Goal: Task Accomplishment & Management: Manage account settings

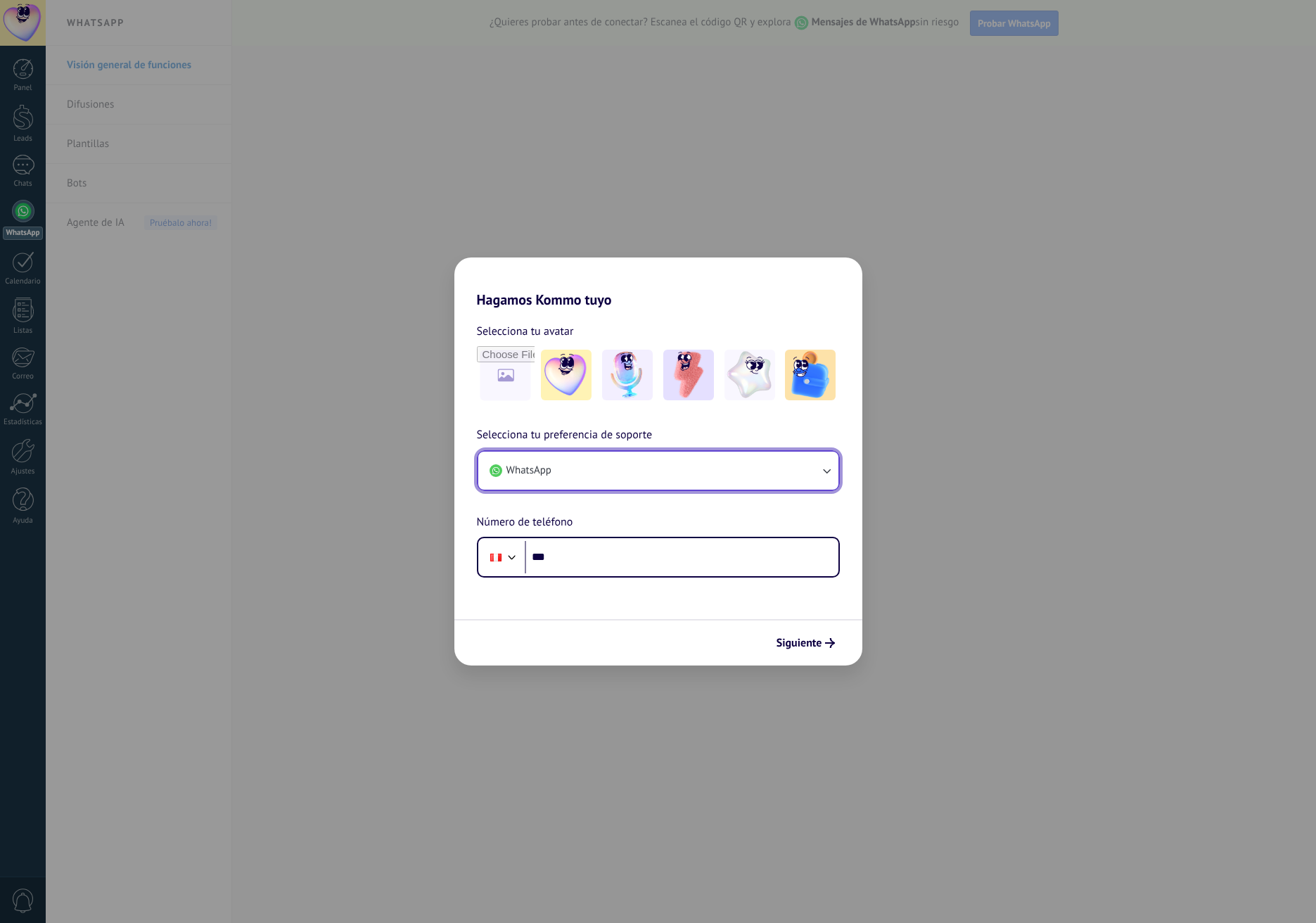
click at [598, 477] on button "WhatsApp" at bounding box center [658, 470] width 360 height 38
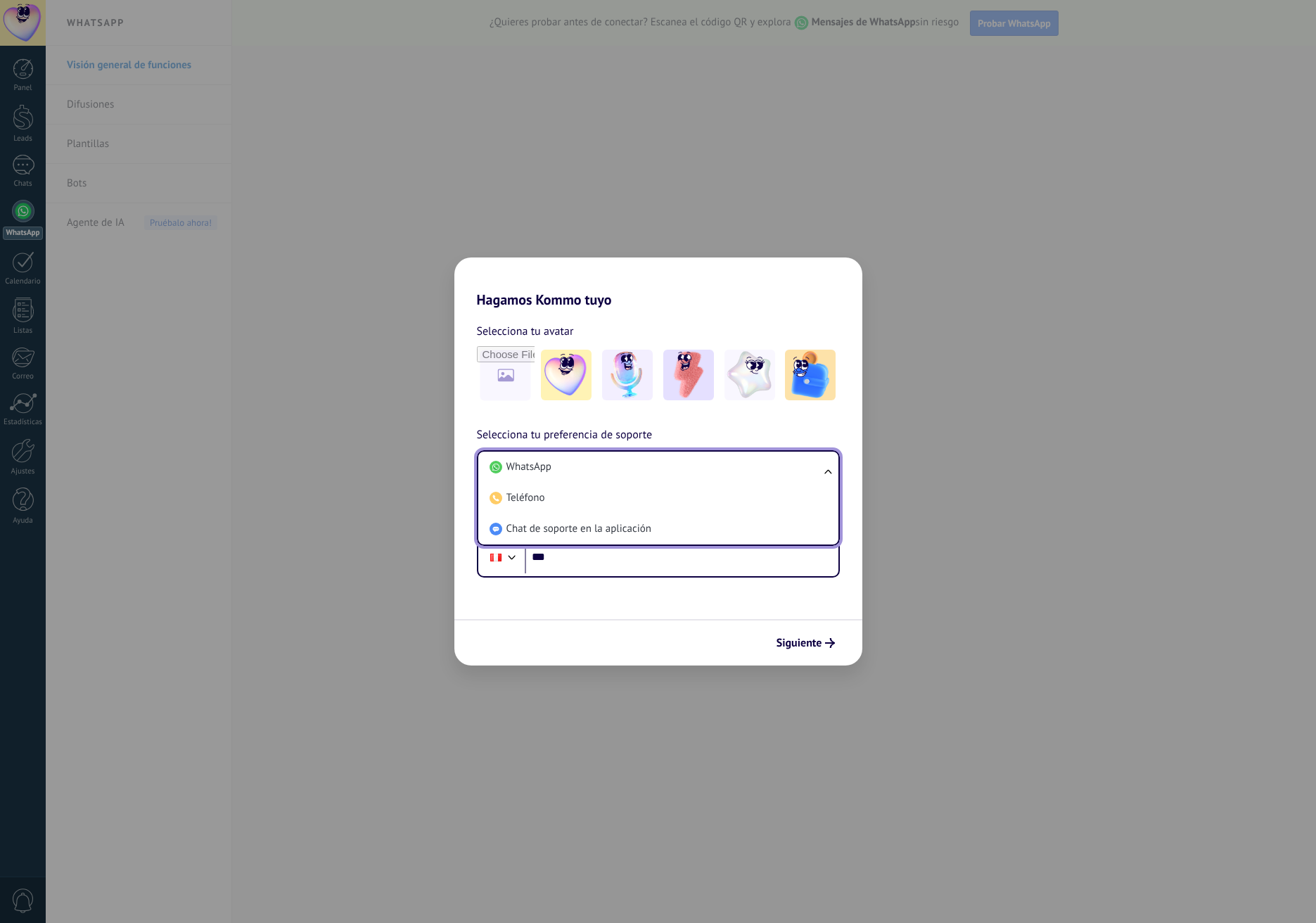
click at [598, 477] on li "WhatsApp" at bounding box center [656, 468] width 344 height 31
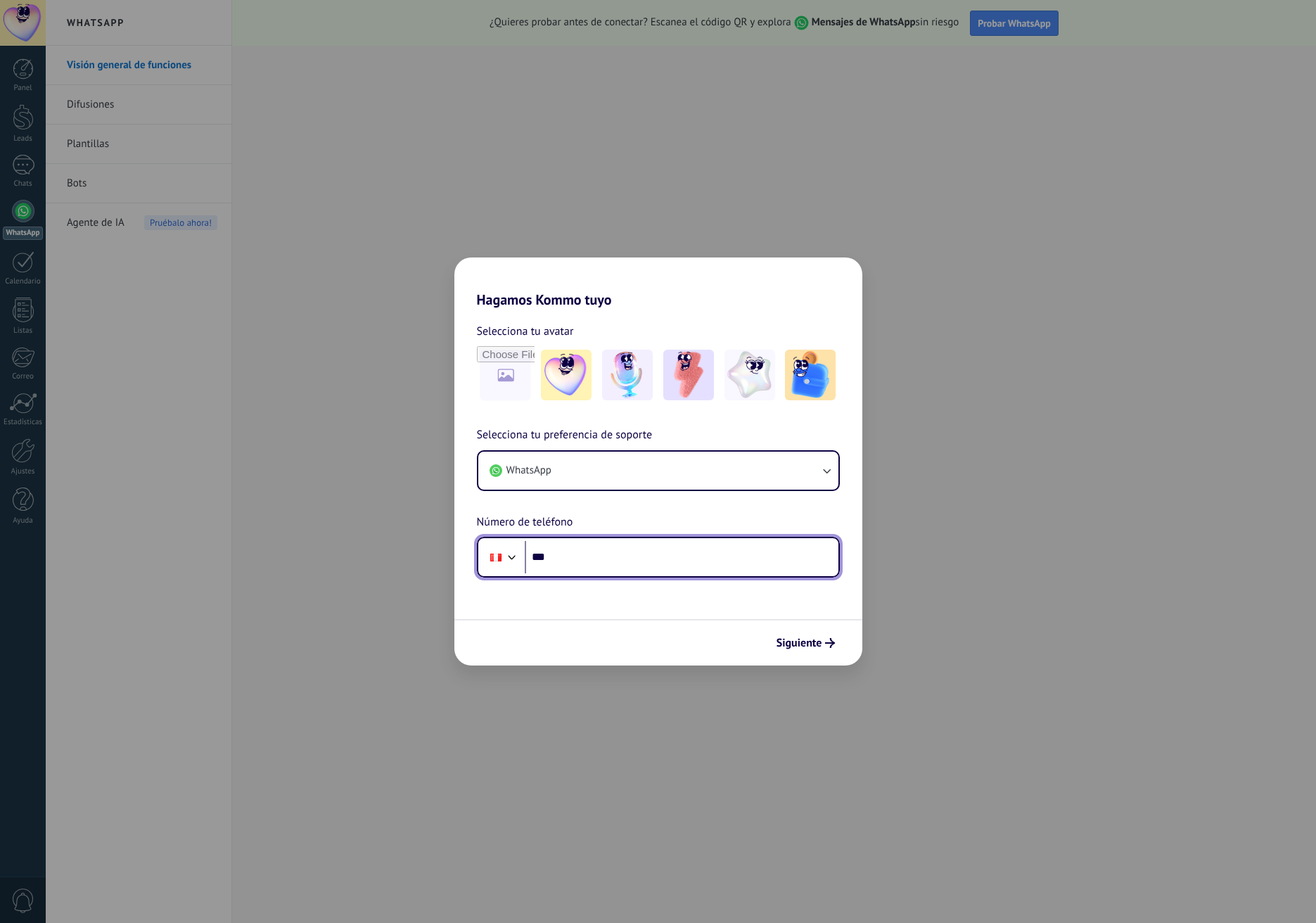
click at [631, 555] on input "***" at bounding box center [682, 557] width 314 height 32
type input "**********"
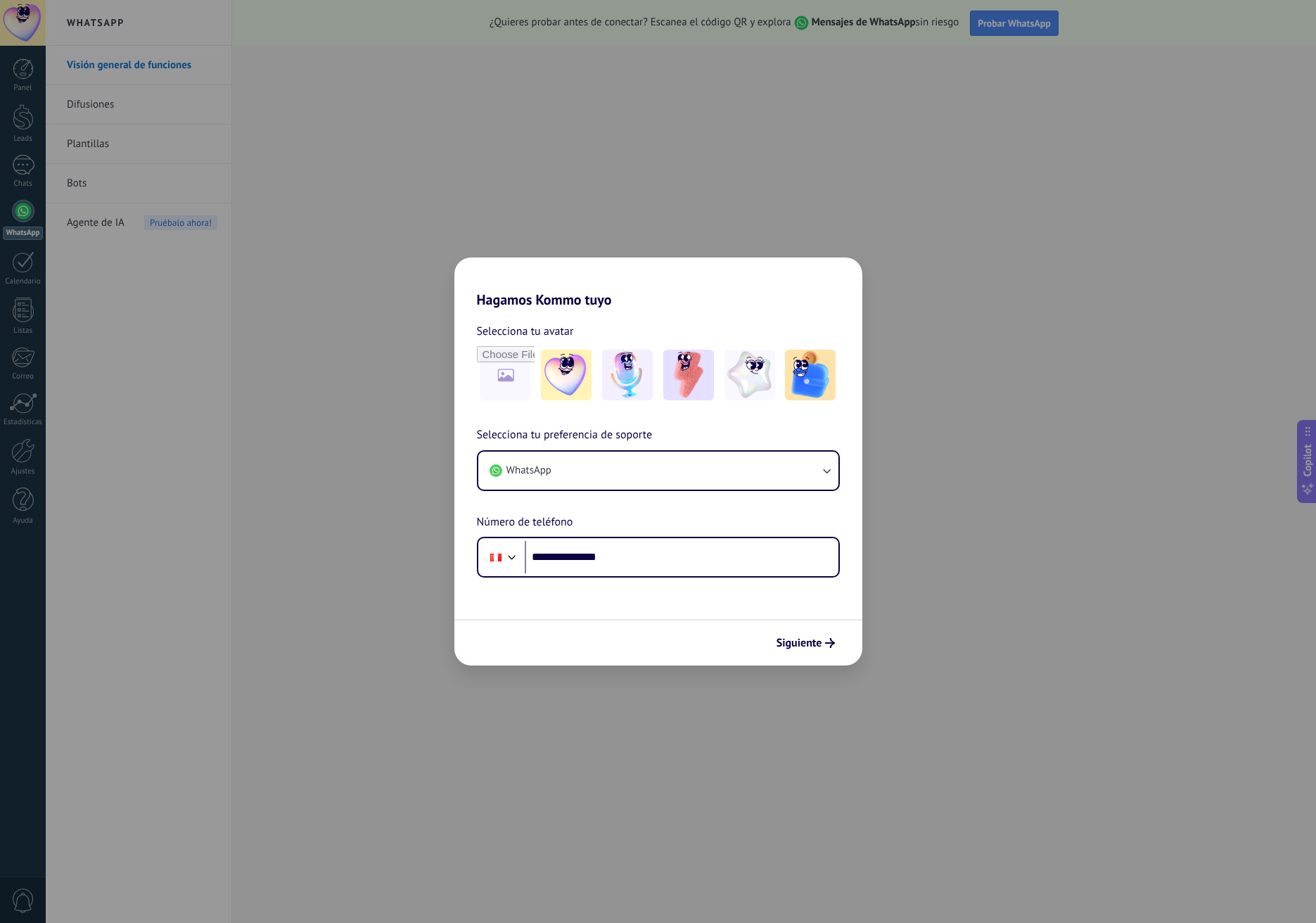
click at [567, 496] on div "**********" at bounding box center [658, 503] width 408 height 152
click at [580, 481] on button "WhatsApp" at bounding box center [658, 470] width 360 height 38
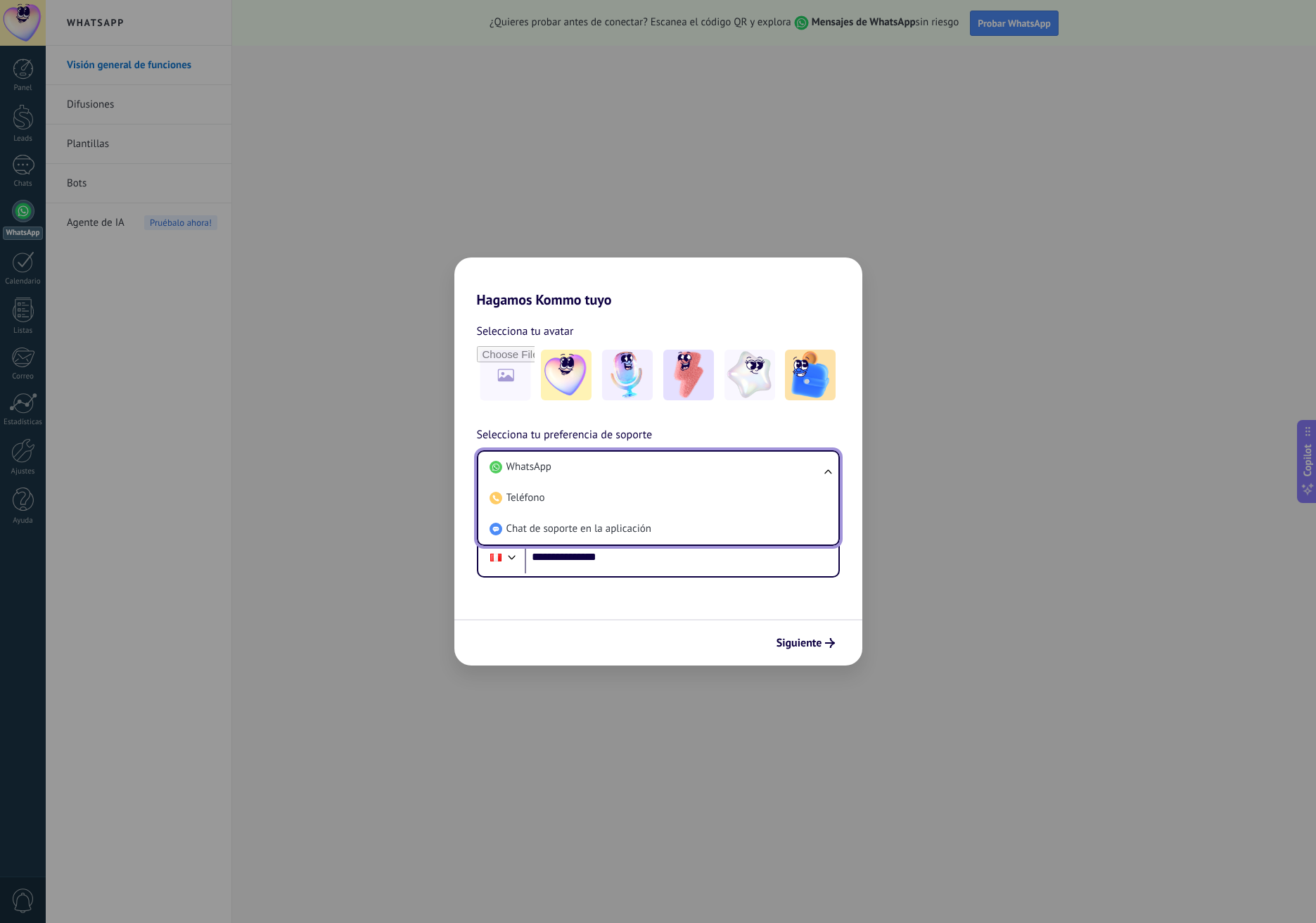
click at [612, 437] on span "Selecciona tu preferencia de soporte" at bounding box center [564, 436] width 175 height 18
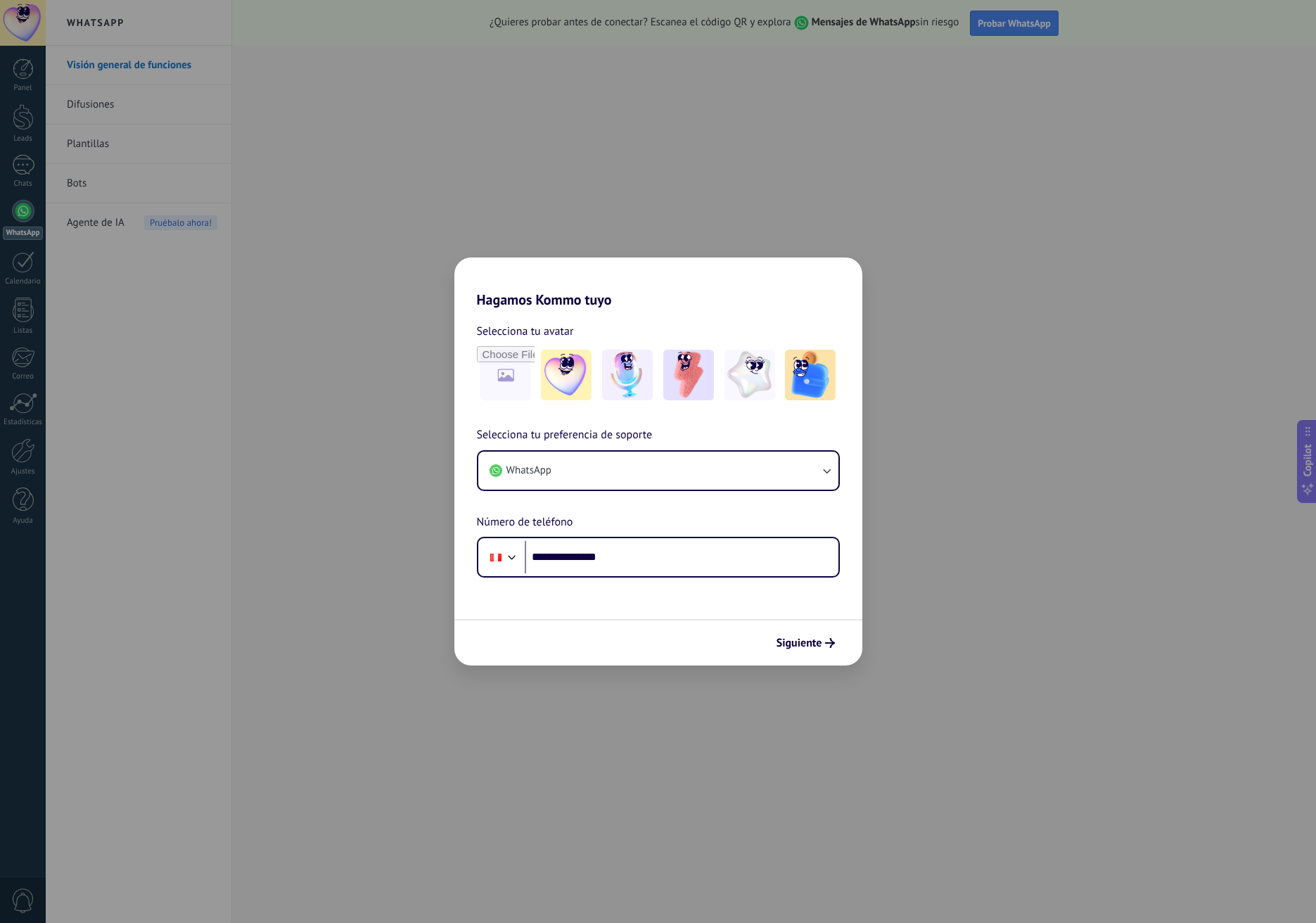
click at [811, 645] on span "Siguiente" at bounding box center [800, 643] width 46 height 10
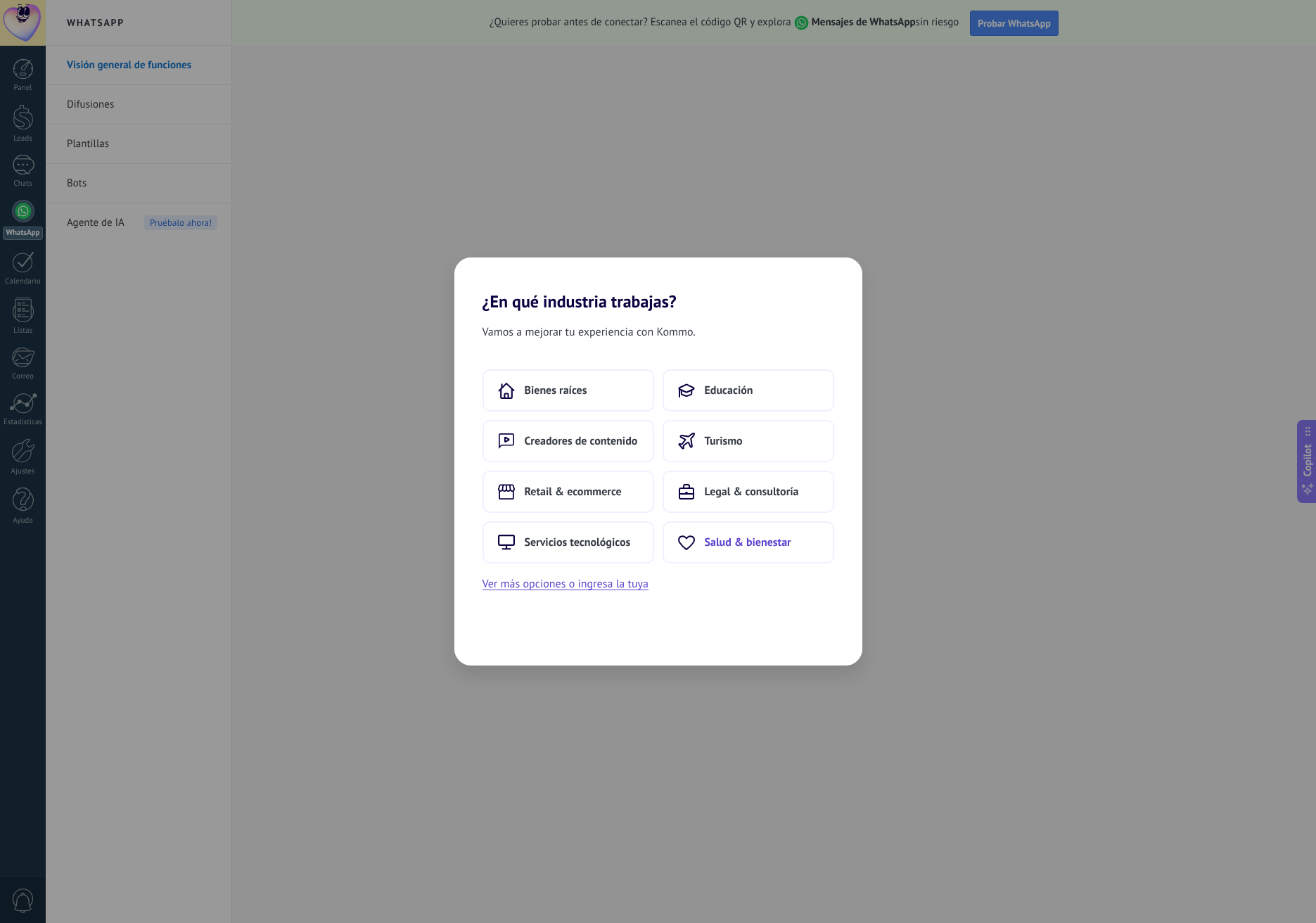
click at [730, 550] on button "Salud & bienestar" at bounding box center [748, 542] width 172 height 43
click at [510, 640] on span "Atrás" at bounding box center [508, 643] width 25 height 10
click at [580, 454] on button "Salud & bienestar" at bounding box center [568, 442] width 172 height 43
click at [496, 631] on button "Atrás" at bounding box center [501, 643] width 52 height 24
click at [596, 447] on span "Retail & ecommerce" at bounding box center [573, 441] width 97 height 14
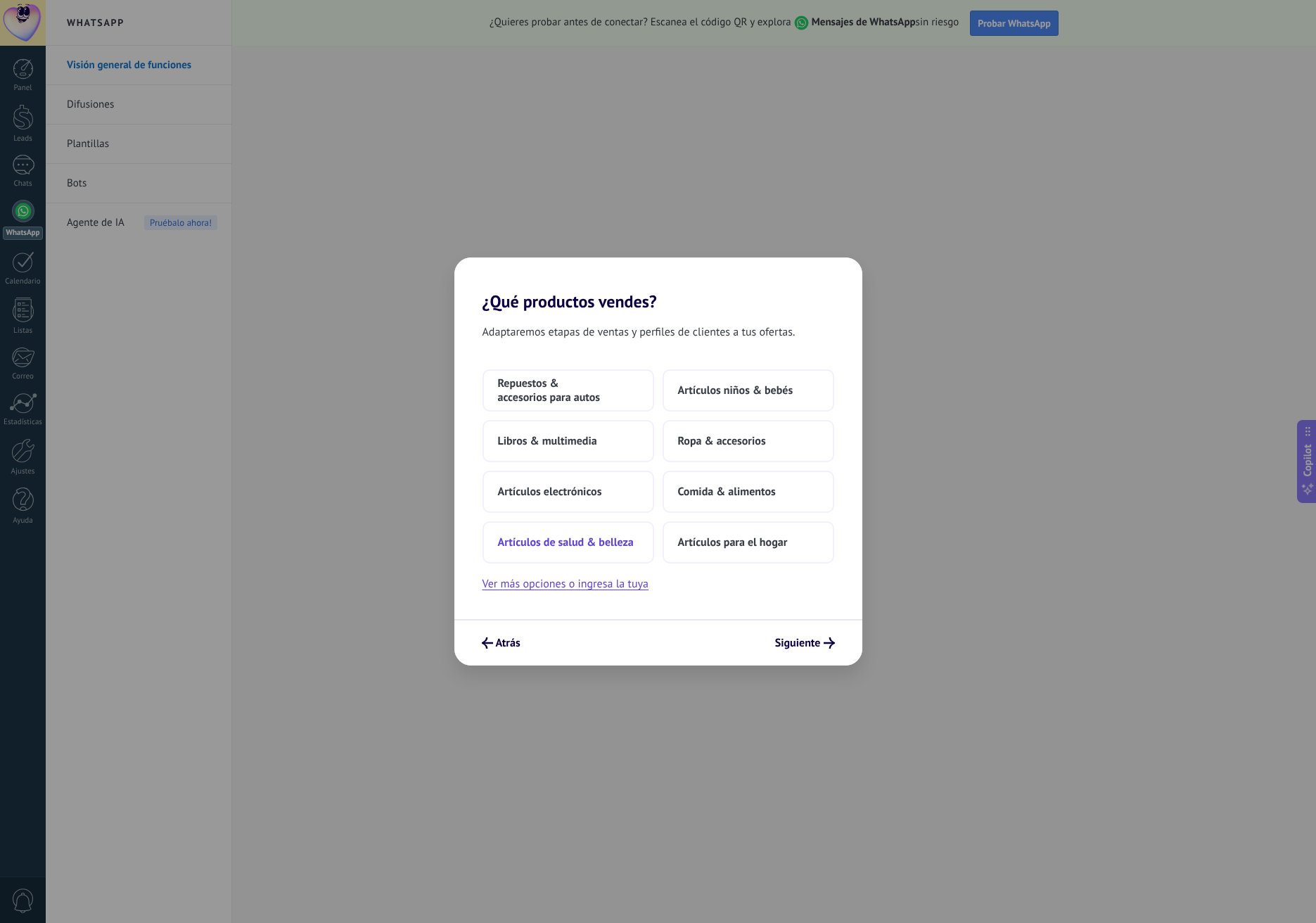
click at [604, 555] on button "Artículos de salud & belleza" at bounding box center [568, 542] width 172 height 43
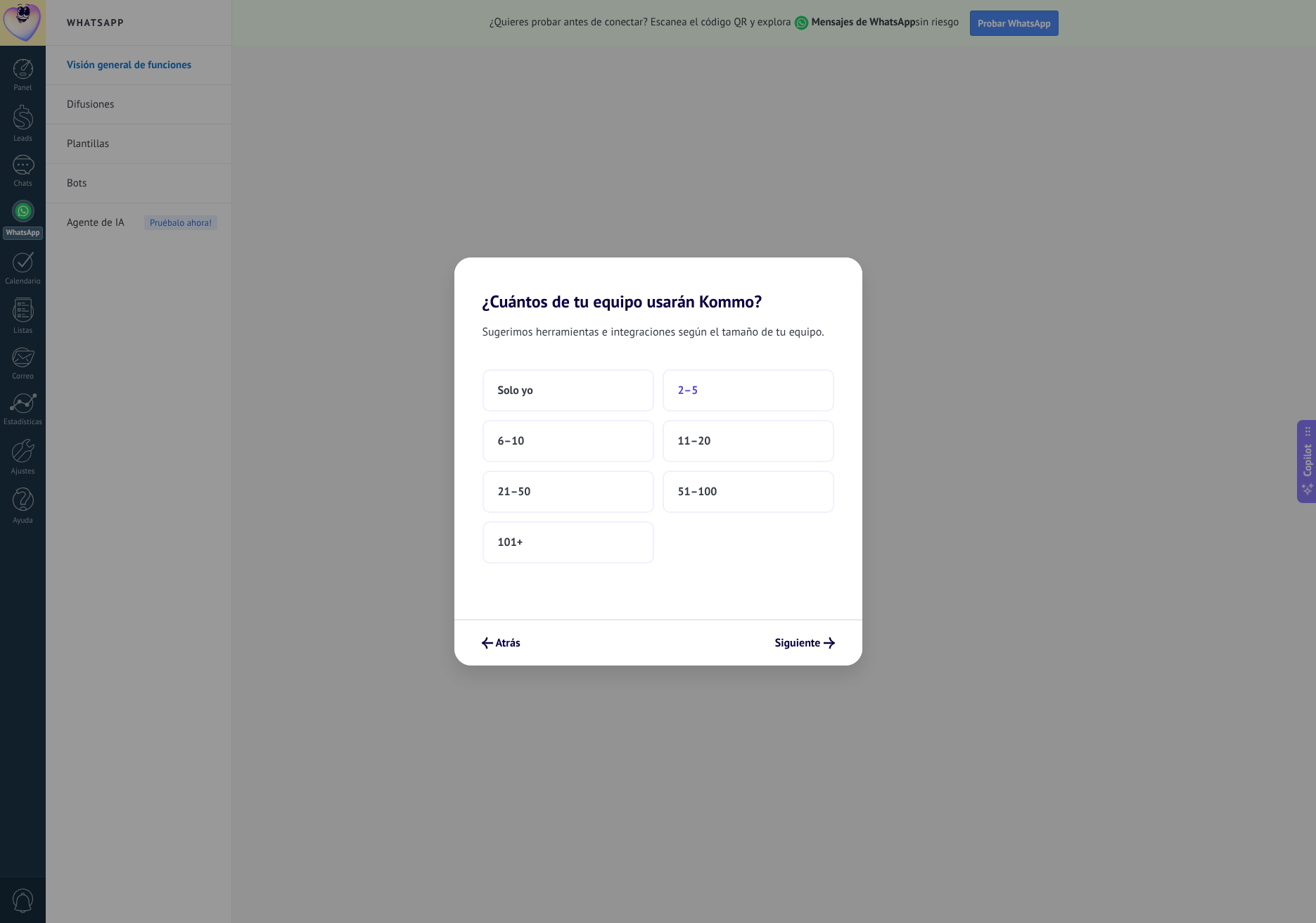
click at [766, 395] on button "2–5" at bounding box center [748, 391] width 172 height 43
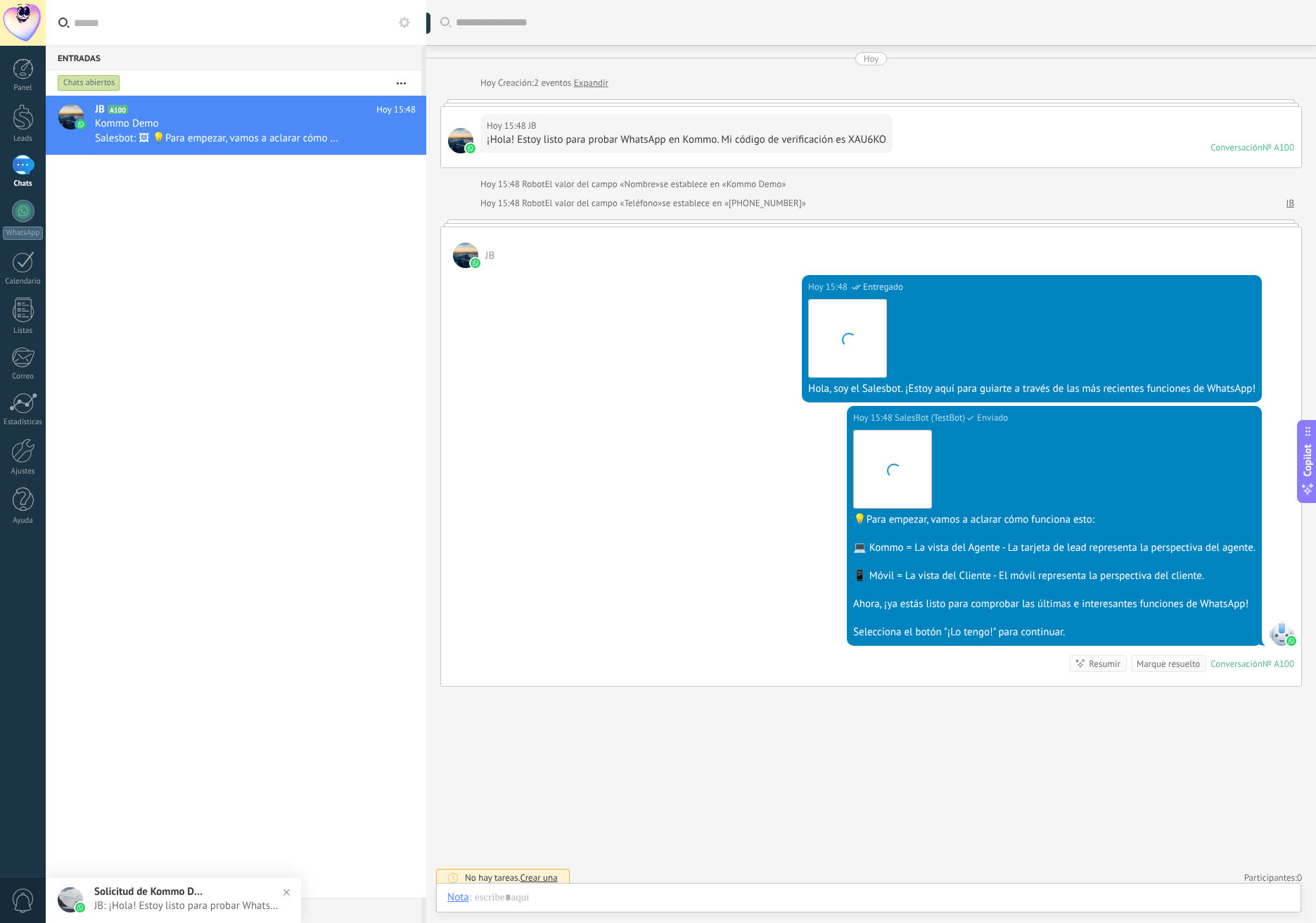
scroll to position [9, 0]
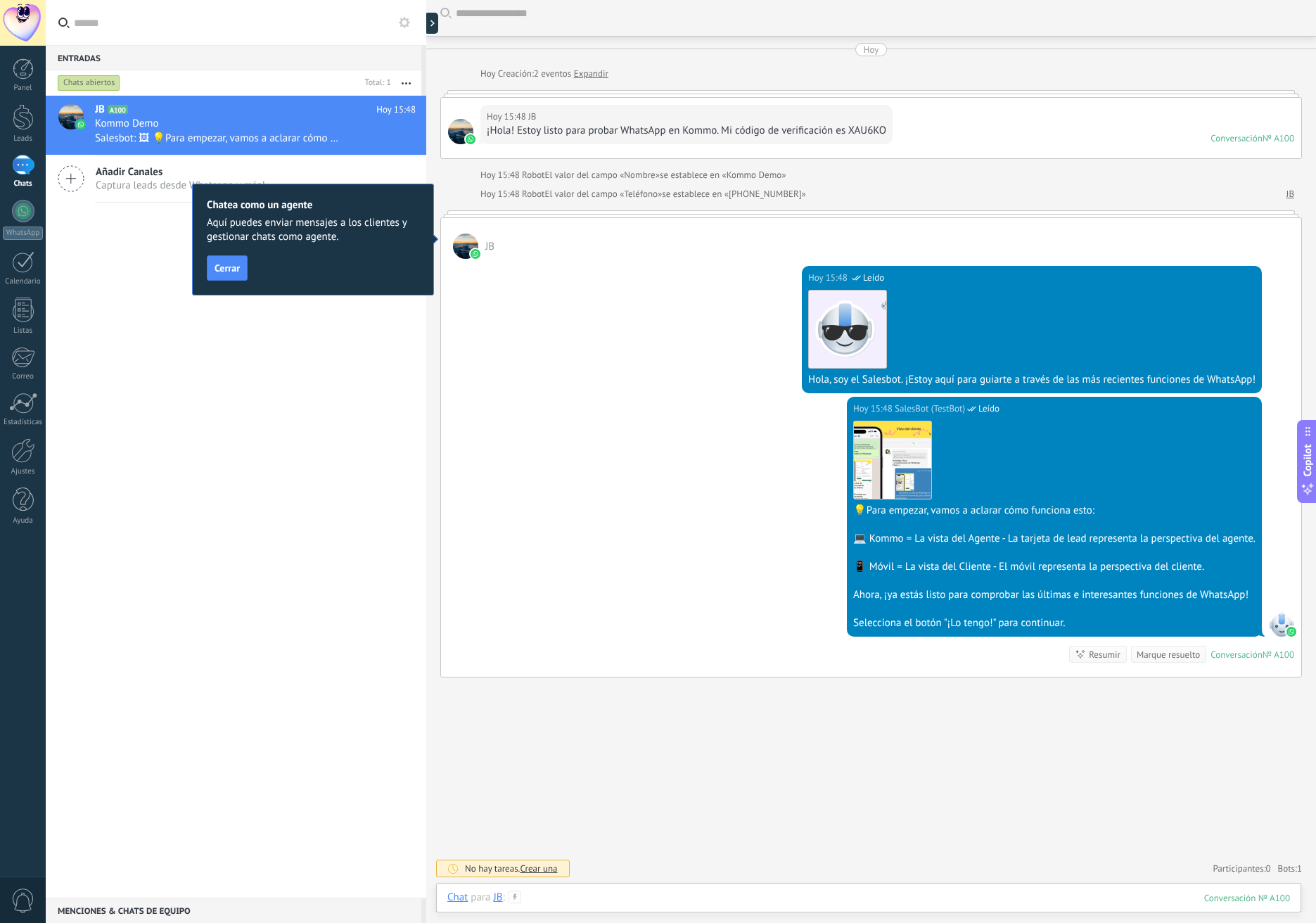
click at [673, 904] on div at bounding box center [868, 912] width 842 height 43
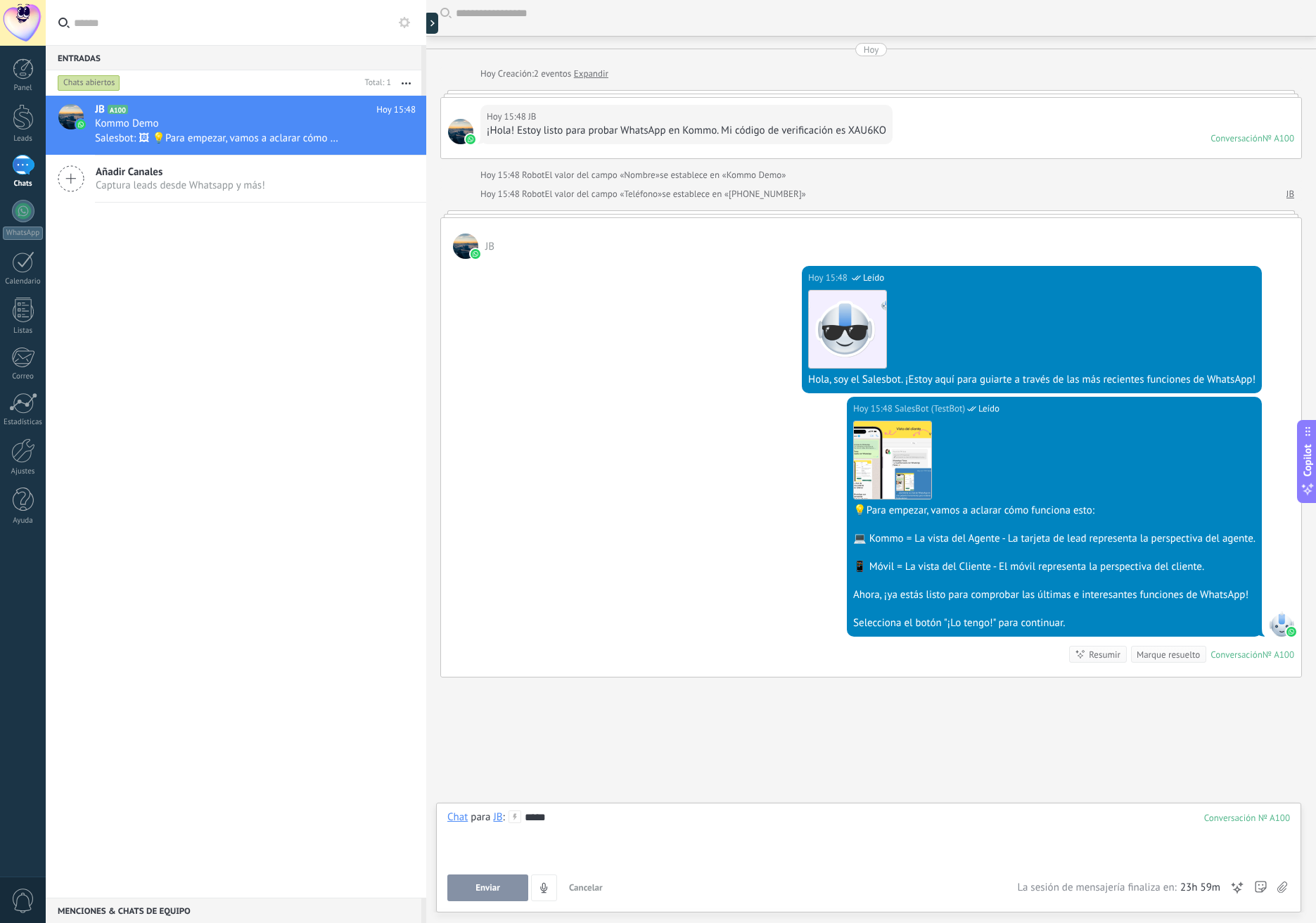
click at [503, 890] on button "Enviar" at bounding box center [488, 888] width 81 height 27
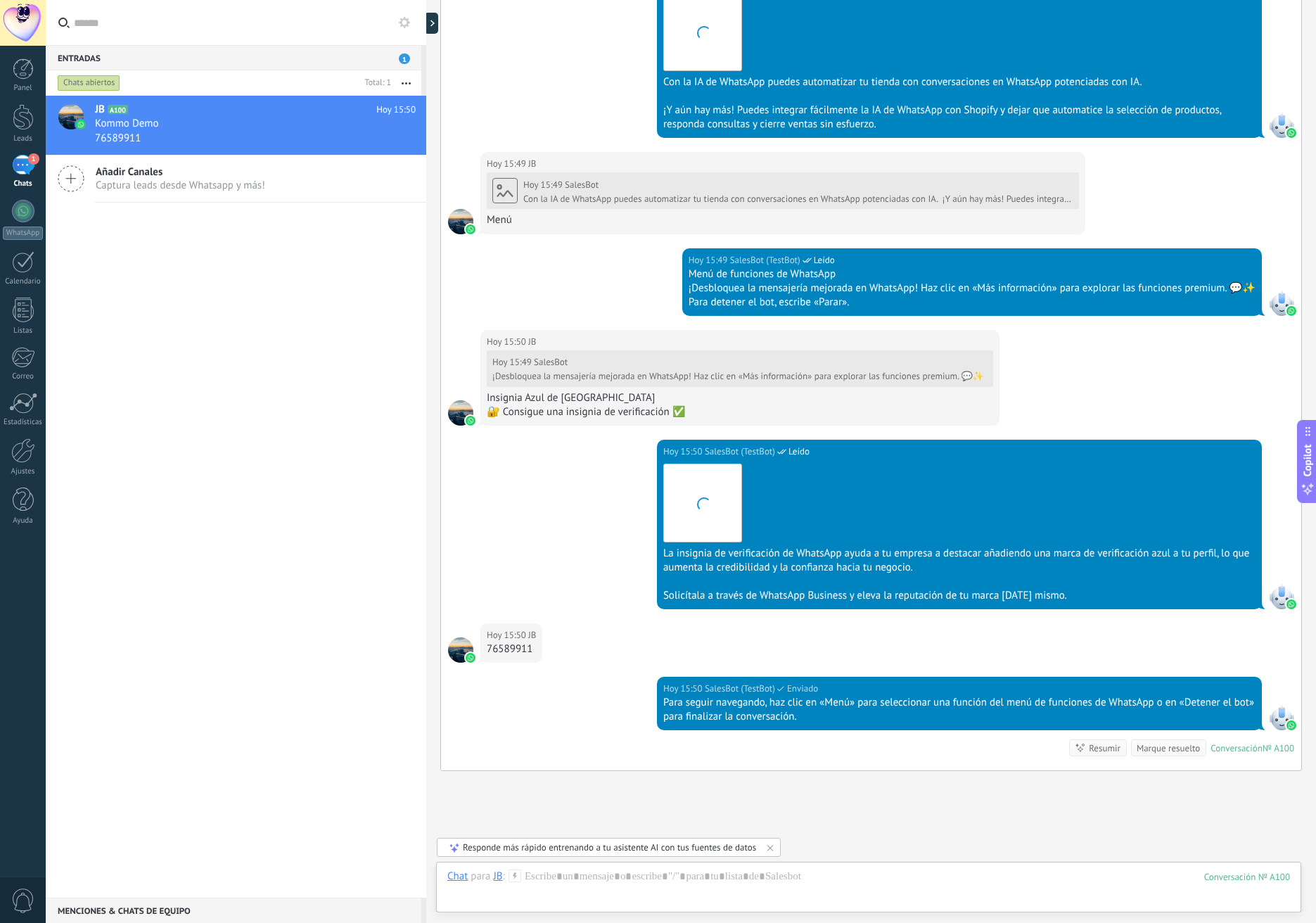
scroll to position [1126, 0]
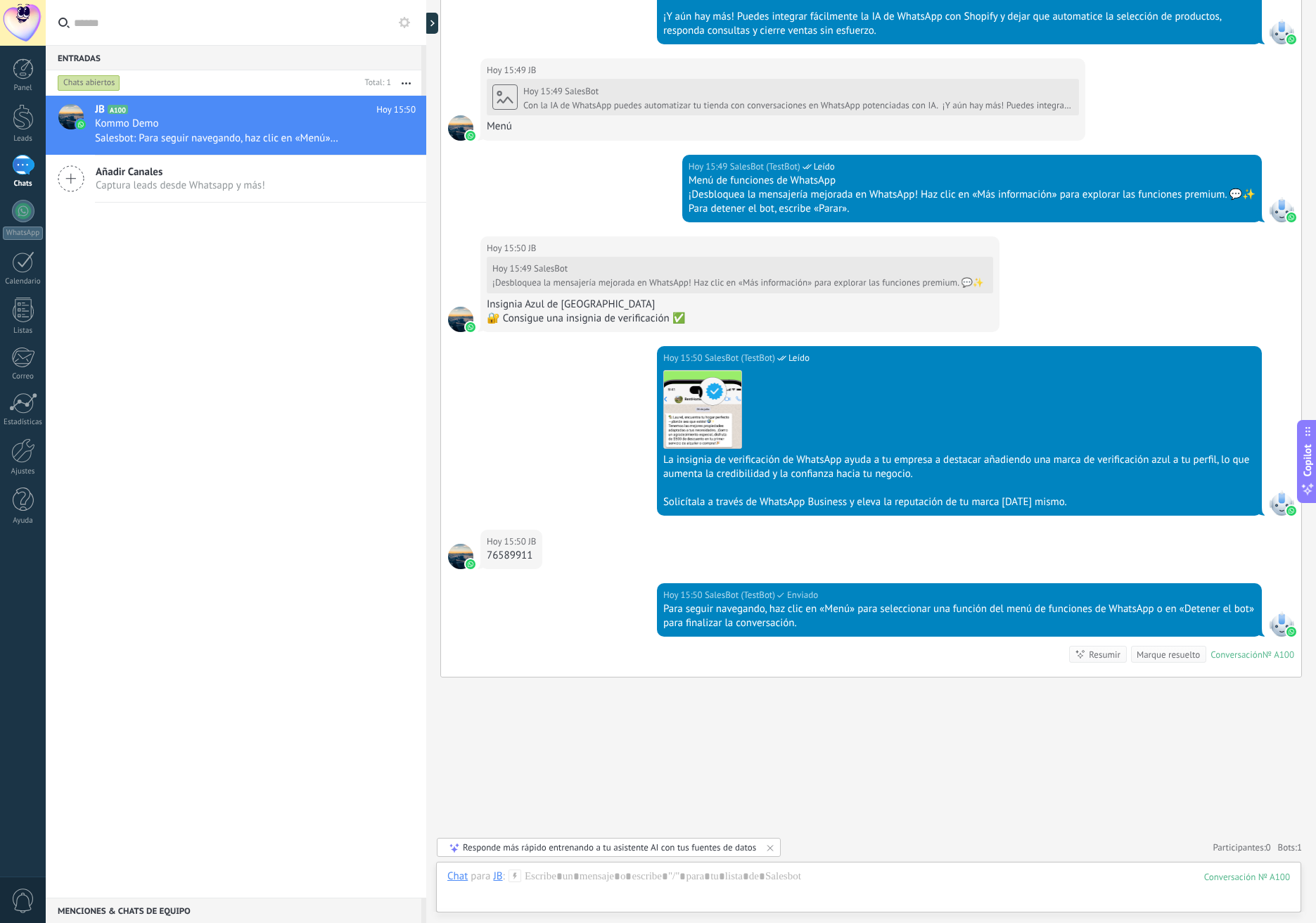
click at [211, 56] on div "Entradas 0" at bounding box center [234, 57] width 376 height 25
click at [217, 31] on input "text" at bounding box center [244, 22] width 341 height 45
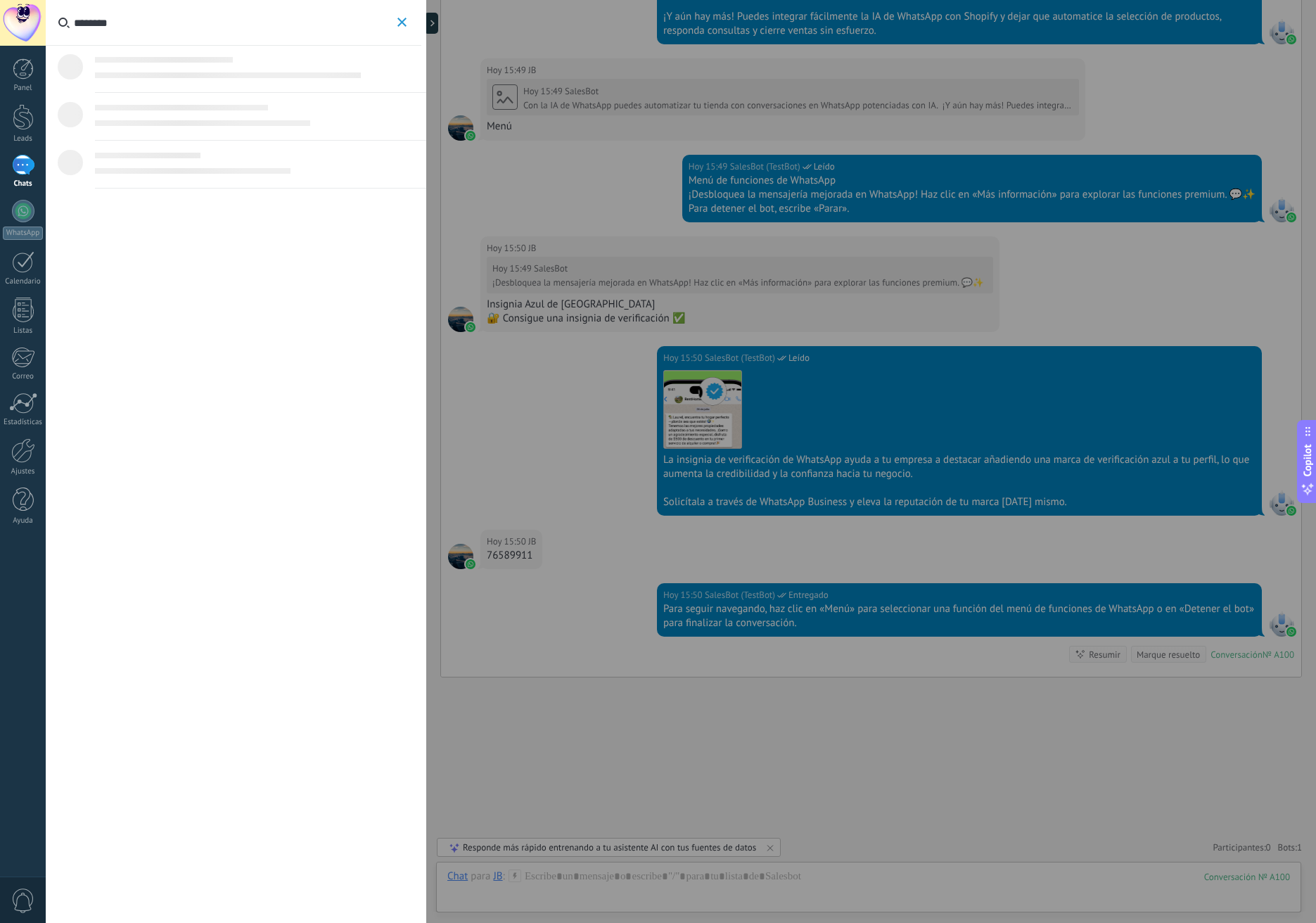
type input "********"
click at [666, 79] on div at bounding box center [658, 461] width 1316 height 923
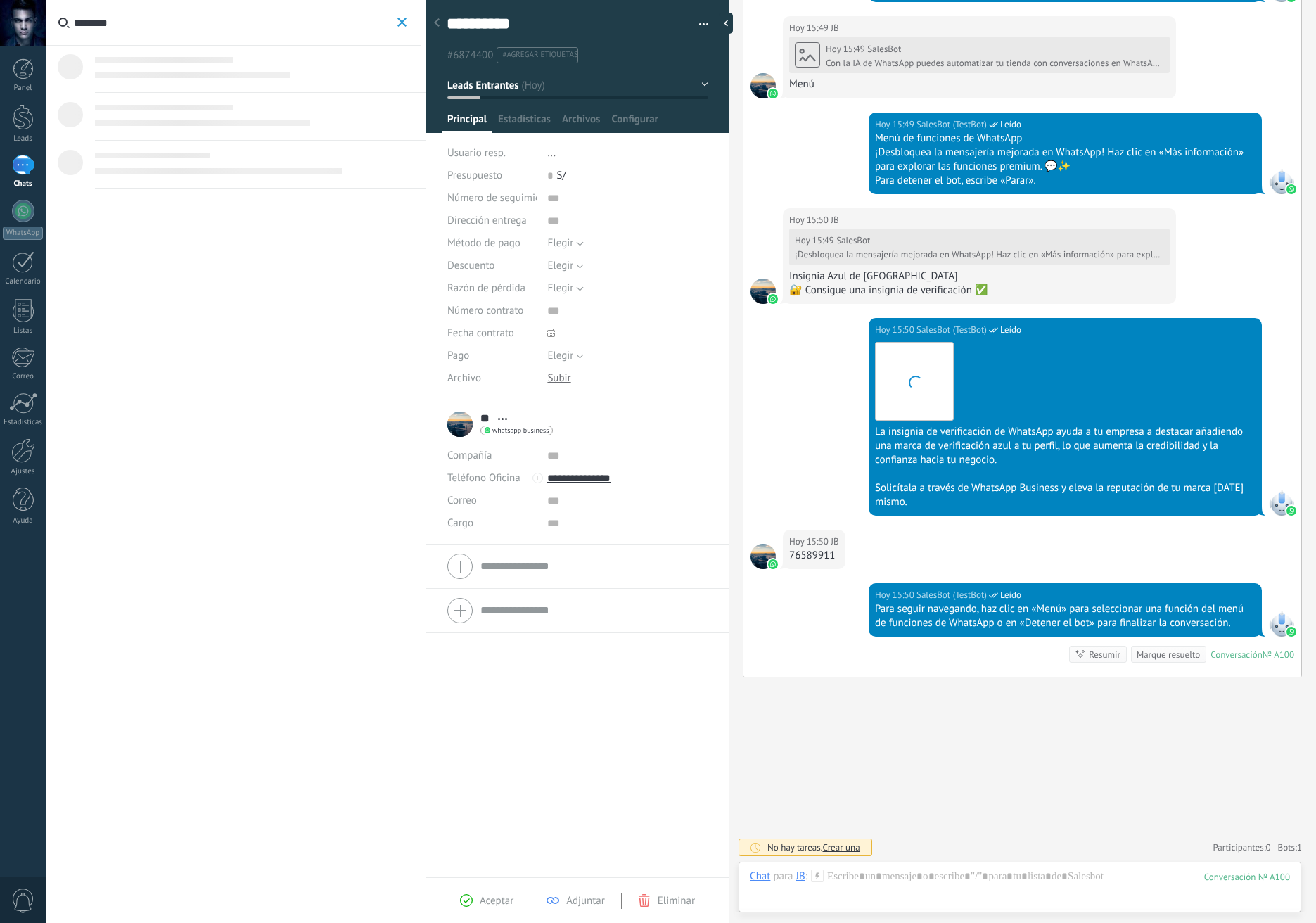
click at [197, 20] on input "********" at bounding box center [234, 22] width 320 height 45
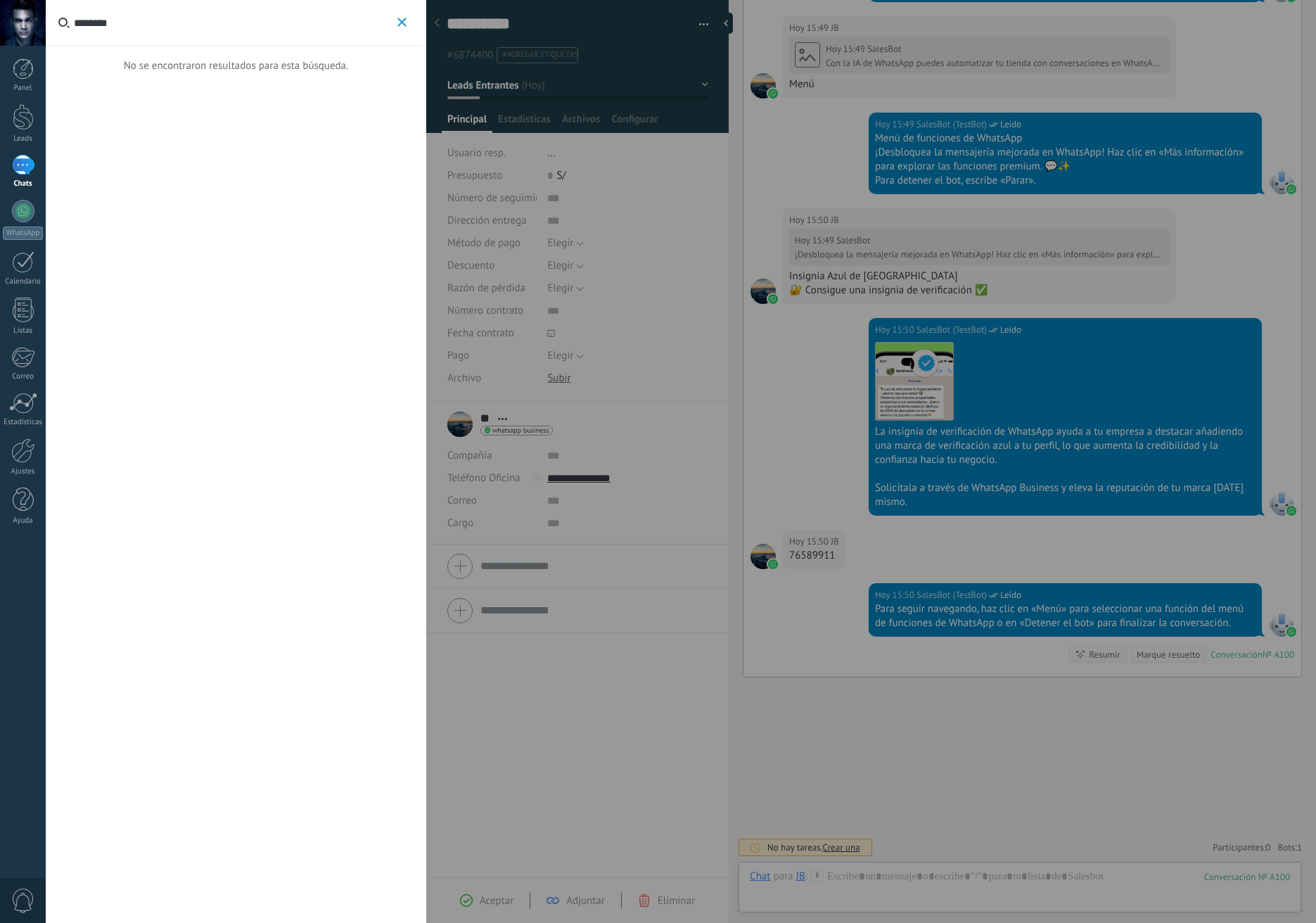
click at [197, 20] on input "********" at bounding box center [234, 22] width 320 height 45
drag, startPoint x: 197, startPoint y: 20, endPoint x: 299, endPoint y: 30, distance: 102.5
click at [197, 20] on input "********" at bounding box center [234, 22] width 320 height 45
drag, startPoint x: 415, startPoint y: 28, endPoint x: 404, endPoint y: 23, distance: 12.1
click at [414, 28] on label "********" at bounding box center [234, 23] width 376 height 46
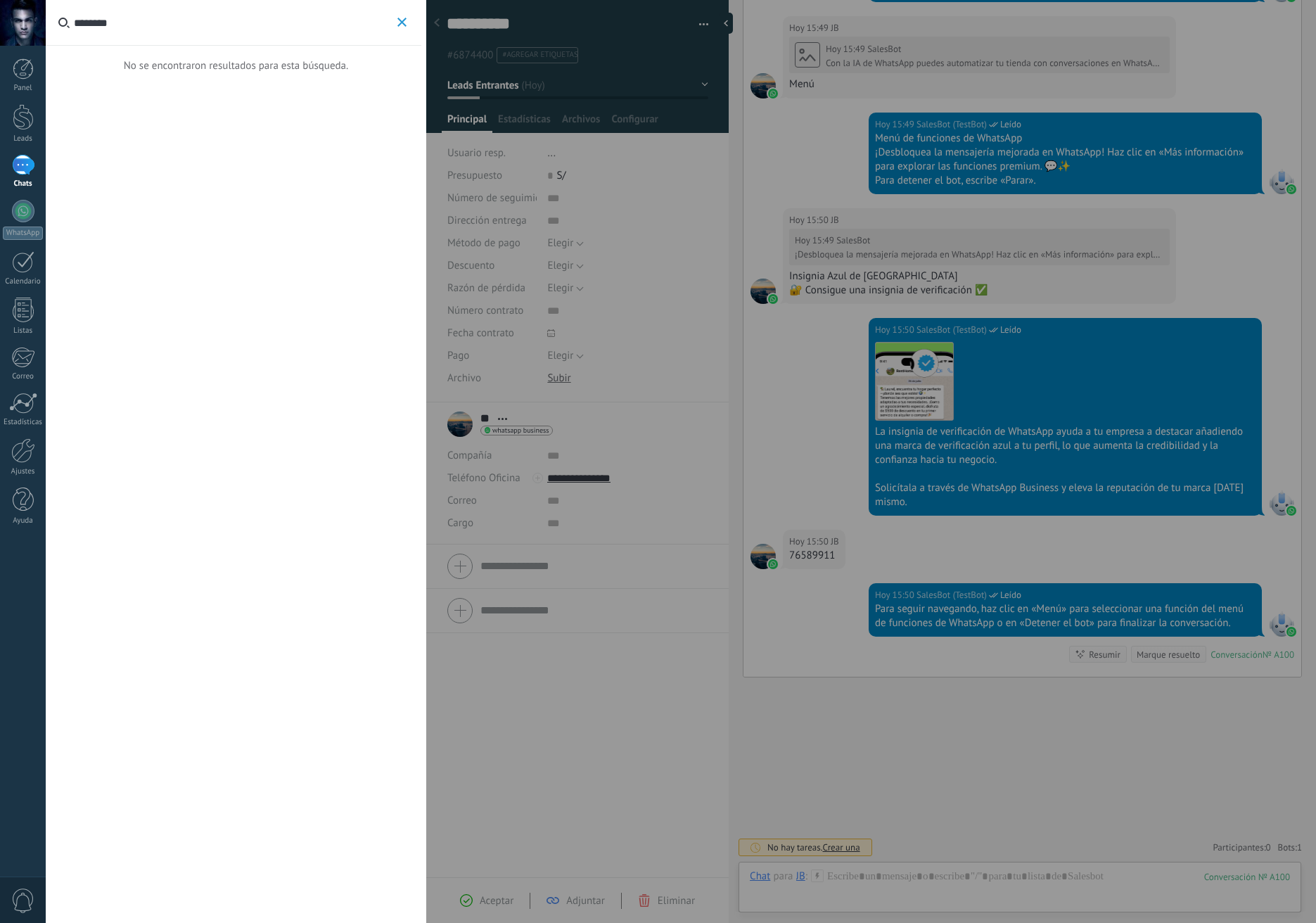
click at [394, 28] on input "********" at bounding box center [234, 22] width 320 height 45
click at [404, 23] on icon "button" at bounding box center [402, 22] width 9 height 9
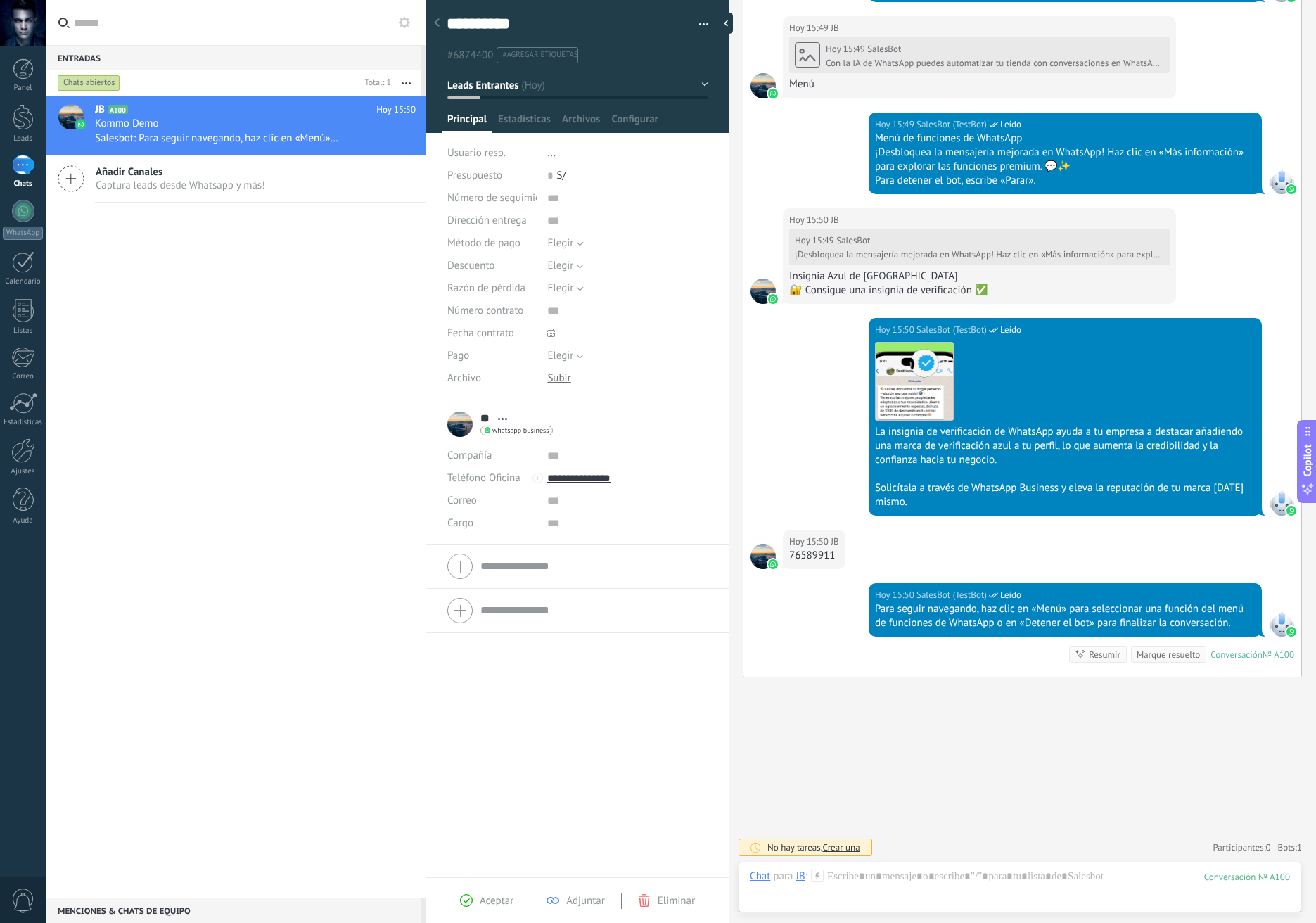
click at [246, 28] on input "********" at bounding box center [244, 22] width 341 height 45
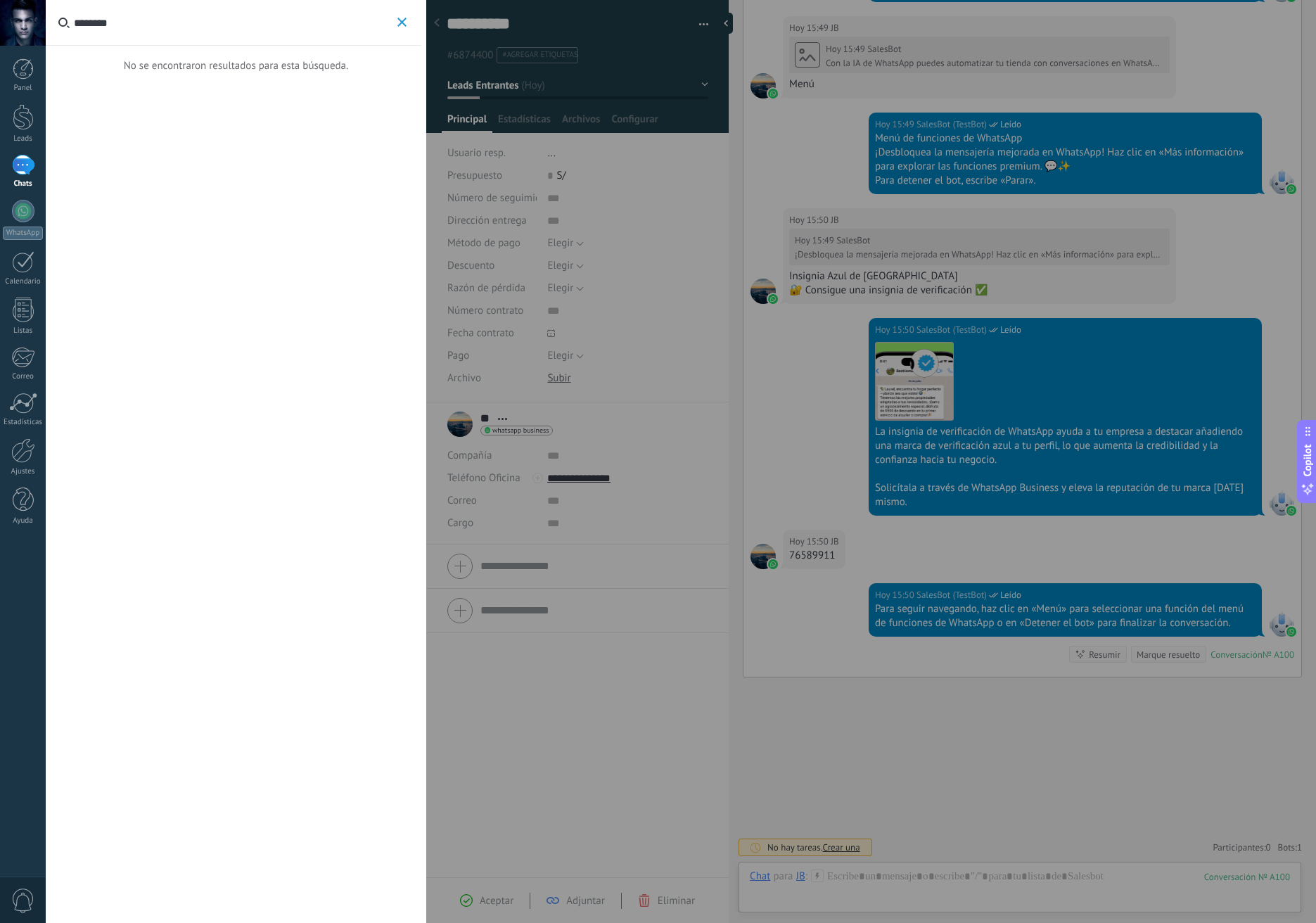
type input "********"
click at [412, 28] on label "********" at bounding box center [234, 23] width 376 height 46
click at [394, 28] on input "********" at bounding box center [234, 22] width 320 height 45
click at [403, 31] on label "********" at bounding box center [234, 23] width 376 height 46
click at [394, 31] on input "********" at bounding box center [234, 22] width 320 height 45
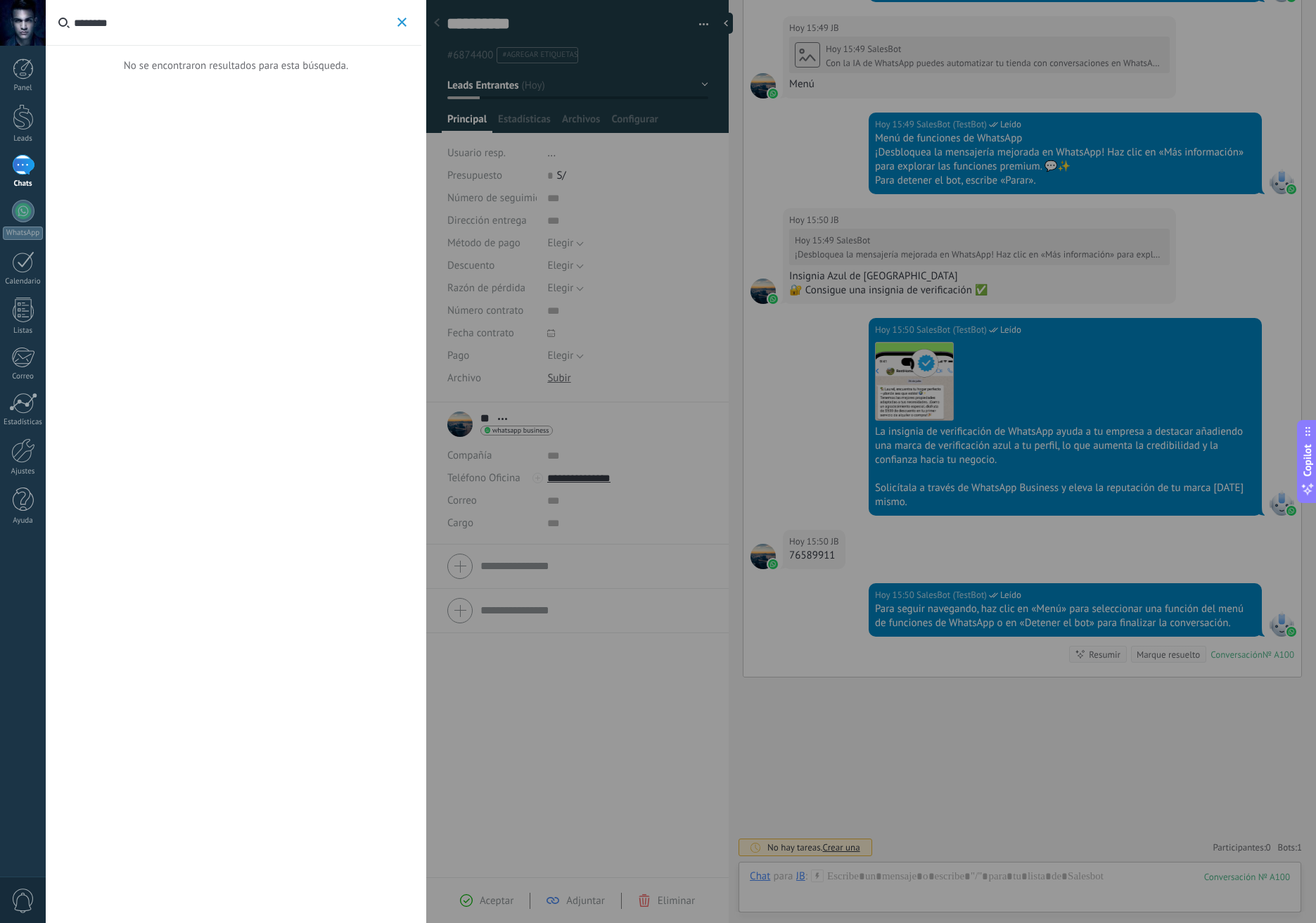
click at [403, 27] on span "button" at bounding box center [402, 22] width 9 height 10
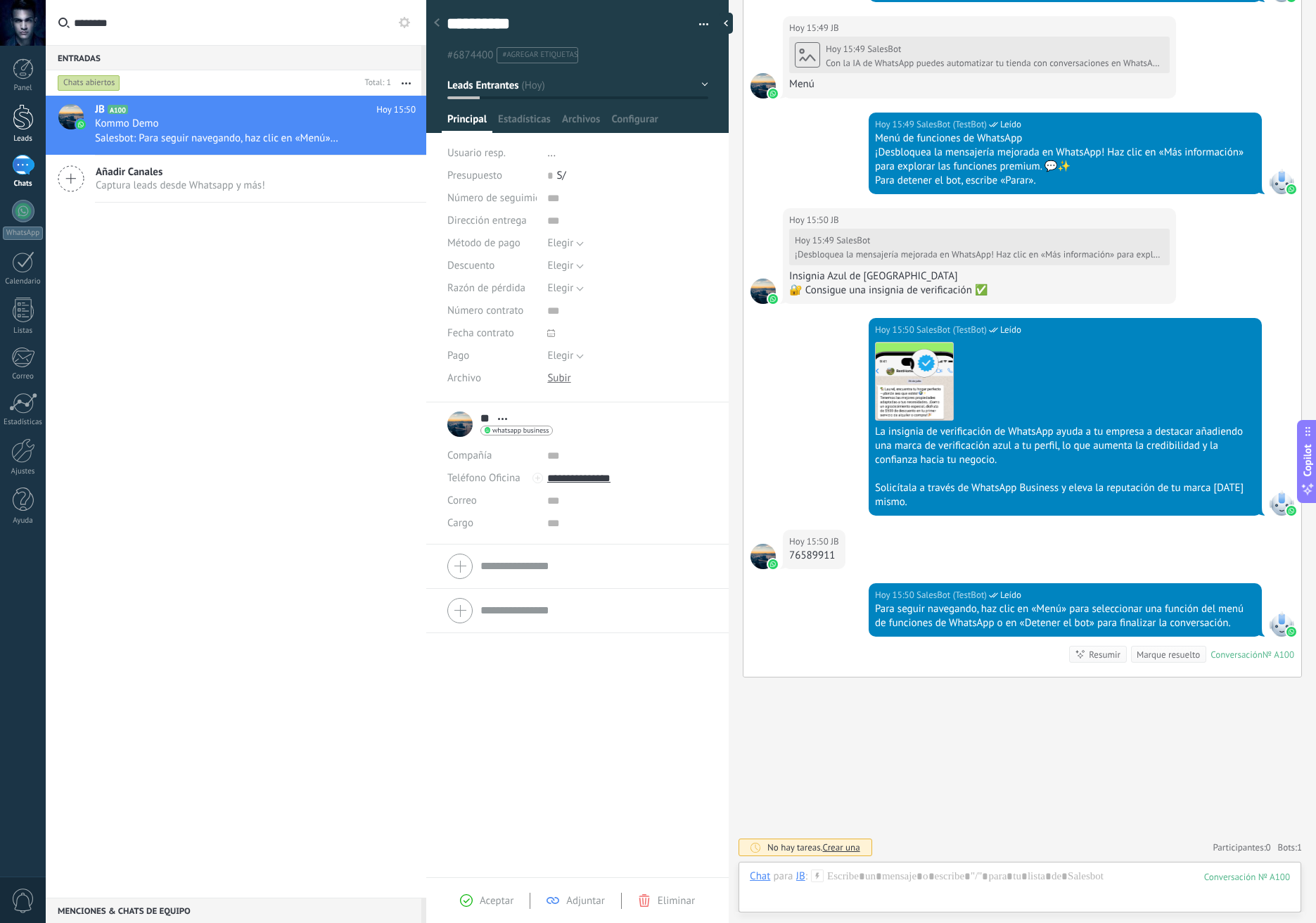
click at [23, 108] on div at bounding box center [23, 117] width 21 height 26
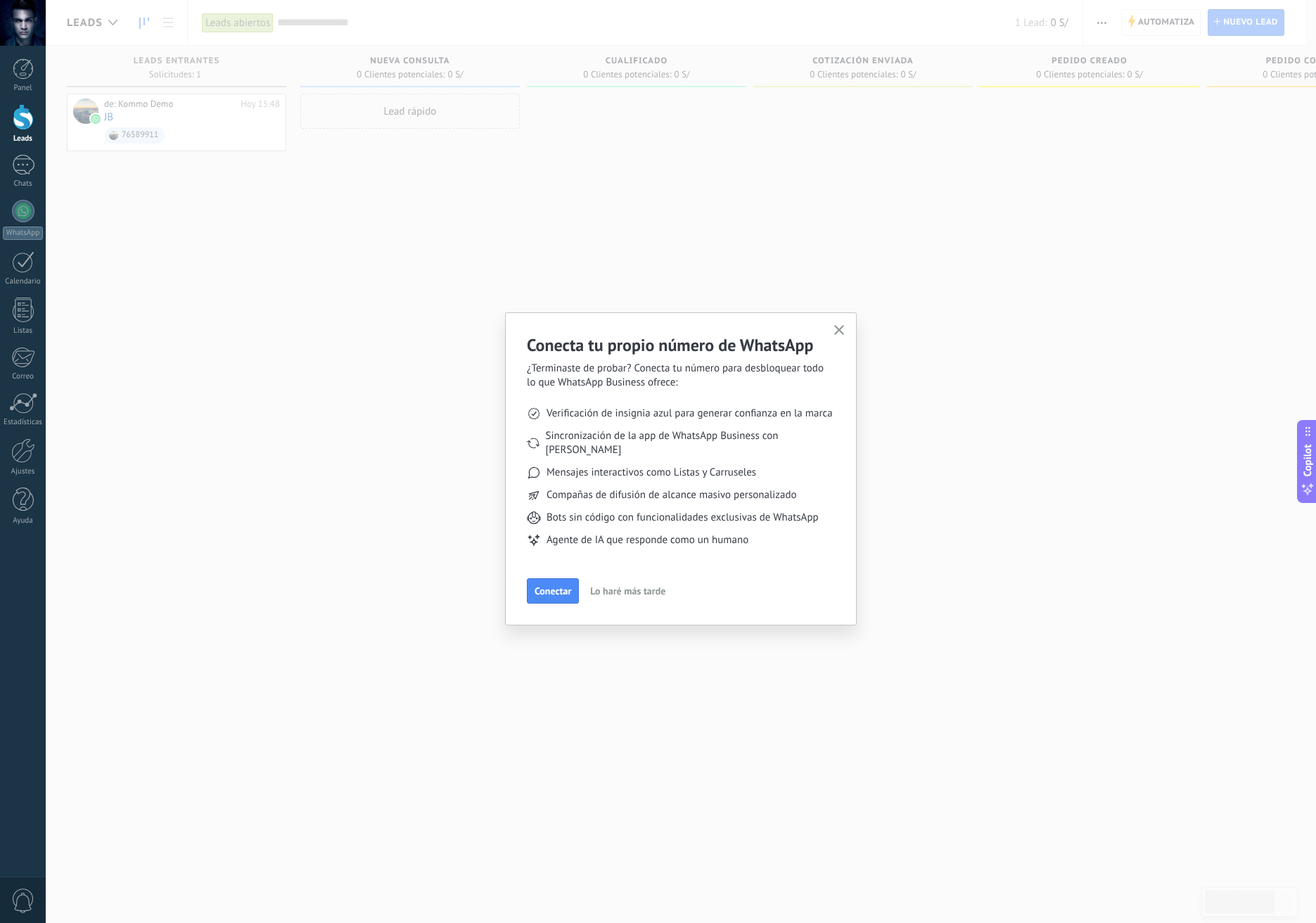
click at [844, 331] on button "button" at bounding box center [839, 331] width 18 height 19
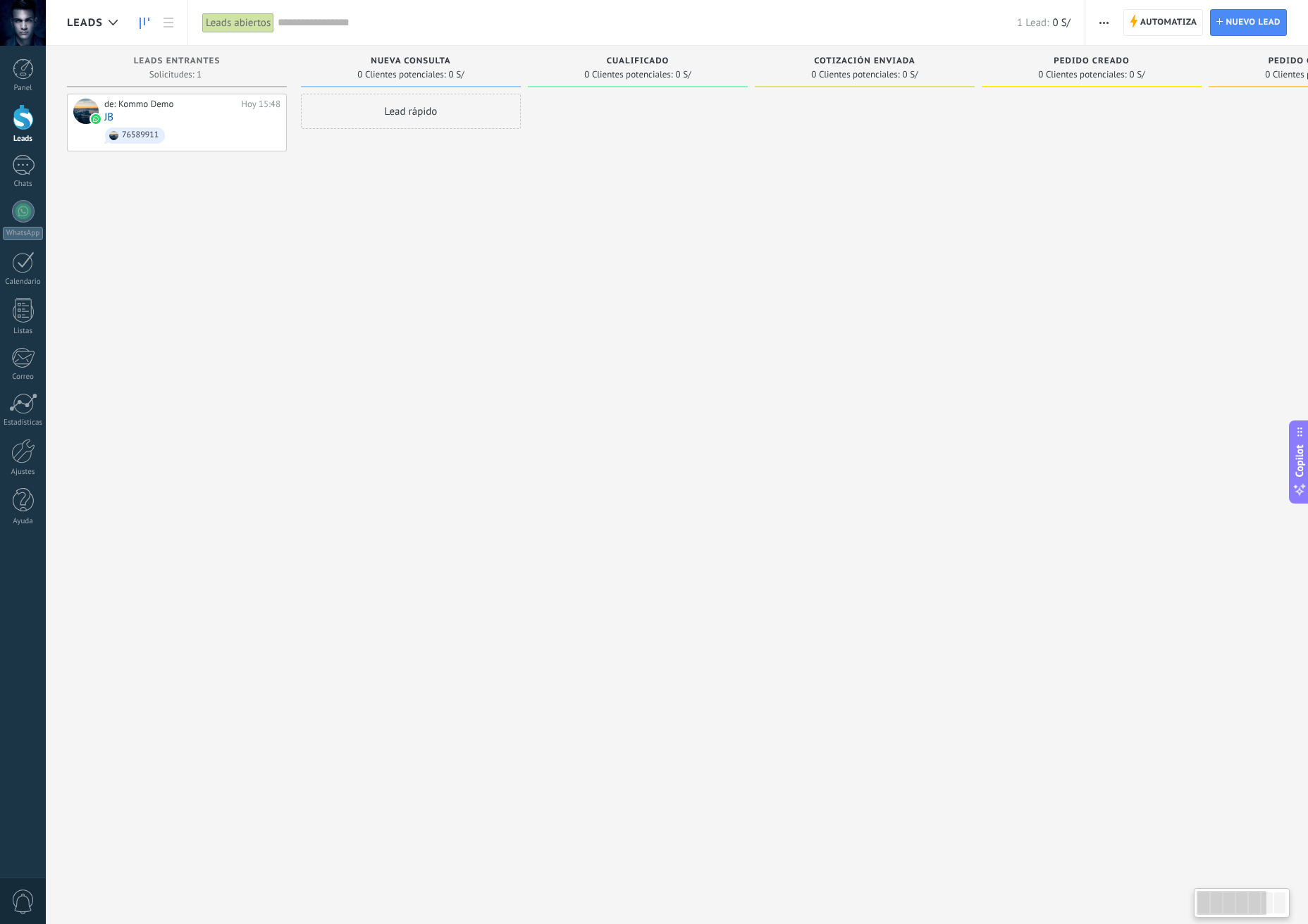
click at [240, 232] on div "de: Kommo Demo [DATE] 15:48 JB 76589911" at bounding box center [177, 463] width 220 height 740
click at [429, 326] on div "Lead rápido" at bounding box center [411, 463] width 220 height 740
drag, startPoint x: 205, startPoint y: 290, endPoint x: 226, endPoint y: 331, distance: 46.1
click at [205, 290] on div "de: Kommo Demo [DATE] 15:48 JB 76589911" at bounding box center [177, 463] width 220 height 740
click at [336, 401] on div "Lead rápido" at bounding box center [411, 463] width 220 height 740
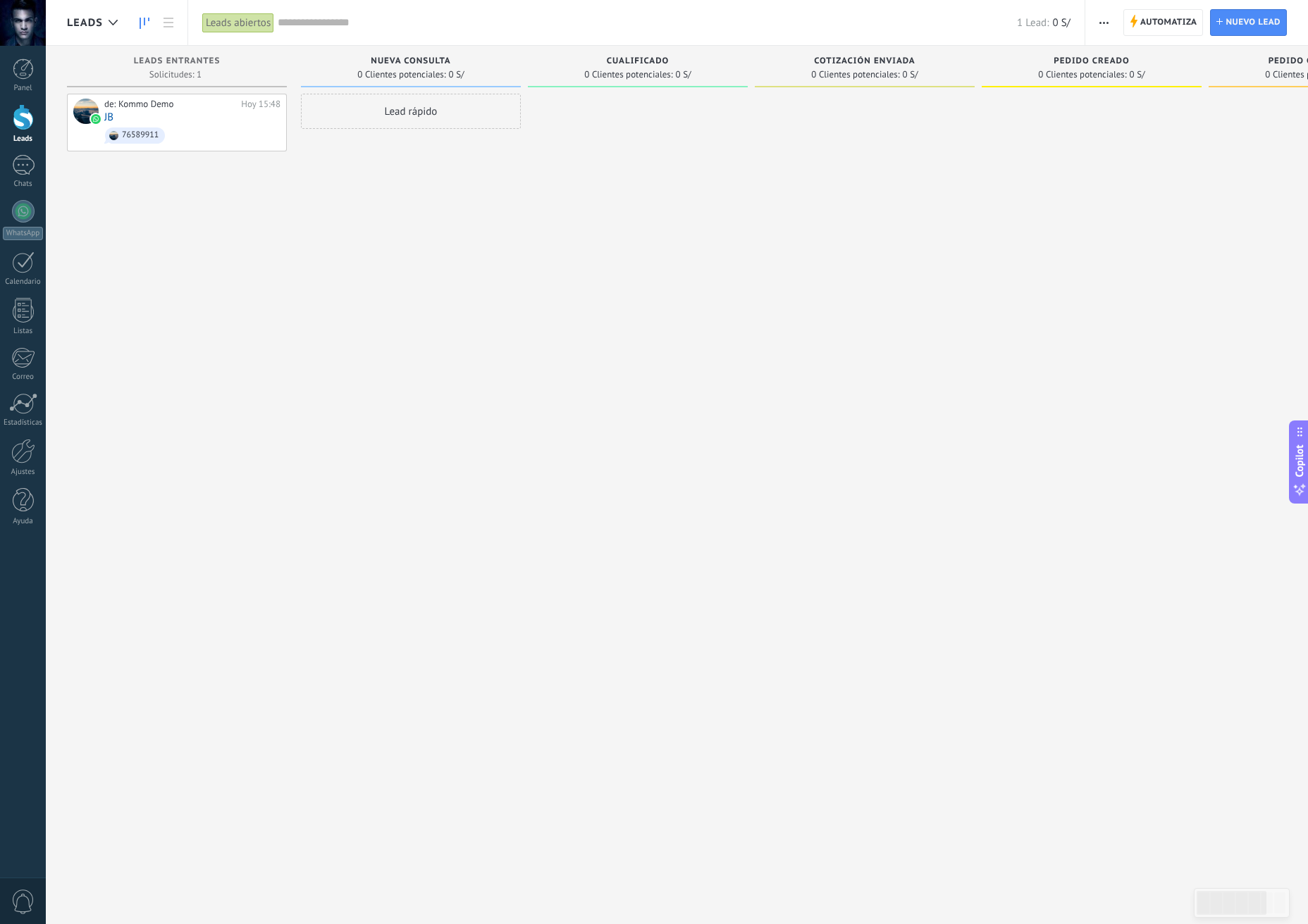
click at [274, 336] on div "de: Kommo Demo [DATE] 15:48 JB 76589911" at bounding box center [177, 463] width 220 height 740
click at [151, 354] on div "de: Kommo Demo [DATE] 15:48 JB 76589911" at bounding box center [177, 463] width 220 height 740
click at [37, 170] on link "Chats" at bounding box center [23, 172] width 46 height 34
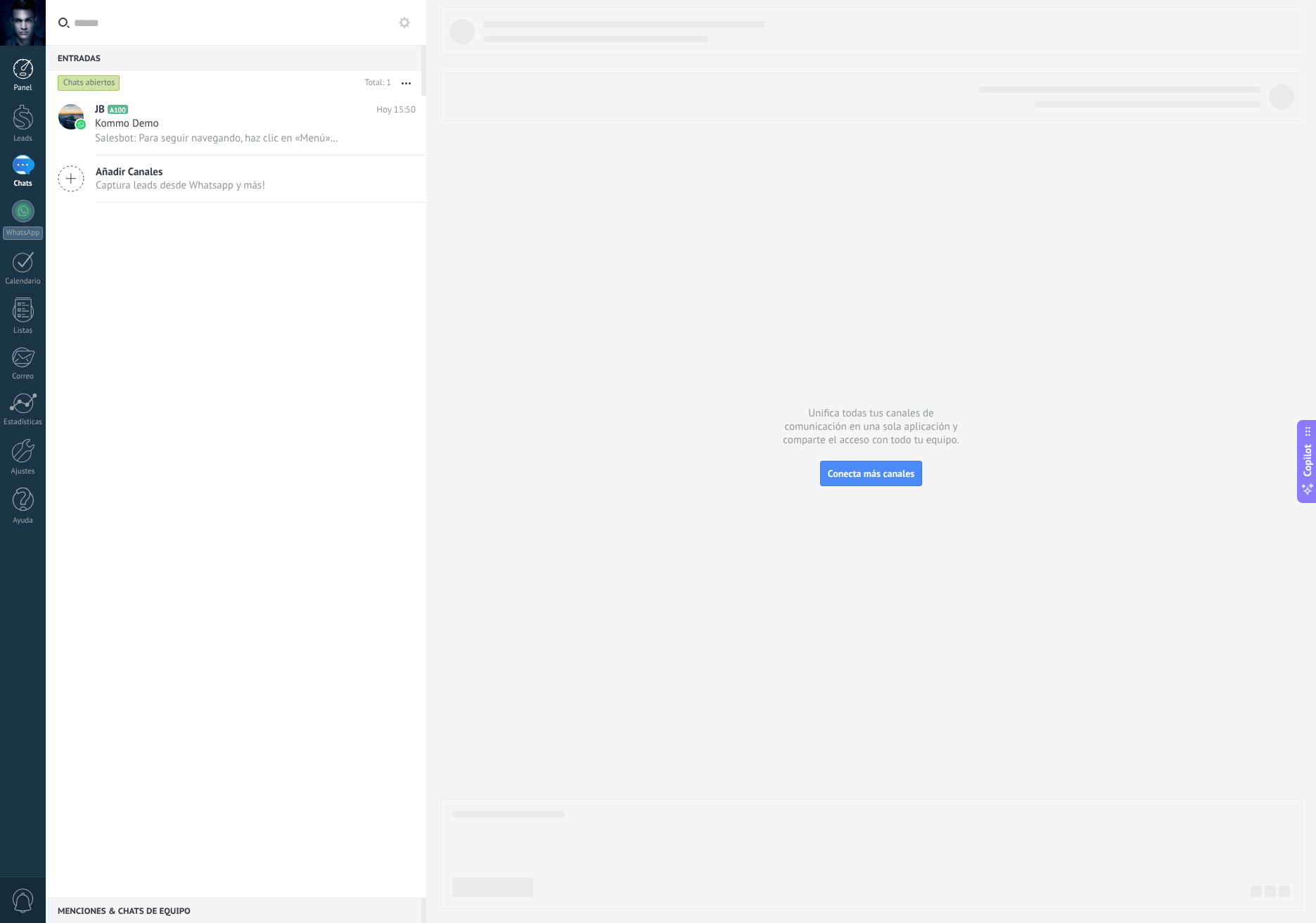
click at [17, 74] on div at bounding box center [23, 68] width 21 height 21
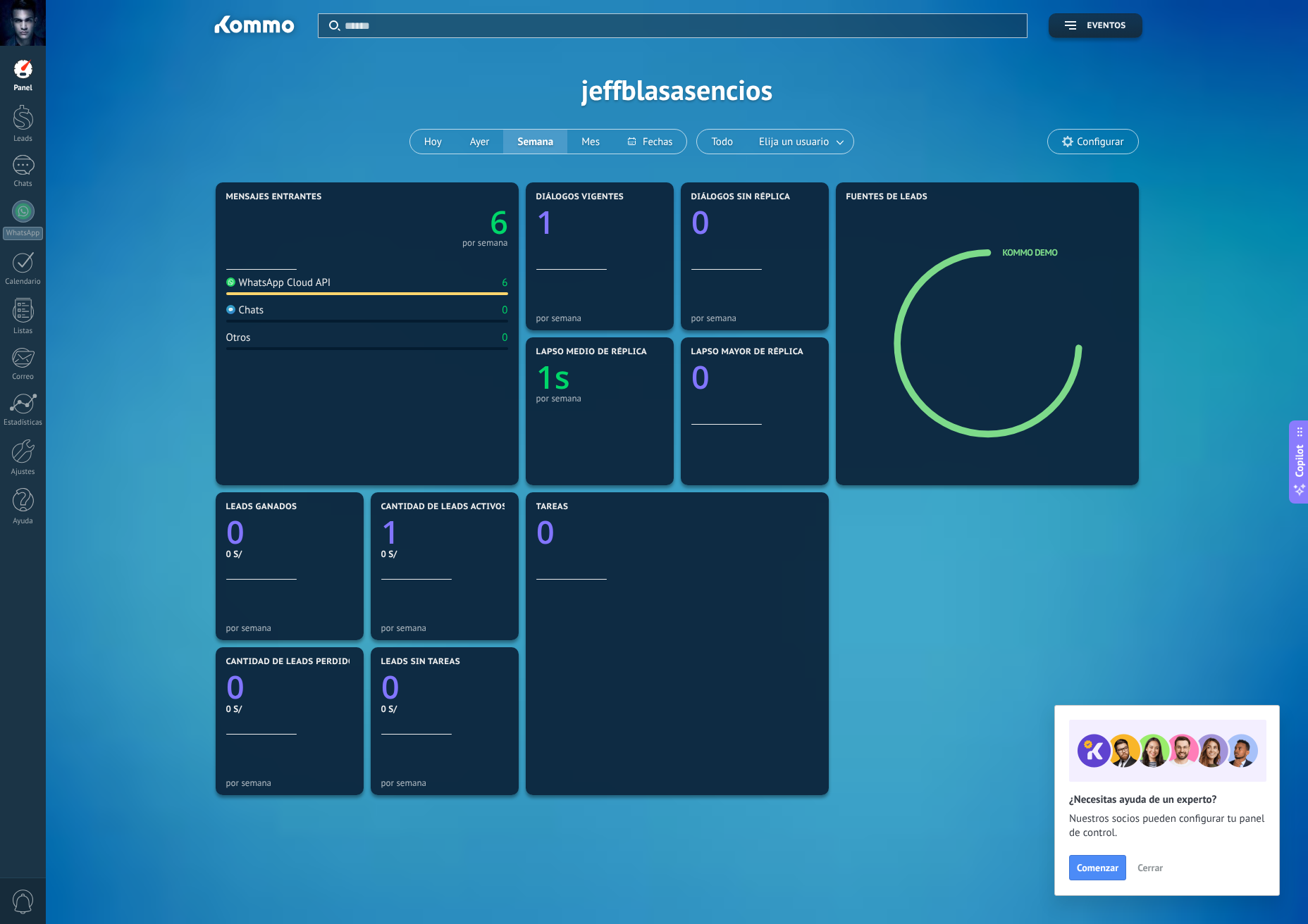
click at [1158, 874] on button "Cerrar" at bounding box center [1149, 868] width 38 height 21
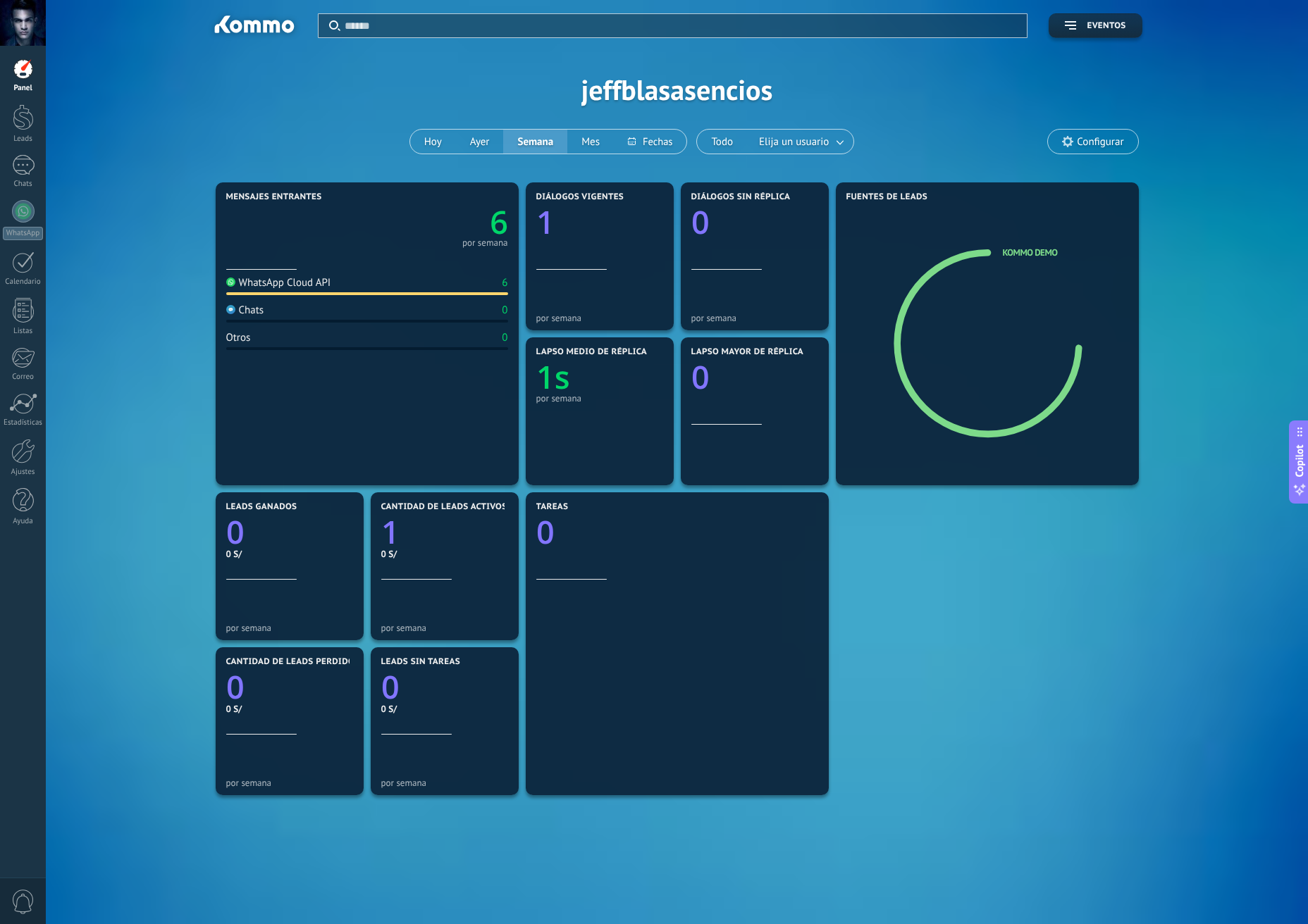
click at [1251, 804] on div "Mensajes entrantes 6 por semana WhatsApp Cloud API 6 Chats 0 Otros 0 Diálogos v…" at bounding box center [676, 566] width 1219 height 775
click at [1276, 571] on div "Mensajes entrantes 6 por semana WhatsApp Cloud API 6 Chats 0 Otros 0 Diálogos v…" at bounding box center [676, 566] width 1219 height 775
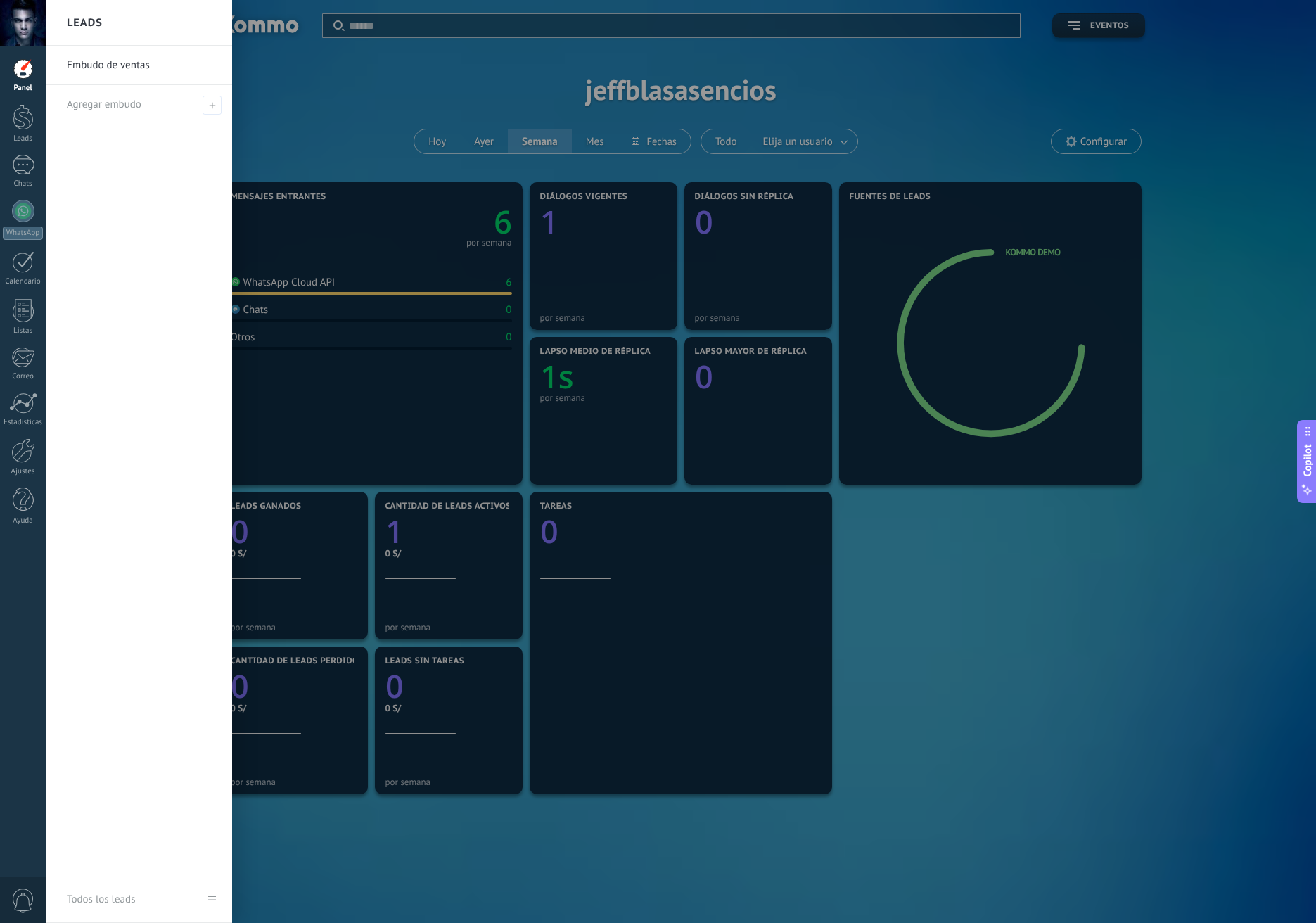
click at [1298, 478] on button "Copilot" at bounding box center [1306, 462] width 19 height 83
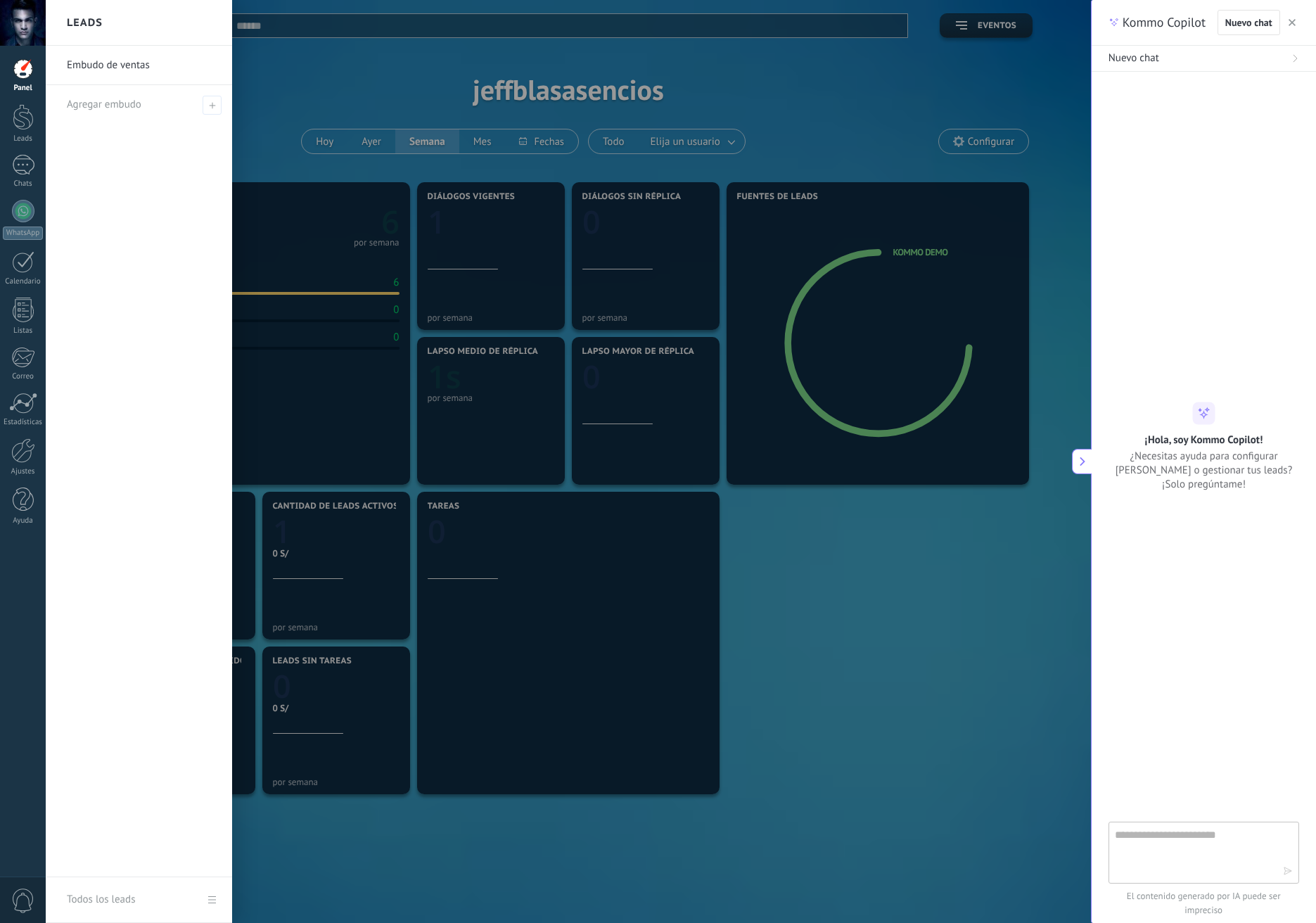
type textarea "**********"
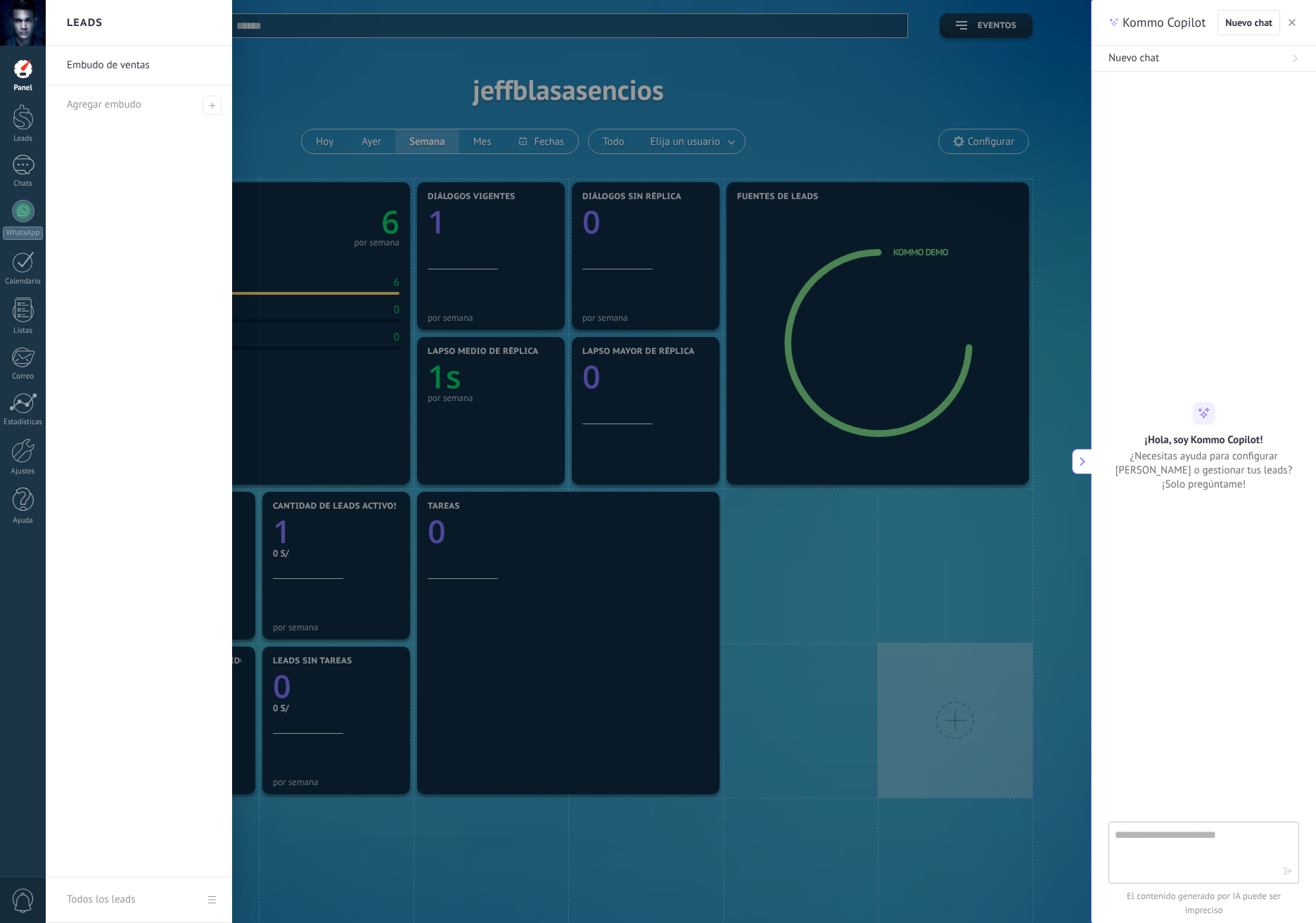
click at [1290, 21] on use "button" at bounding box center [1292, 23] width 7 height 7
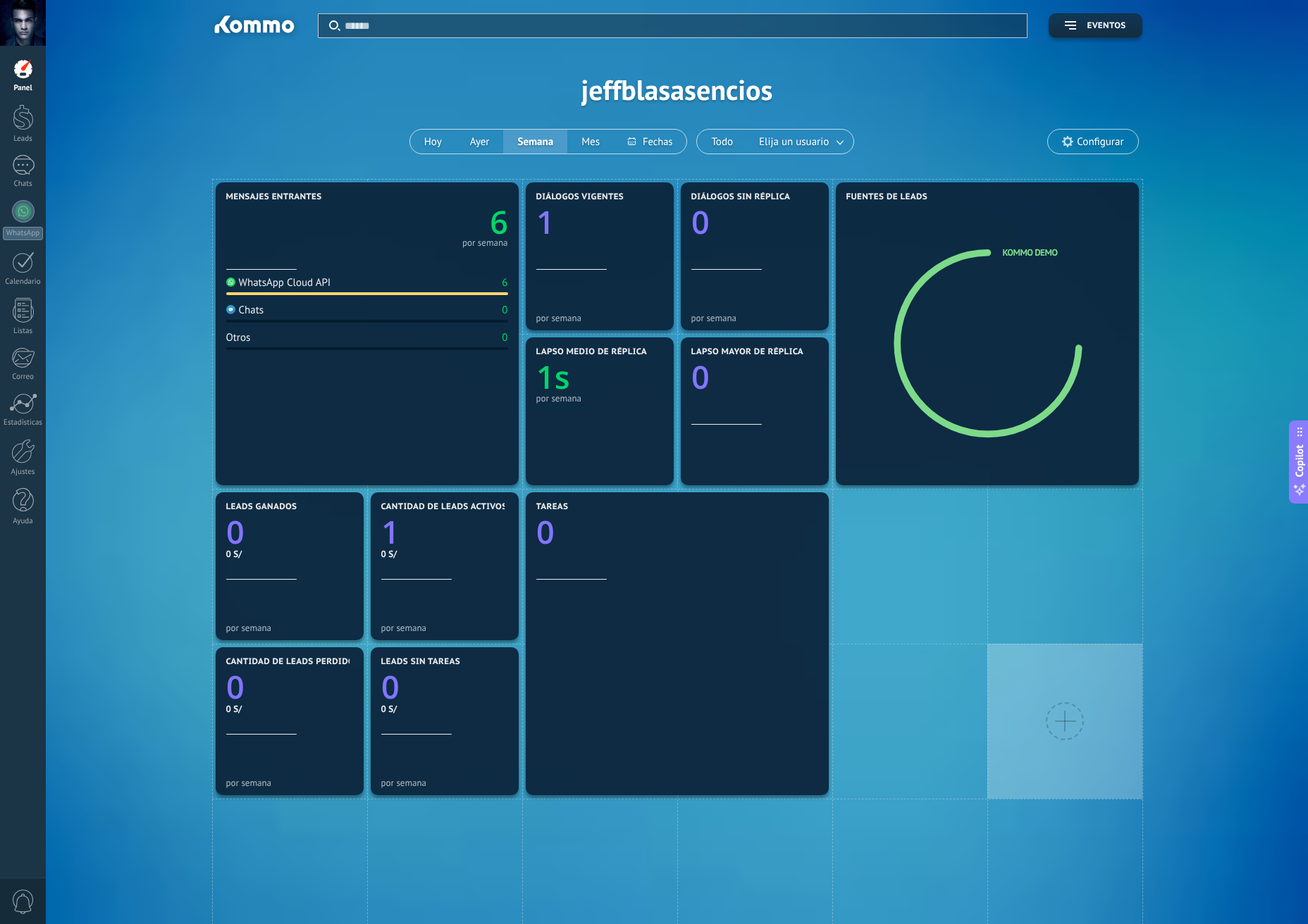
click at [315, 282] on div "WhatsApp Cloud API" at bounding box center [278, 283] width 105 height 13
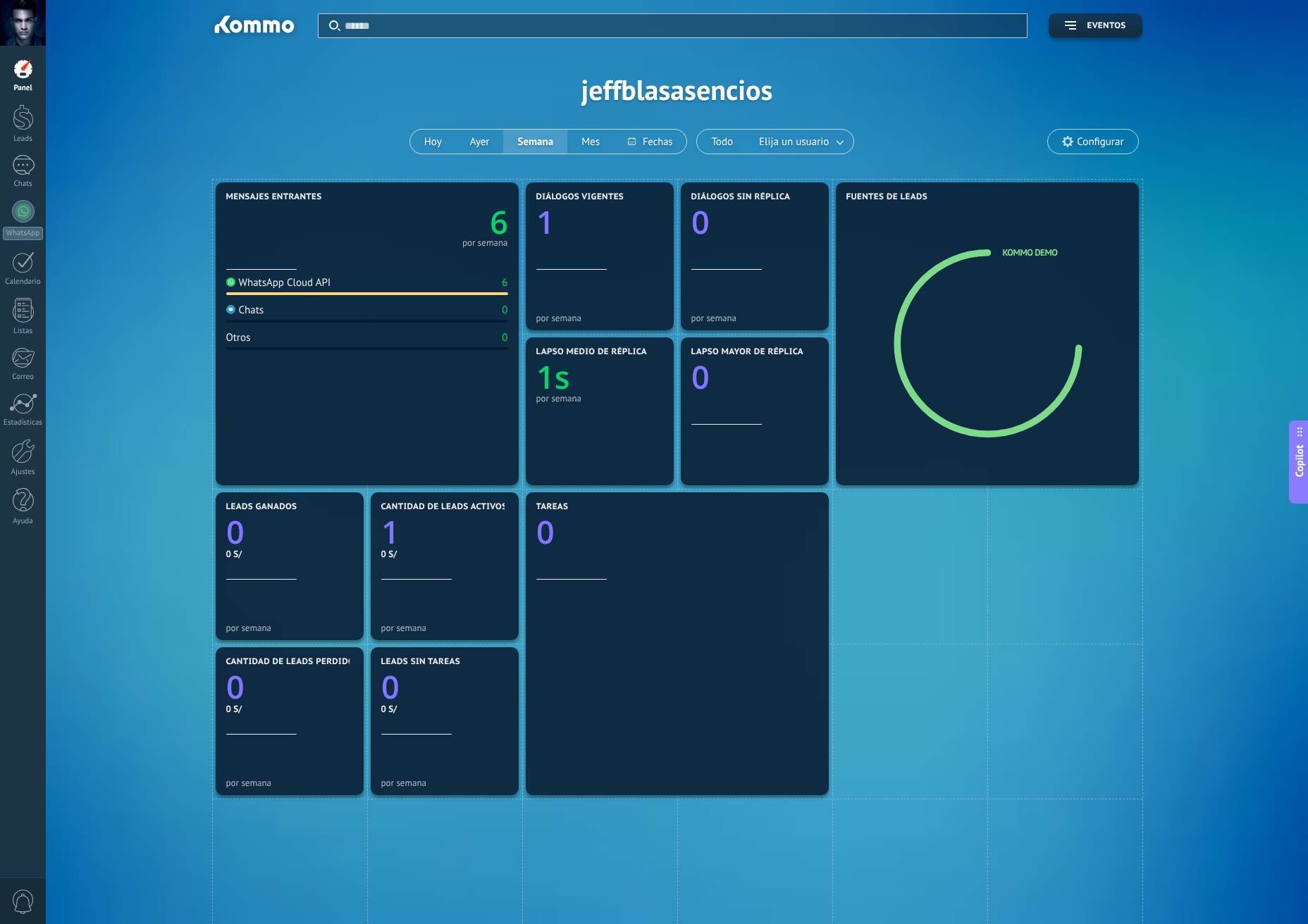
click at [463, 19] on input "text" at bounding box center [681, 26] width 674 height 15
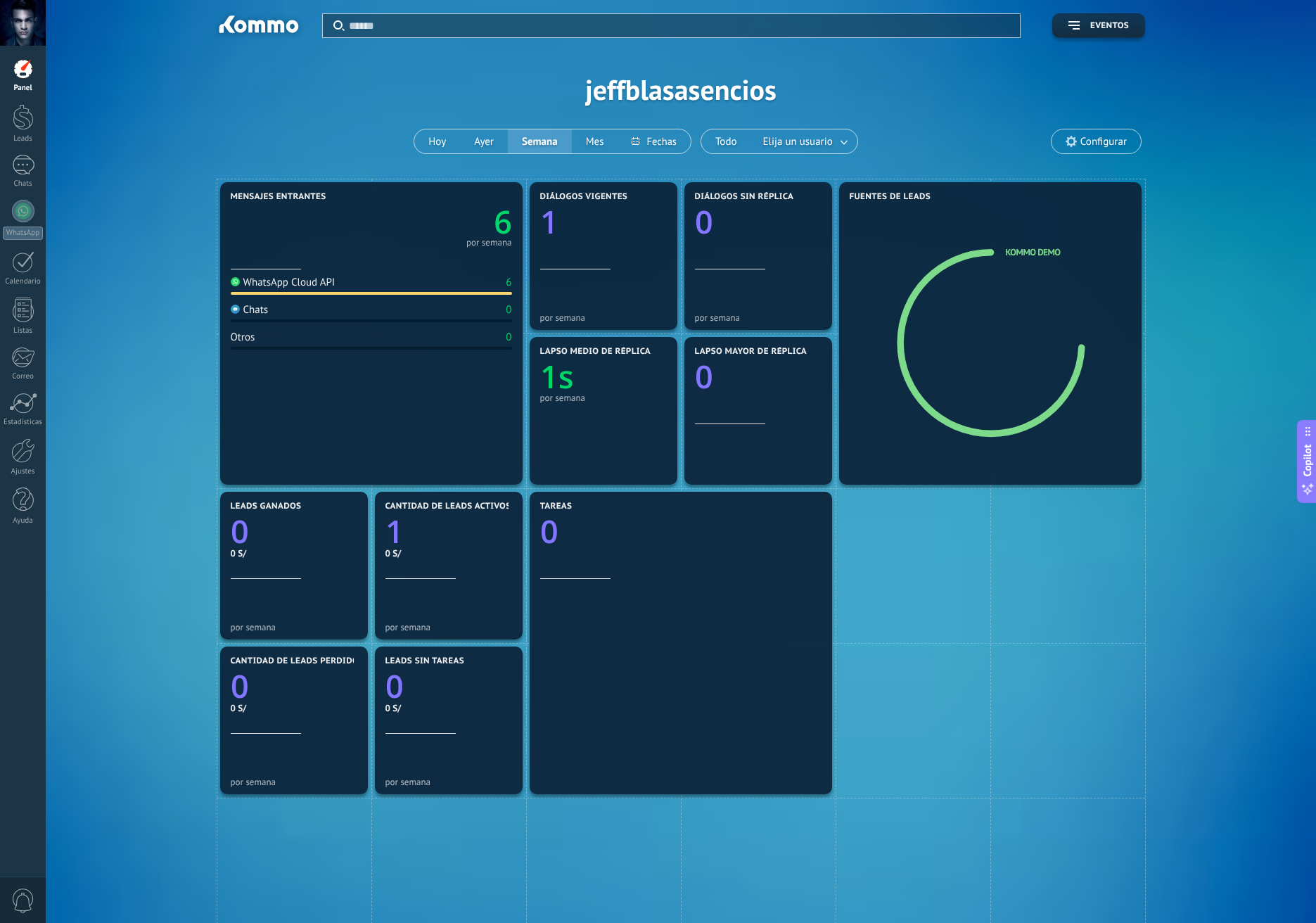
paste input "********"
type input "********"
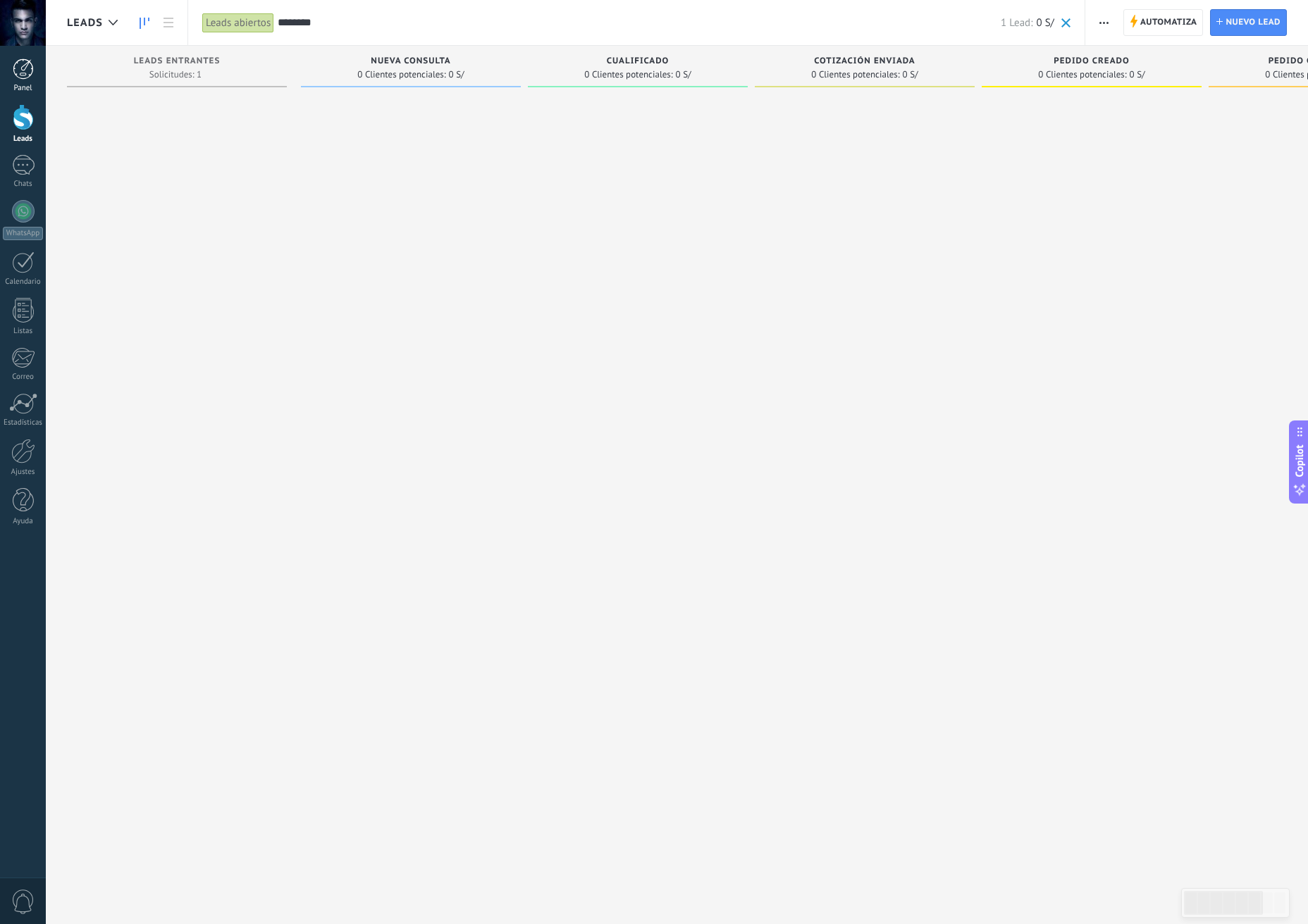
click at [27, 64] on div at bounding box center [23, 68] width 21 height 21
click at [1176, 24] on span "Automatiza" at bounding box center [1168, 22] width 57 height 25
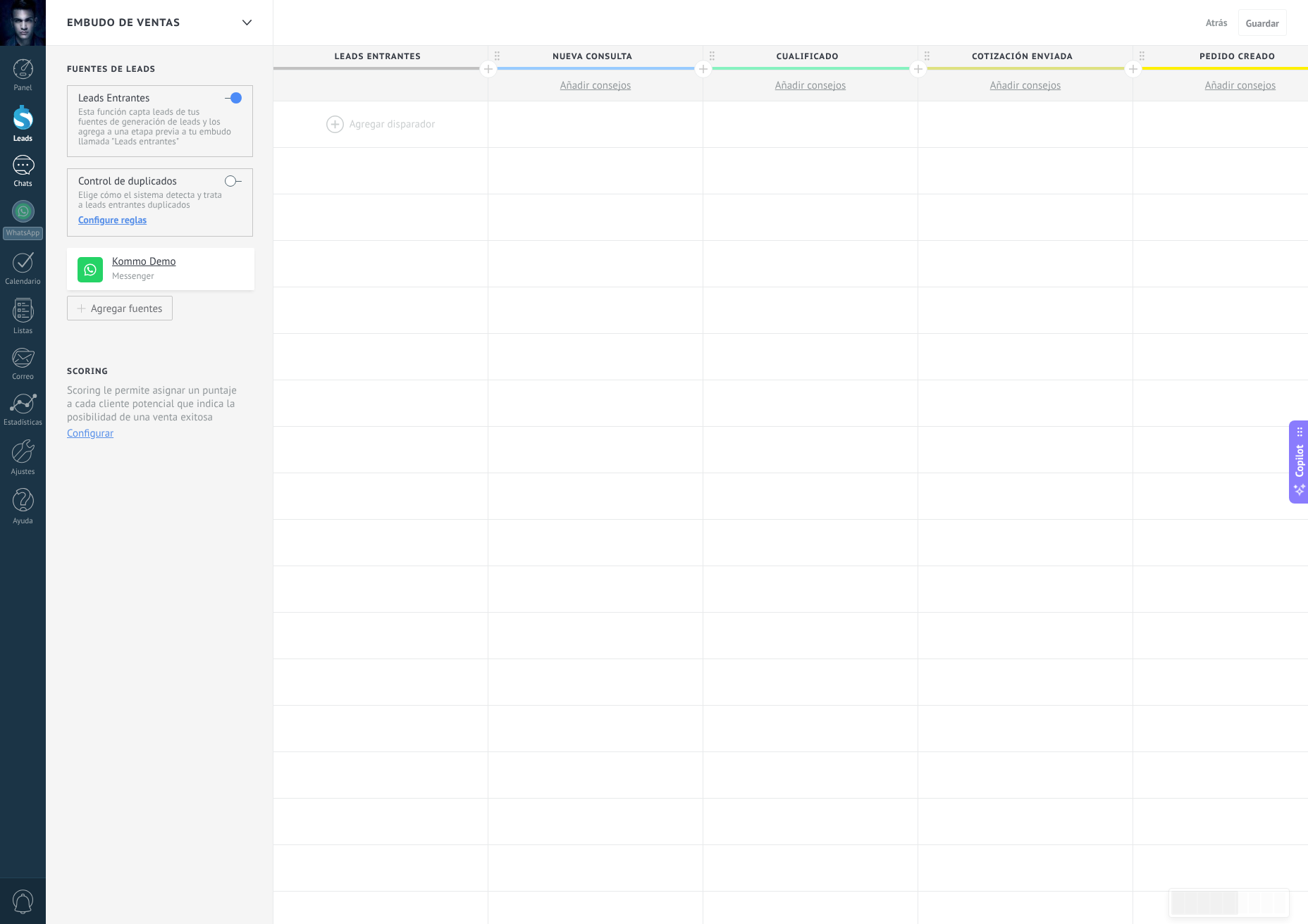
click at [22, 157] on div at bounding box center [23, 166] width 22 height 20
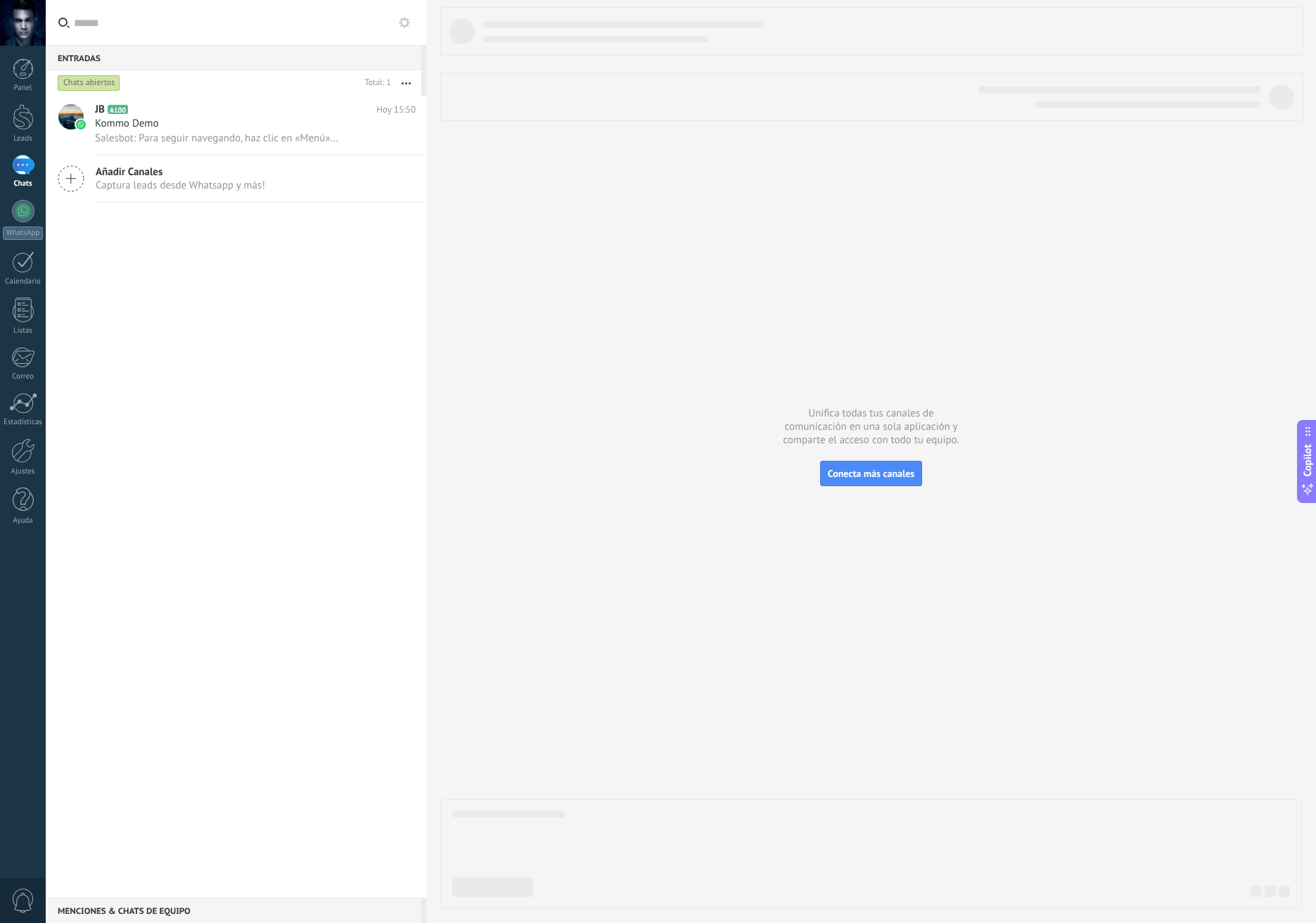
click at [19, 481] on div "Panel Leads Chats WhatsApp Clientes" at bounding box center [23, 298] width 46 height 481
click at [19, 477] on div "Panel Leads Chats WhatsApp Clientes" at bounding box center [23, 298] width 46 height 481
click at [22, 468] on div "Ajustes" at bounding box center [23, 472] width 41 height 9
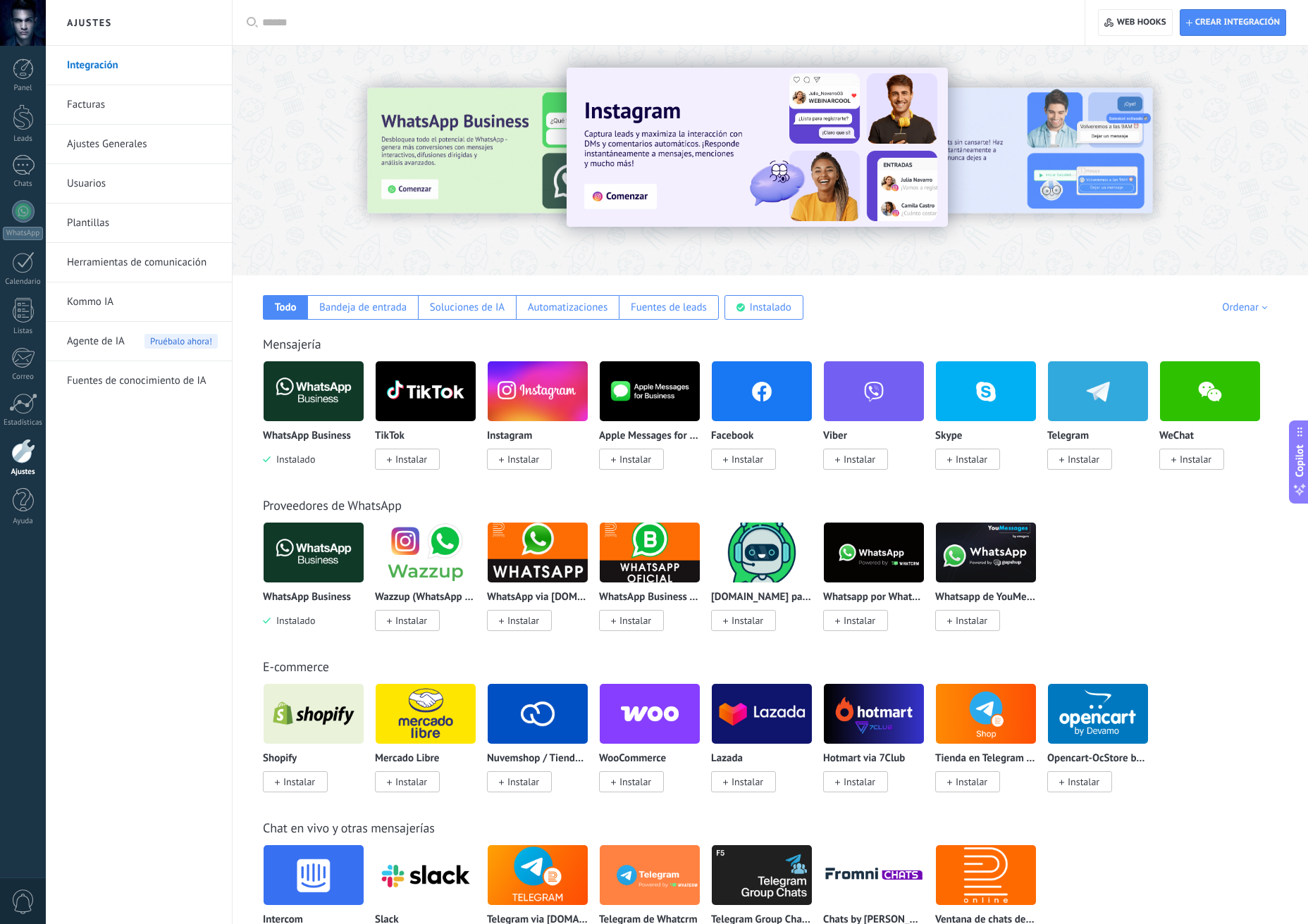
click at [126, 299] on link "Kommo IA" at bounding box center [142, 302] width 151 height 40
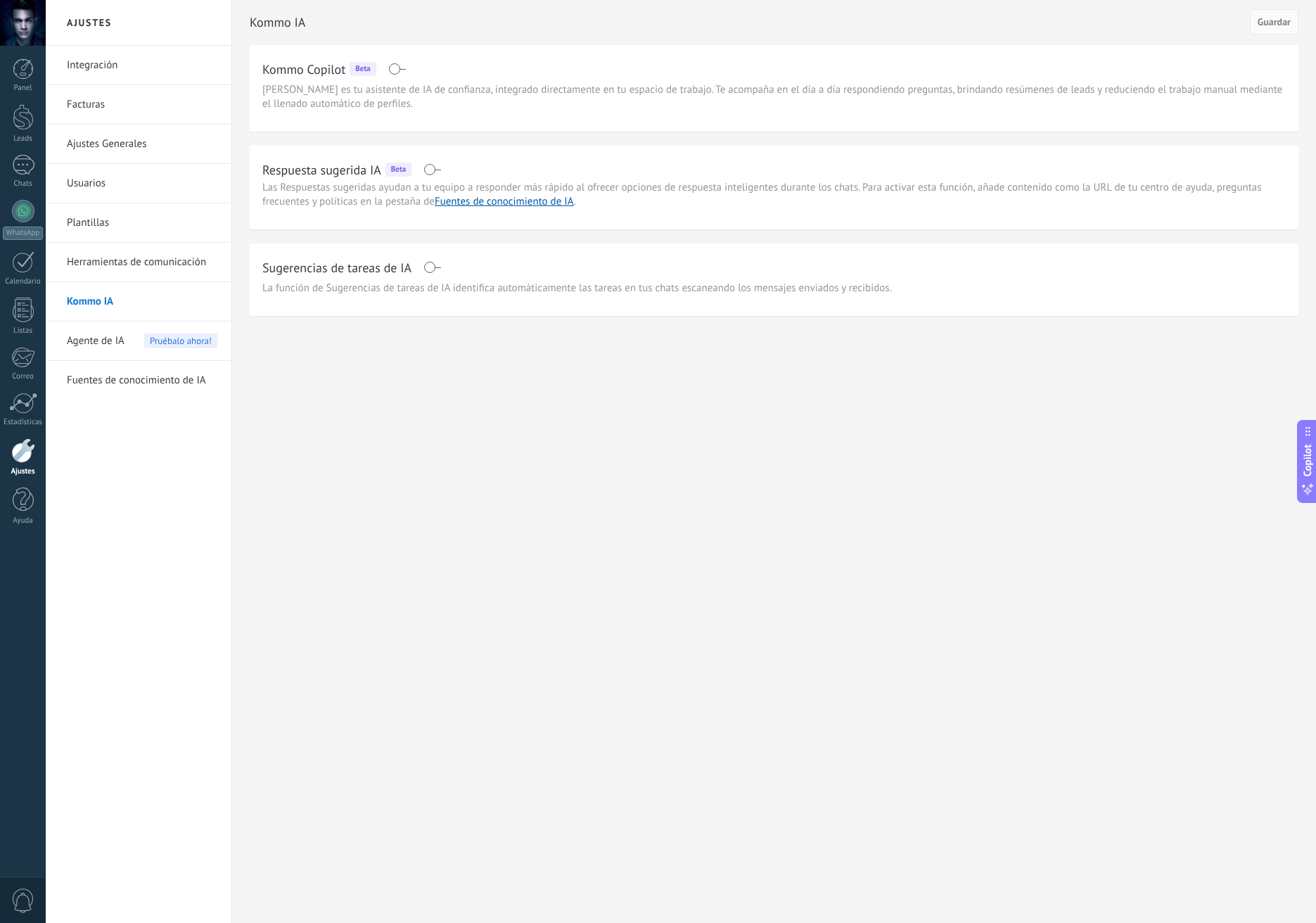
click at [111, 347] on span "Agente de IA" at bounding box center [95, 341] width 57 height 40
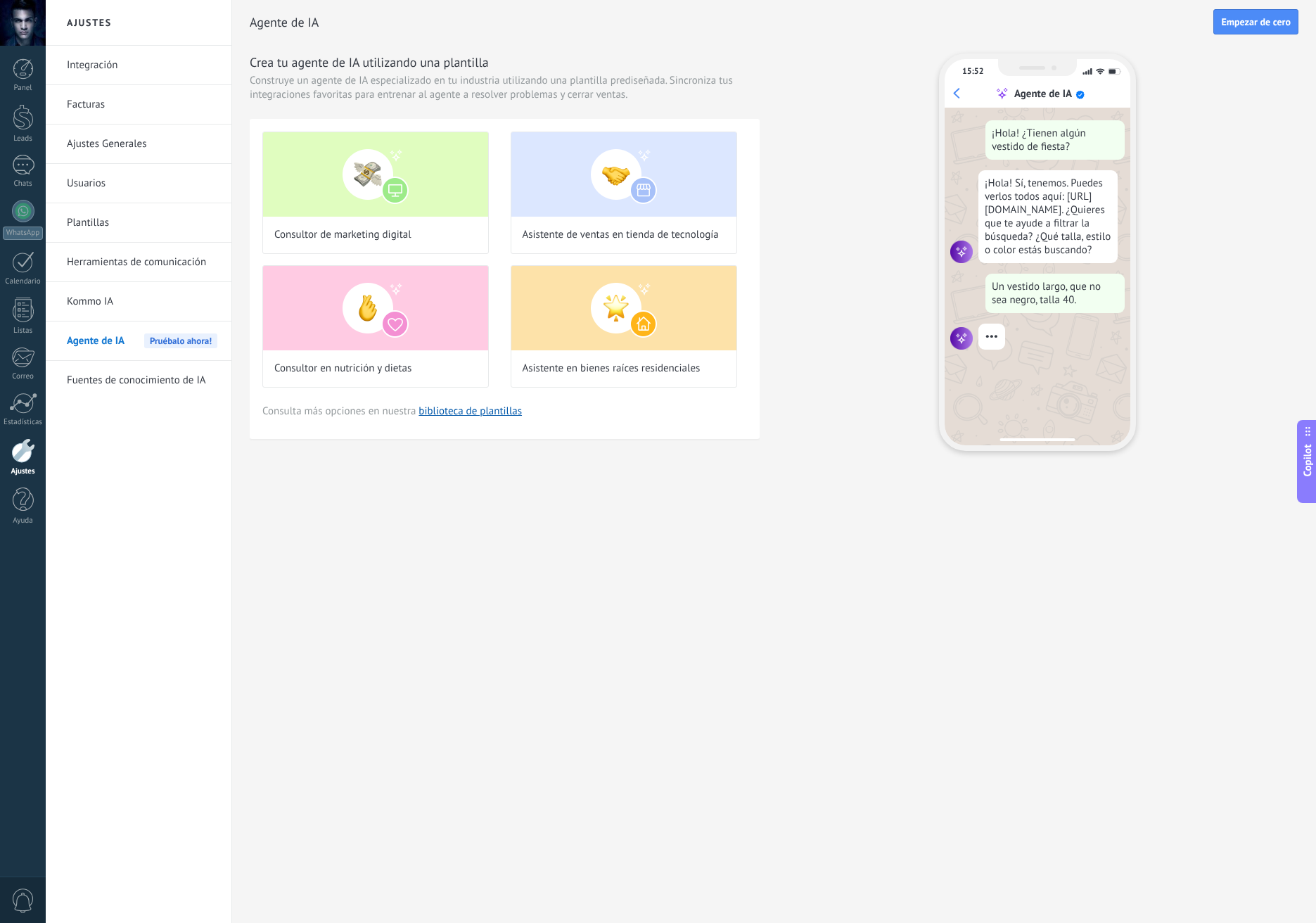
click at [115, 390] on link "Fuentes de conocimiento de IA" at bounding box center [141, 381] width 151 height 40
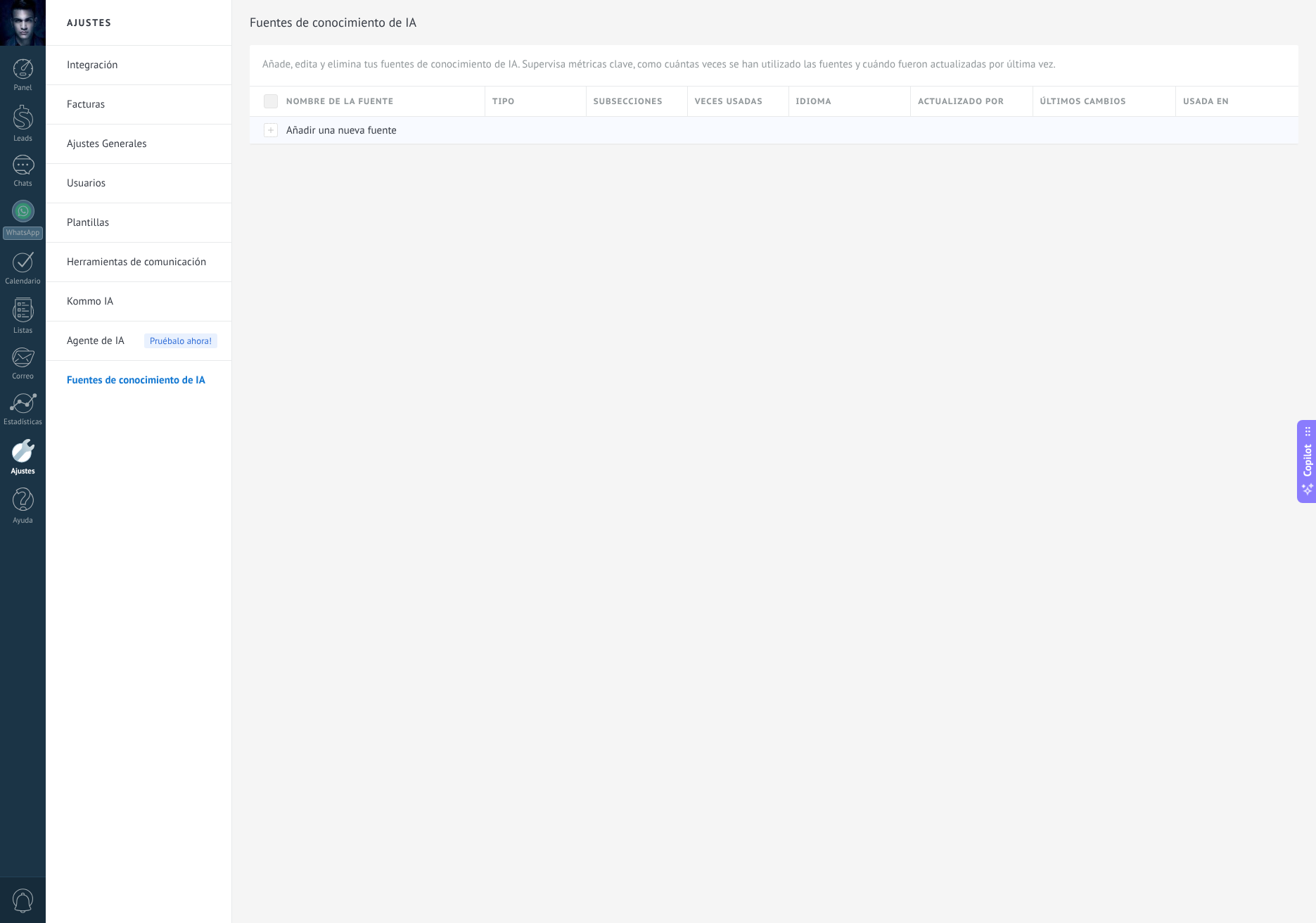
click at [329, 128] on span "Añadir una nueva fuente" at bounding box center [342, 130] width 111 height 13
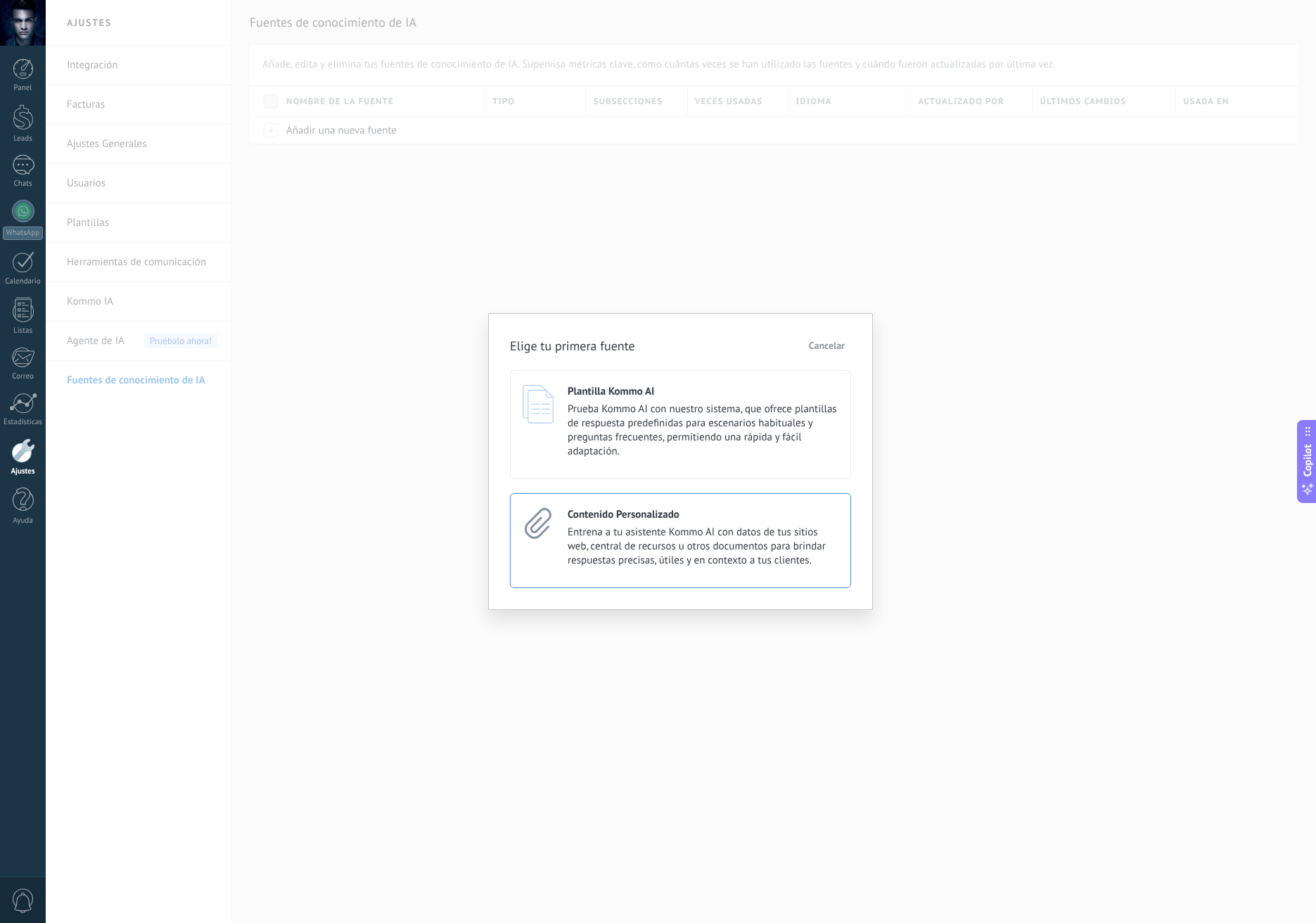
click at [758, 574] on div "Contenido Personalizado Entrena a tu asistente Kommo AI con datos de tus sitios…" at bounding box center [680, 540] width 341 height 95
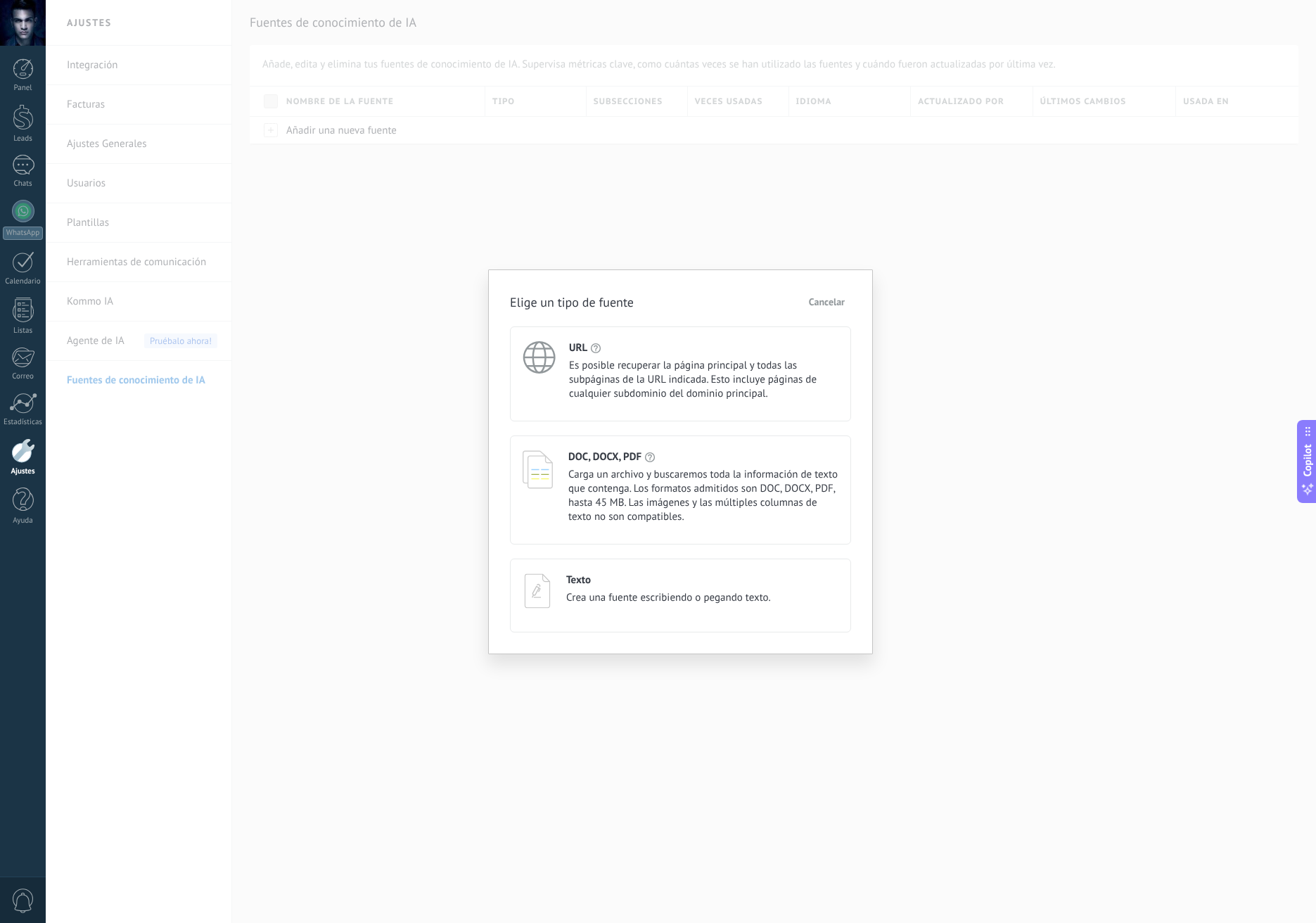
click at [590, 454] on h4 "DOC, DOCX, PDF" at bounding box center [604, 456] width 73 height 13
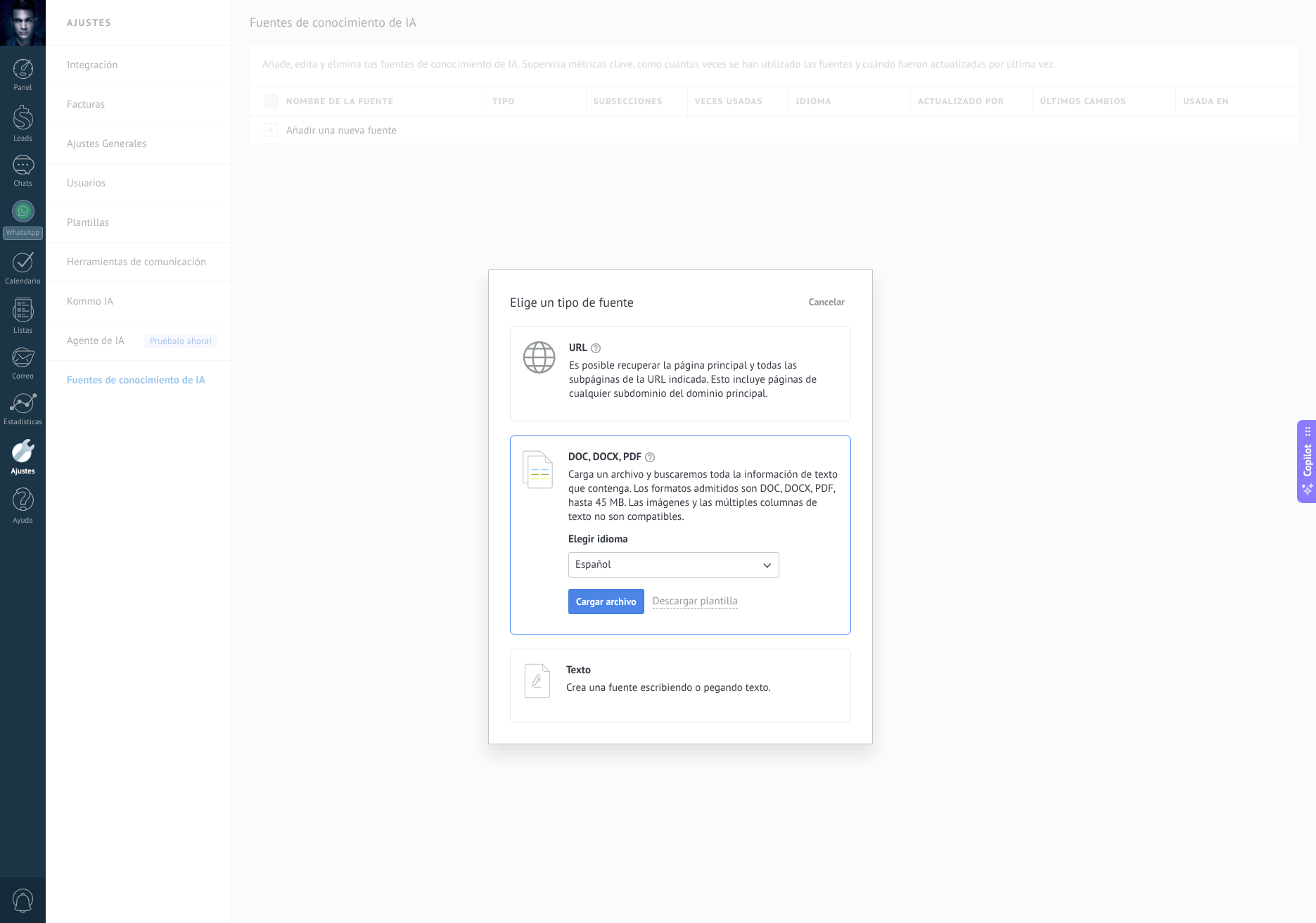
click at [594, 601] on span "Cargar archivo" at bounding box center [607, 601] width 61 height 10
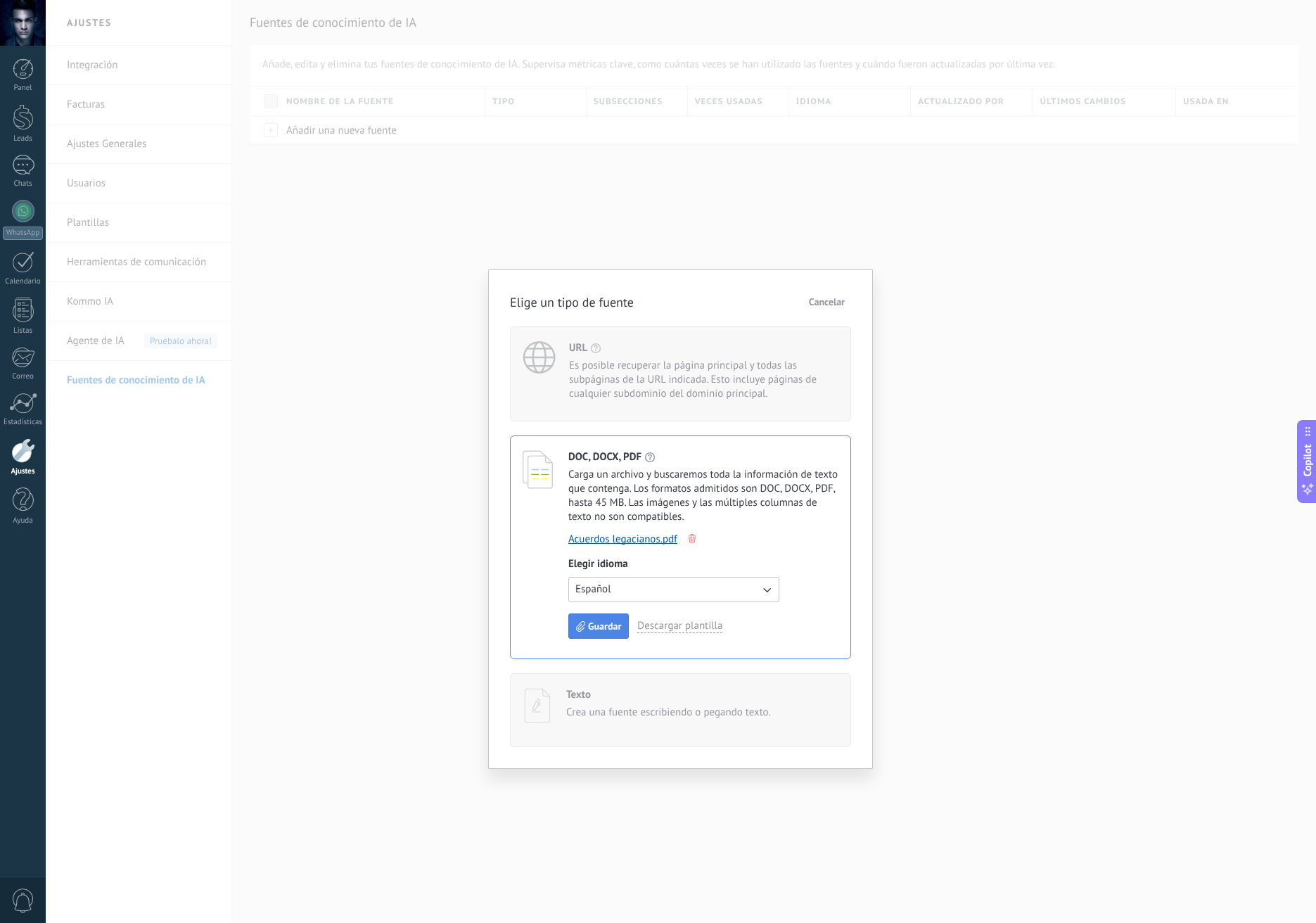
click at [610, 625] on span "Guardar" at bounding box center [605, 626] width 33 height 10
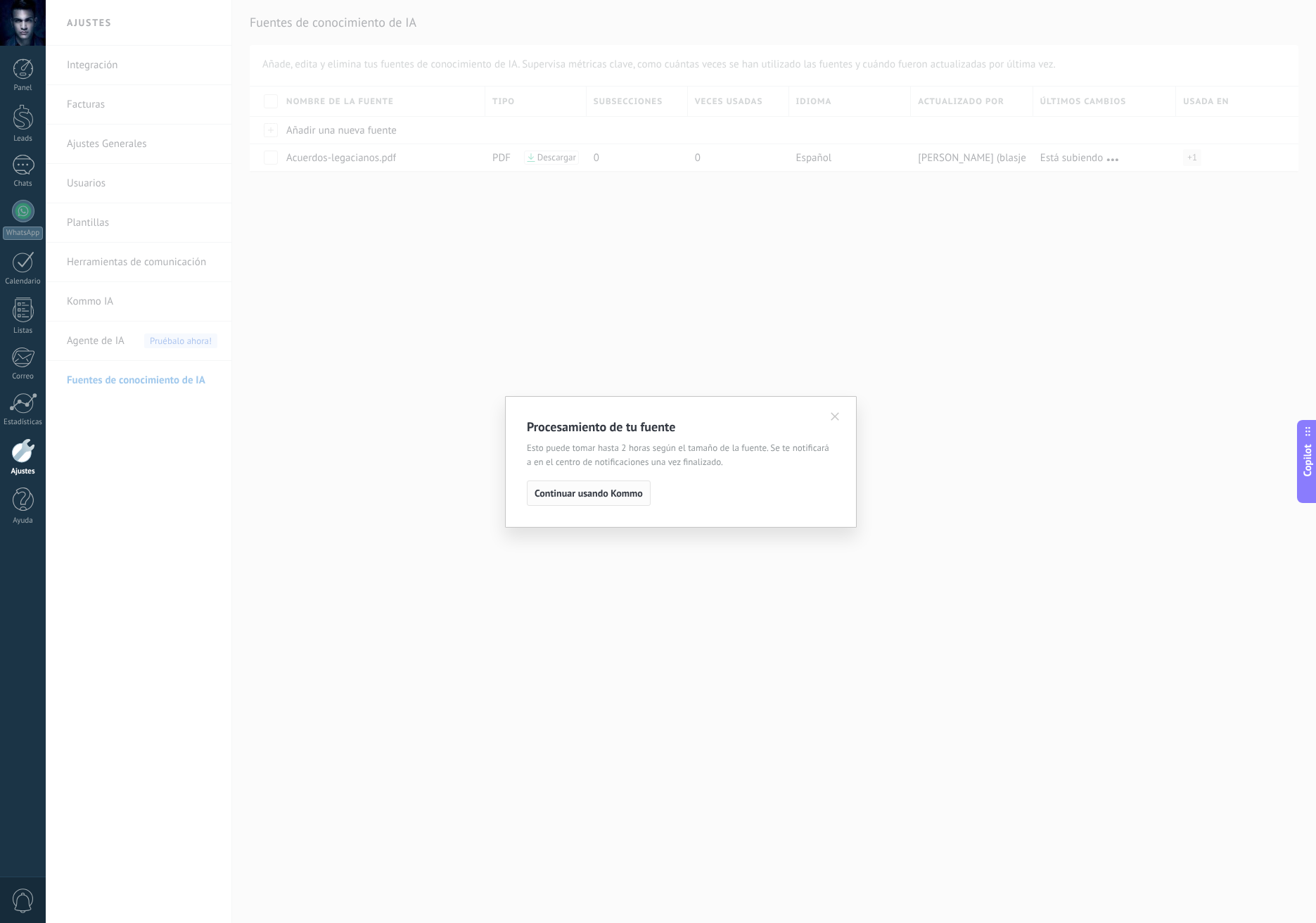
click at [622, 485] on button "Continuar usando Kommo" at bounding box center [588, 492] width 124 height 25
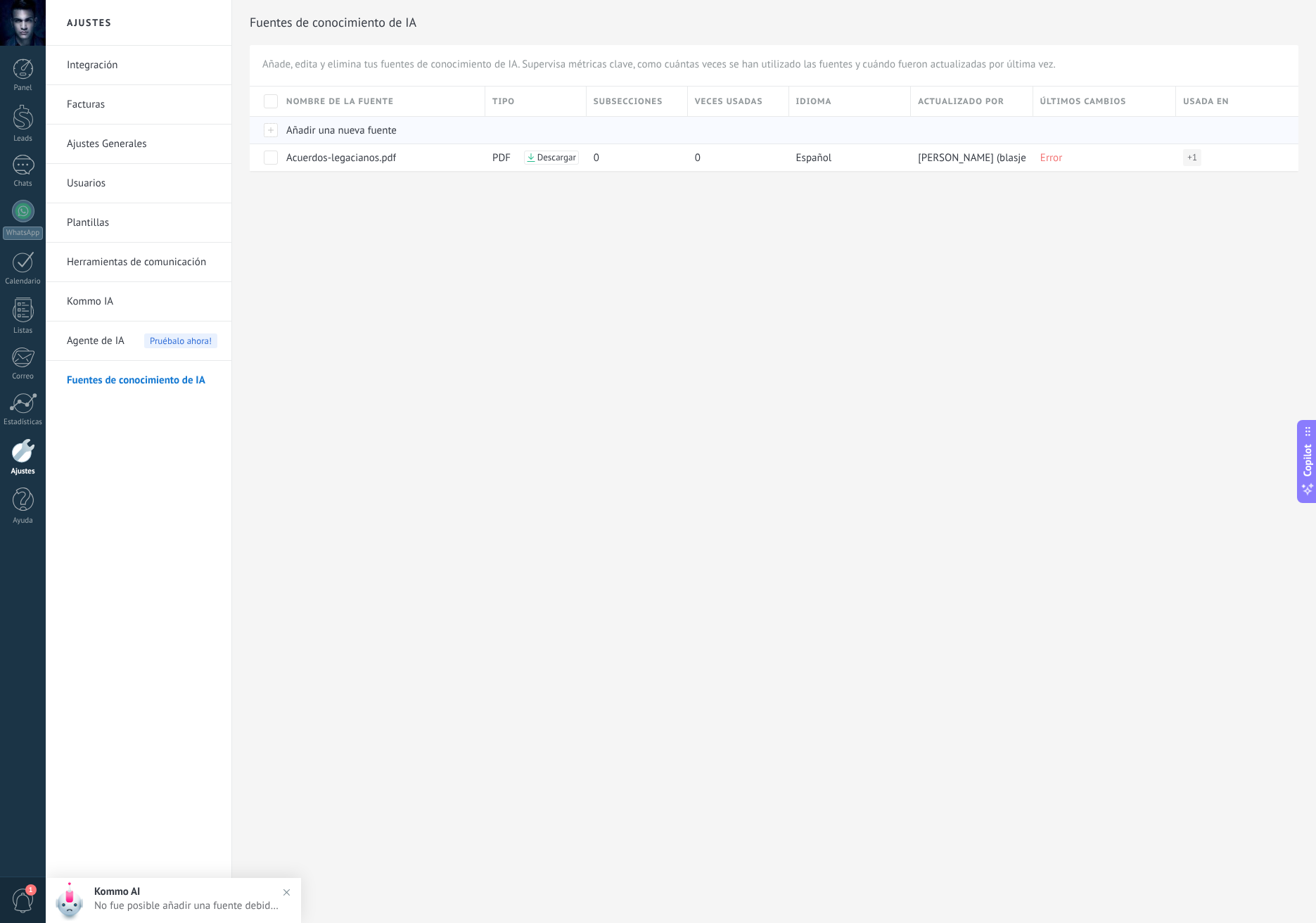
click at [383, 131] on span "Añadir una nueva fuente" at bounding box center [342, 130] width 111 height 13
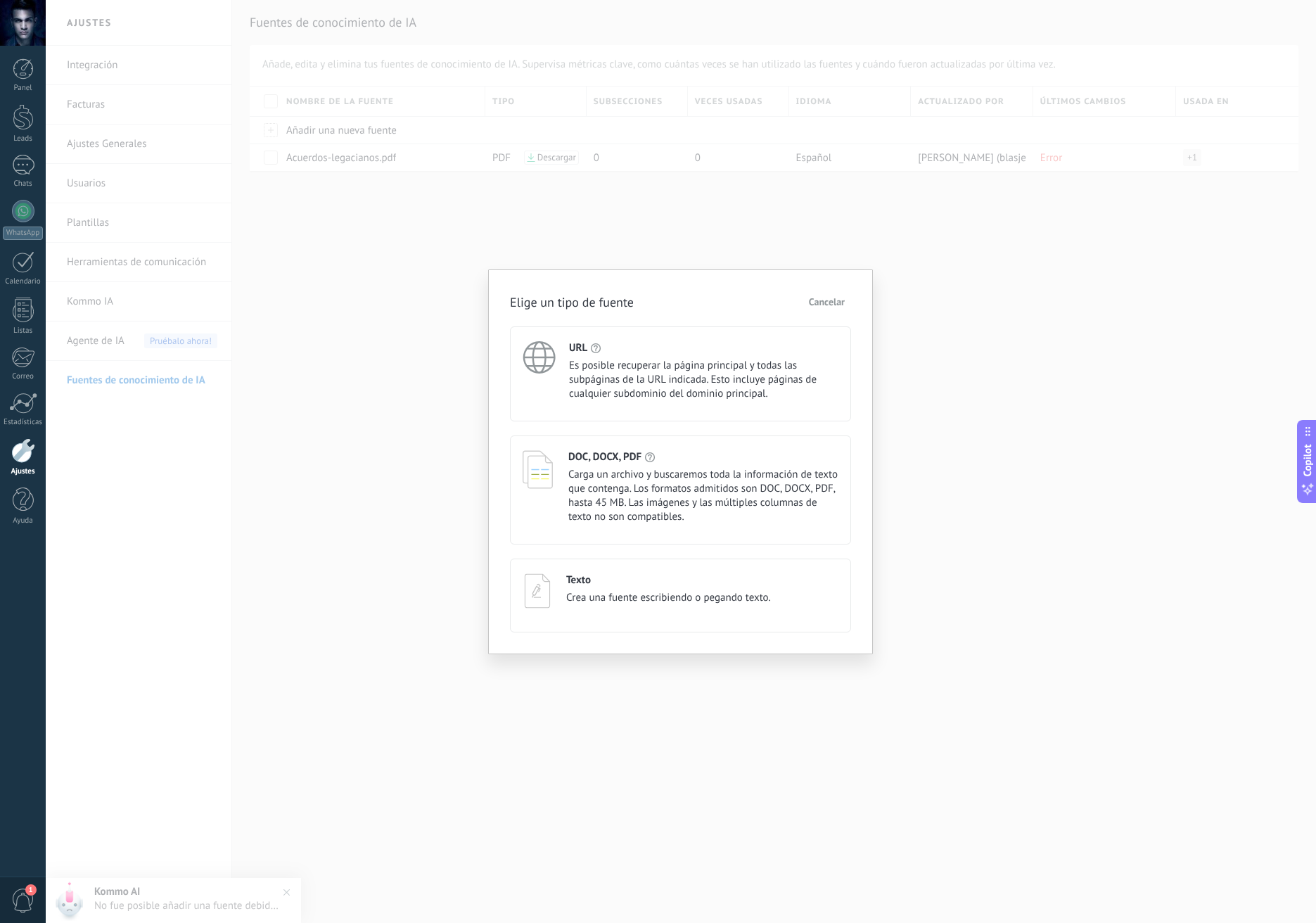
click at [612, 479] on span "Carga un archivo y buscaremos toda la información de texto que contenga. Los fo…" at bounding box center [703, 496] width 270 height 56
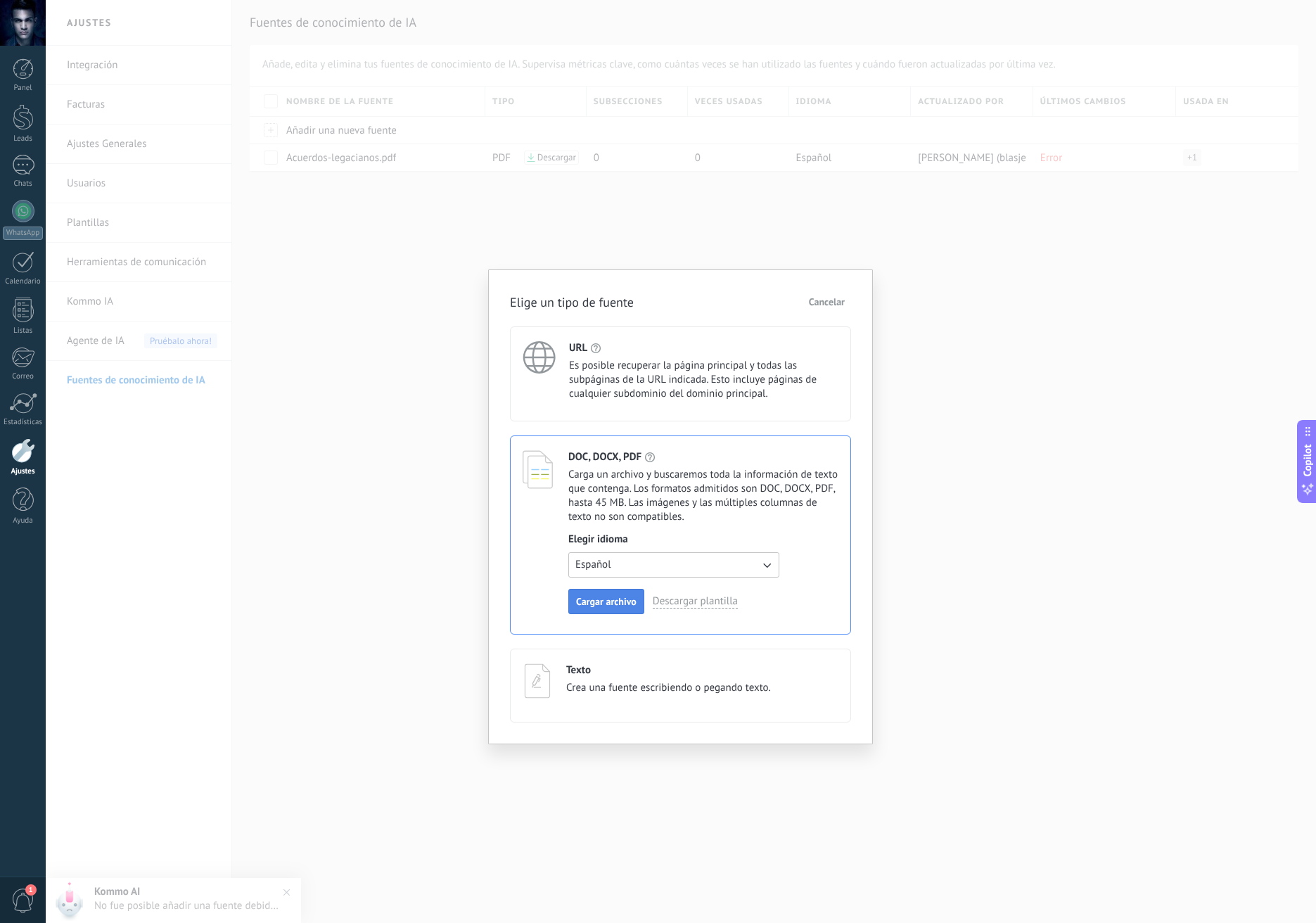
click at [591, 601] on span "Cargar archivo" at bounding box center [607, 601] width 61 height 10
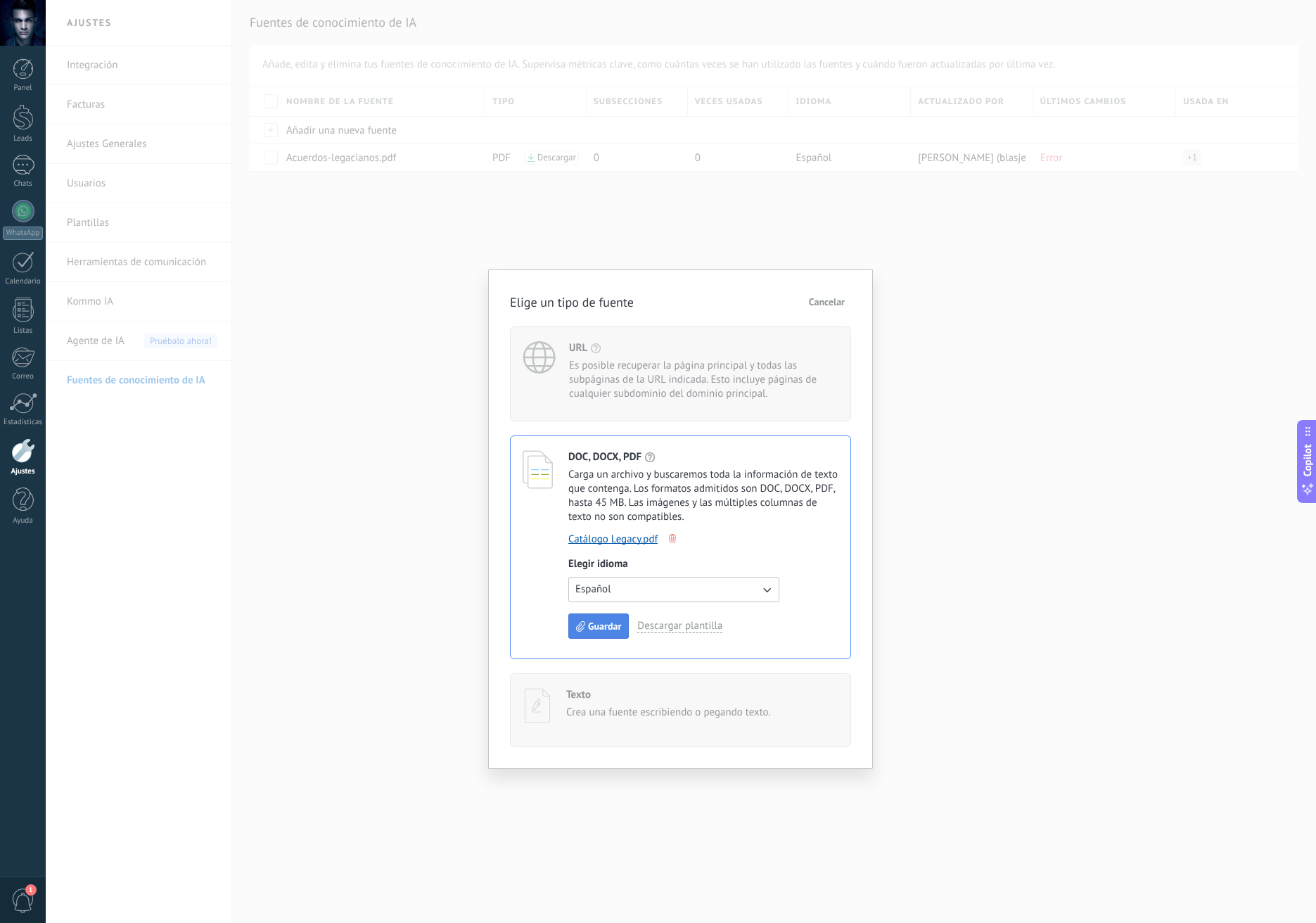
click at [610, 627] on span "Guardar" at bounding box center [605, 626] width 33 height 10
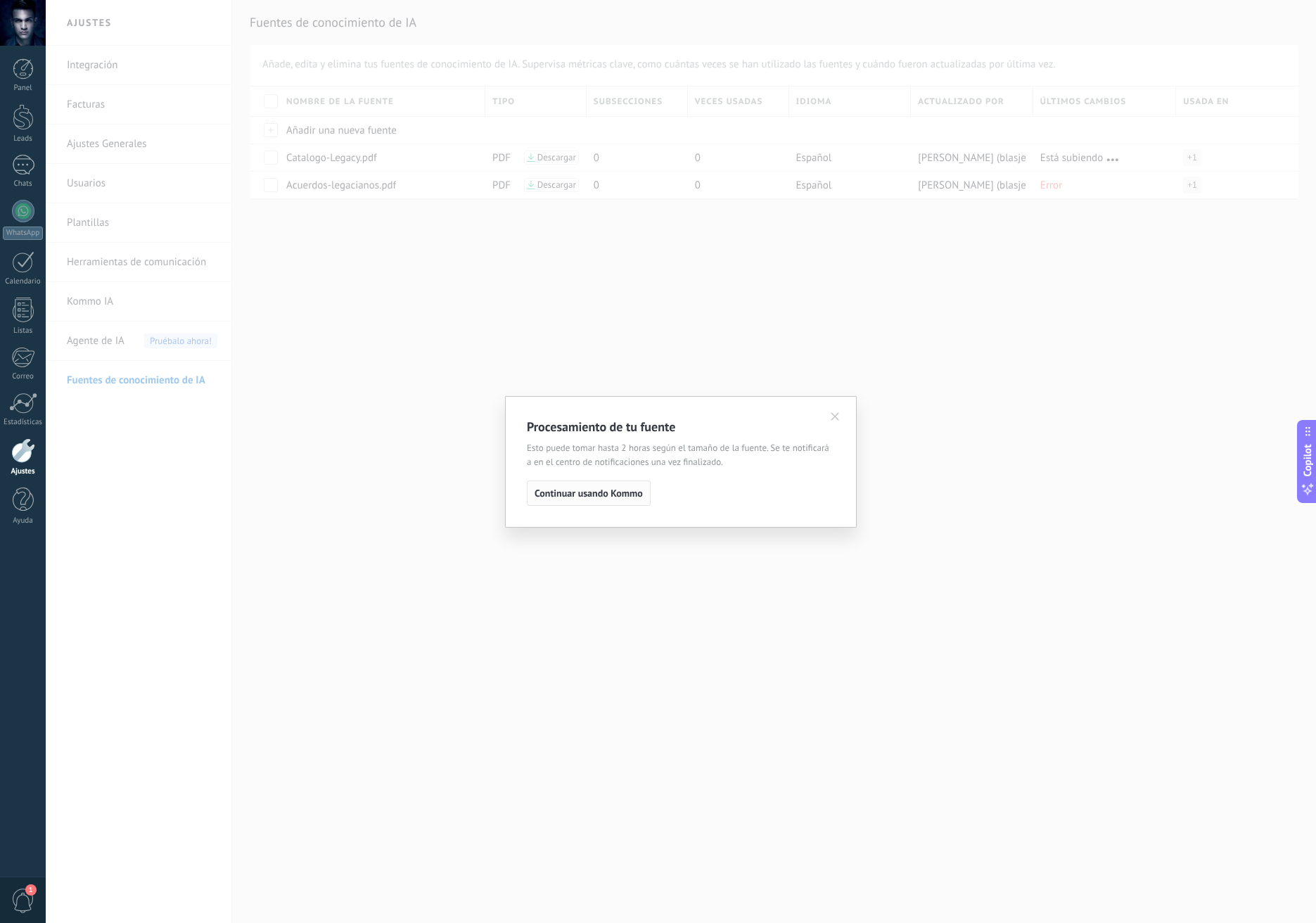
click at [591, 495] on span "Continuar usando Kommo" at bounding box center [588, 493] width 108 height 10
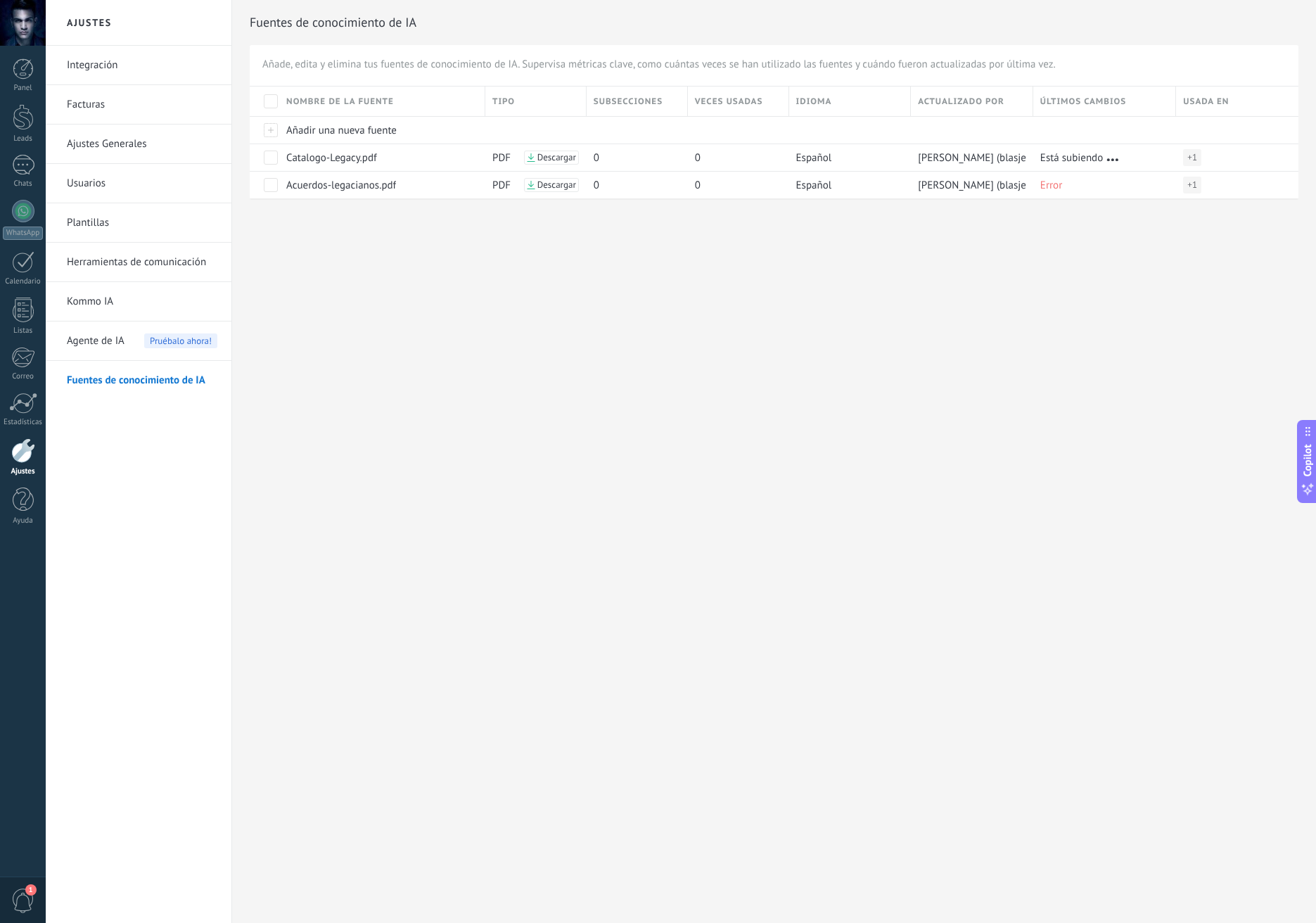
click at [657, 512] on div "Ajustes Integración Facturas Ajustes Generales Usuarios Plantillas Herramientas…" at bounding box center [682, 461] width 1271 height 923
click at [346, 128] on span "Añadir una nueva fuente" at bounding box center [342, 130] width 111 height 13
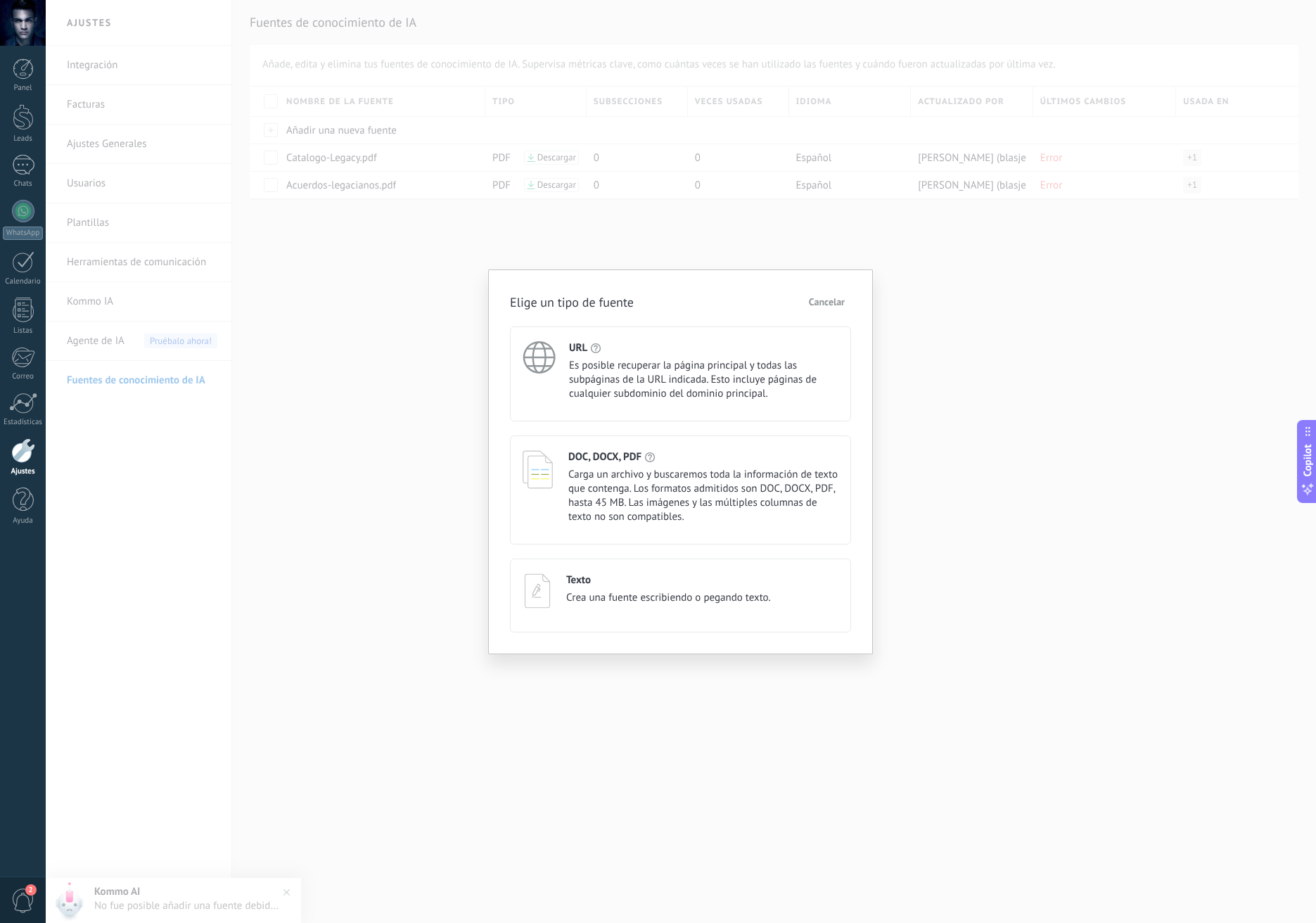
click at [645, 487] on span "Carga un archivo y buscaremos toda la información de texto que contenga. Los fo…" at bounding box center [703, 496] width 270 height 56
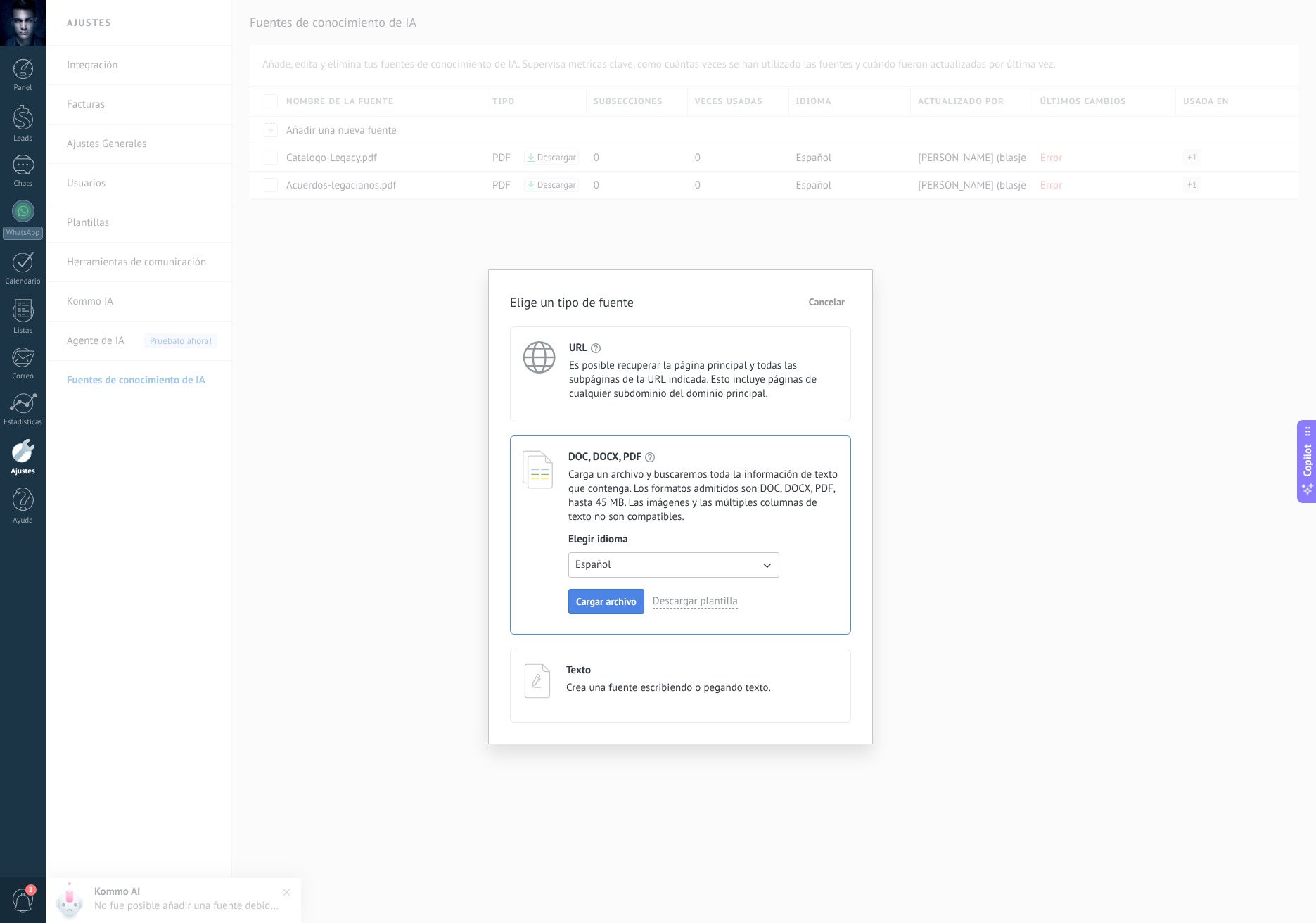
click at [634, 601] on span "Cargar archivo" at bounding box center [607, 601] width 61 height 10
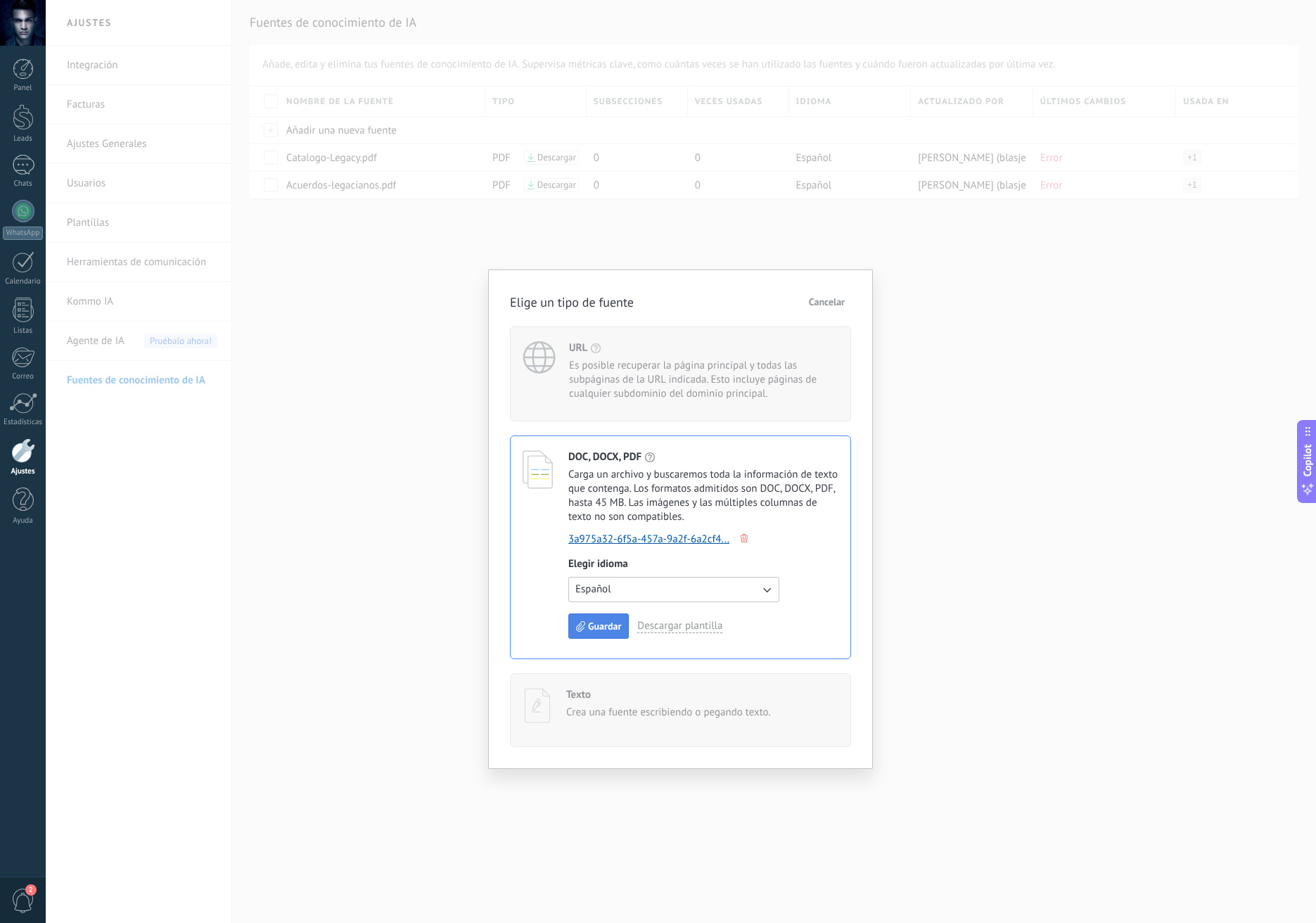
click at [585, 630] on icon "button" at bounding box center [581, 626] width 9 height 10
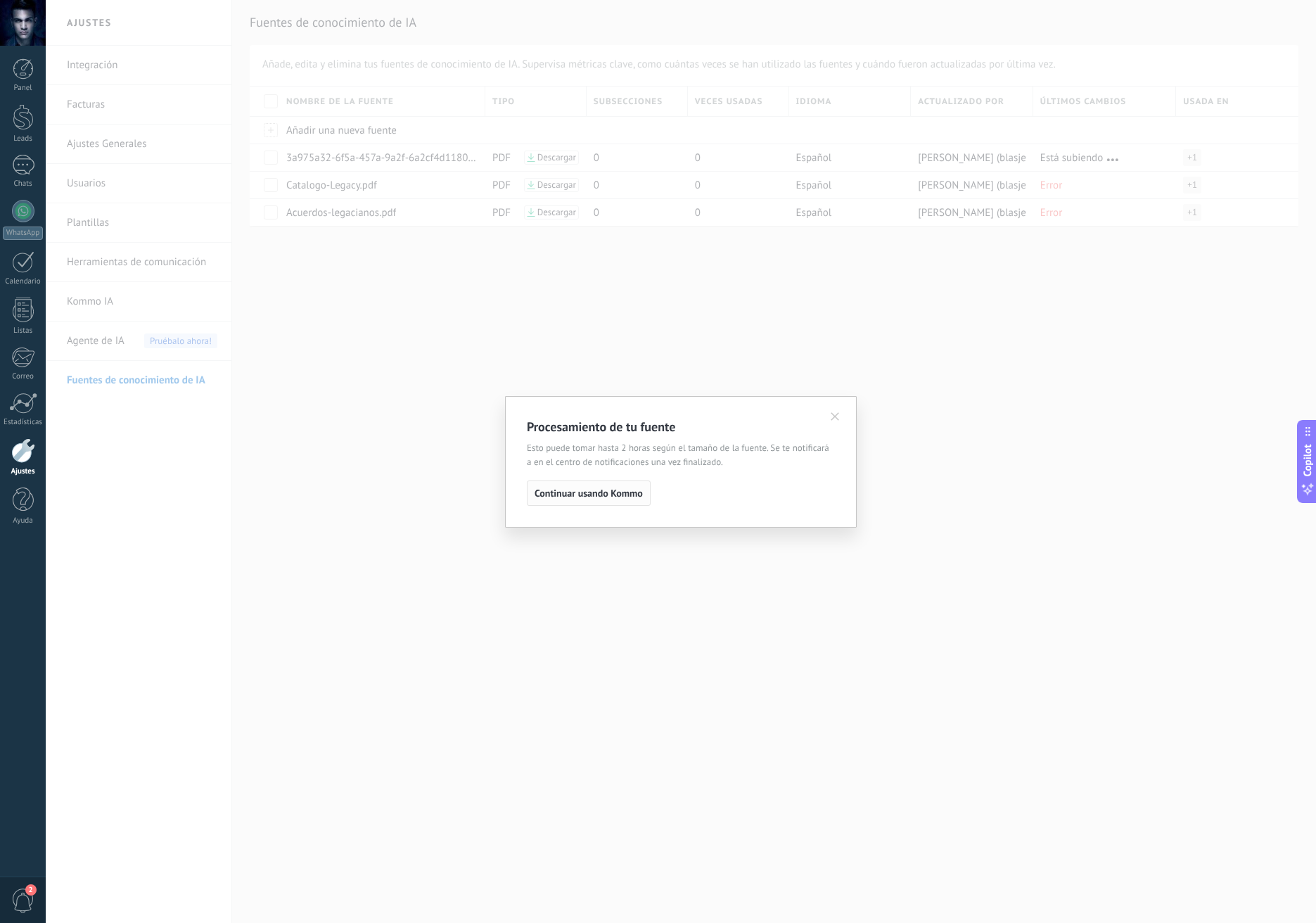
click at [636, 486] on button "Continuar usando Kommo" at bounding box center [588, 492] width 124 height 25
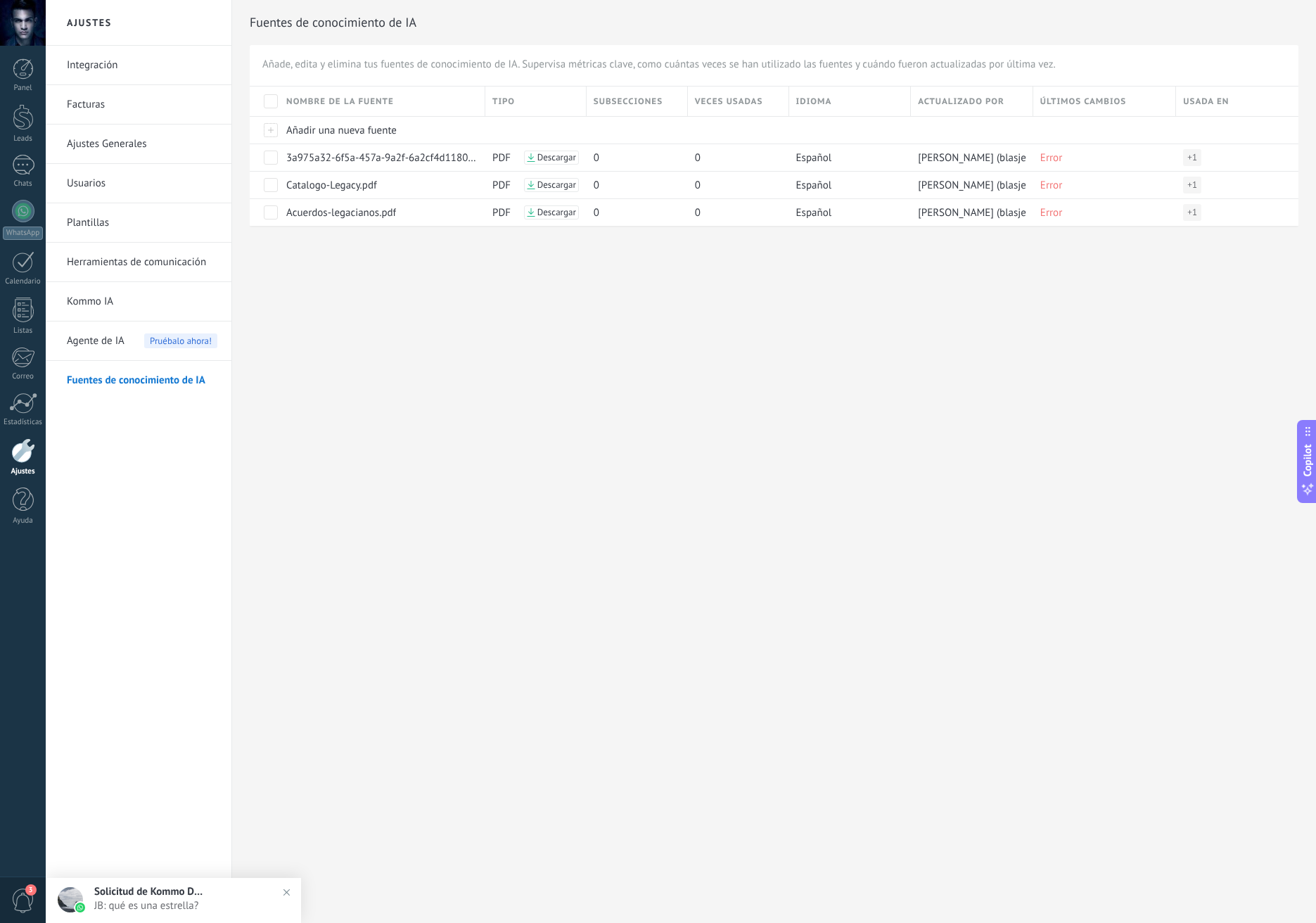
click at [114, 345] on span "Agente de IA" at bounding box center [95, 341] width 57 height 40
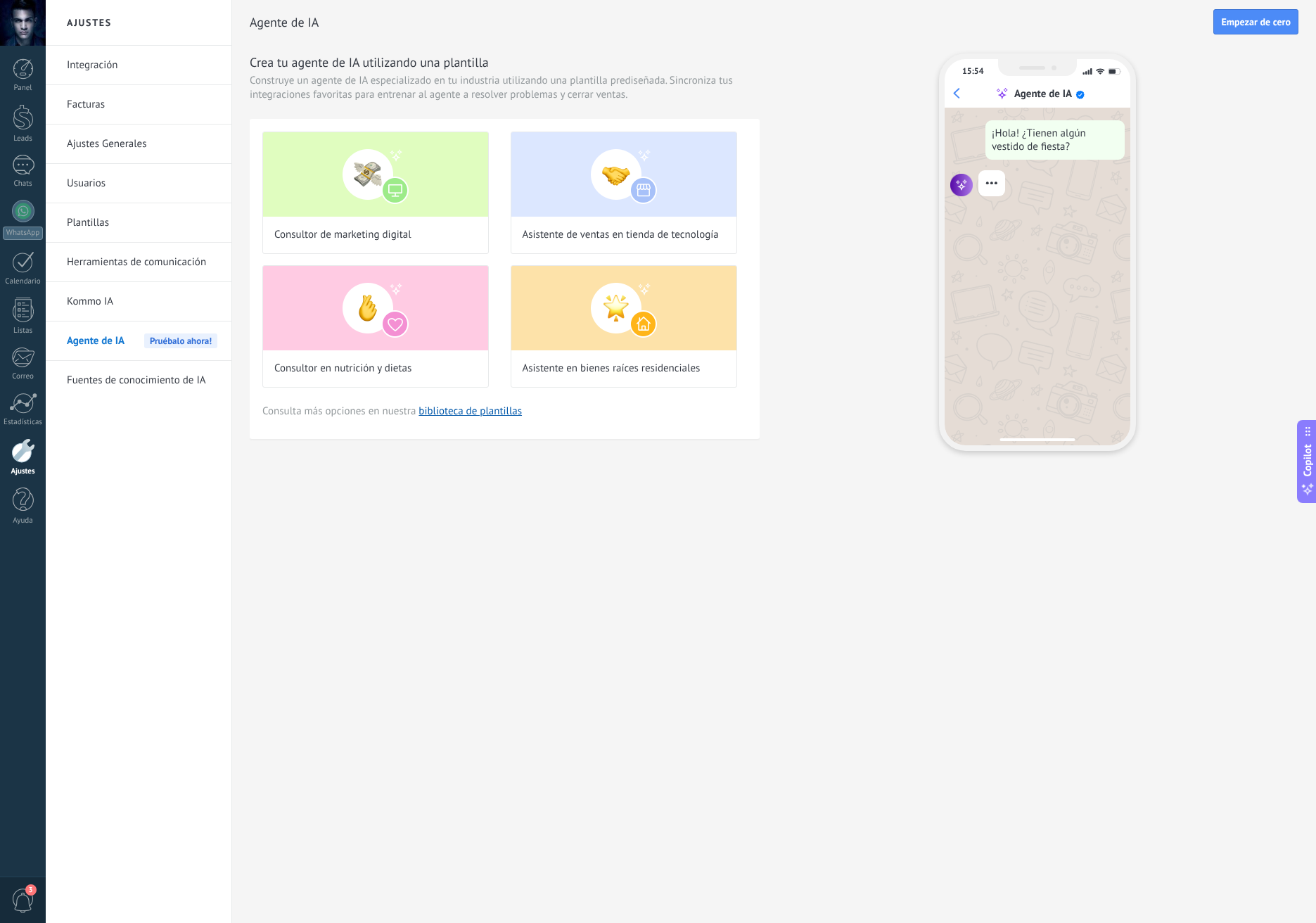
click at [146, 249] on link "Herramientas de comunicación" at bounding box center [141, 262] width 151 height 40
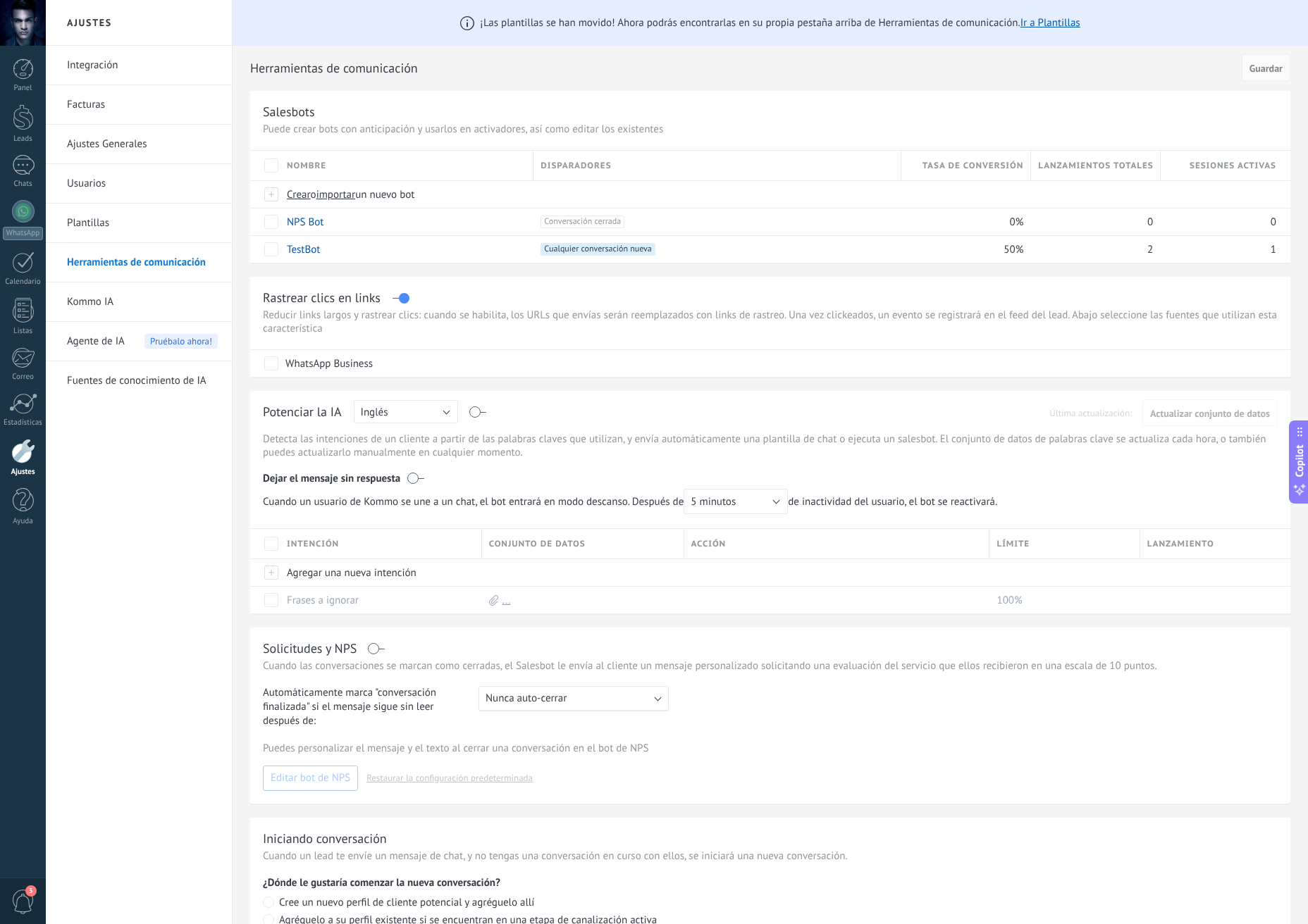
click at [164, 297] on link "Kommo IA" at bounding box center [142, 302] width 151 height 40
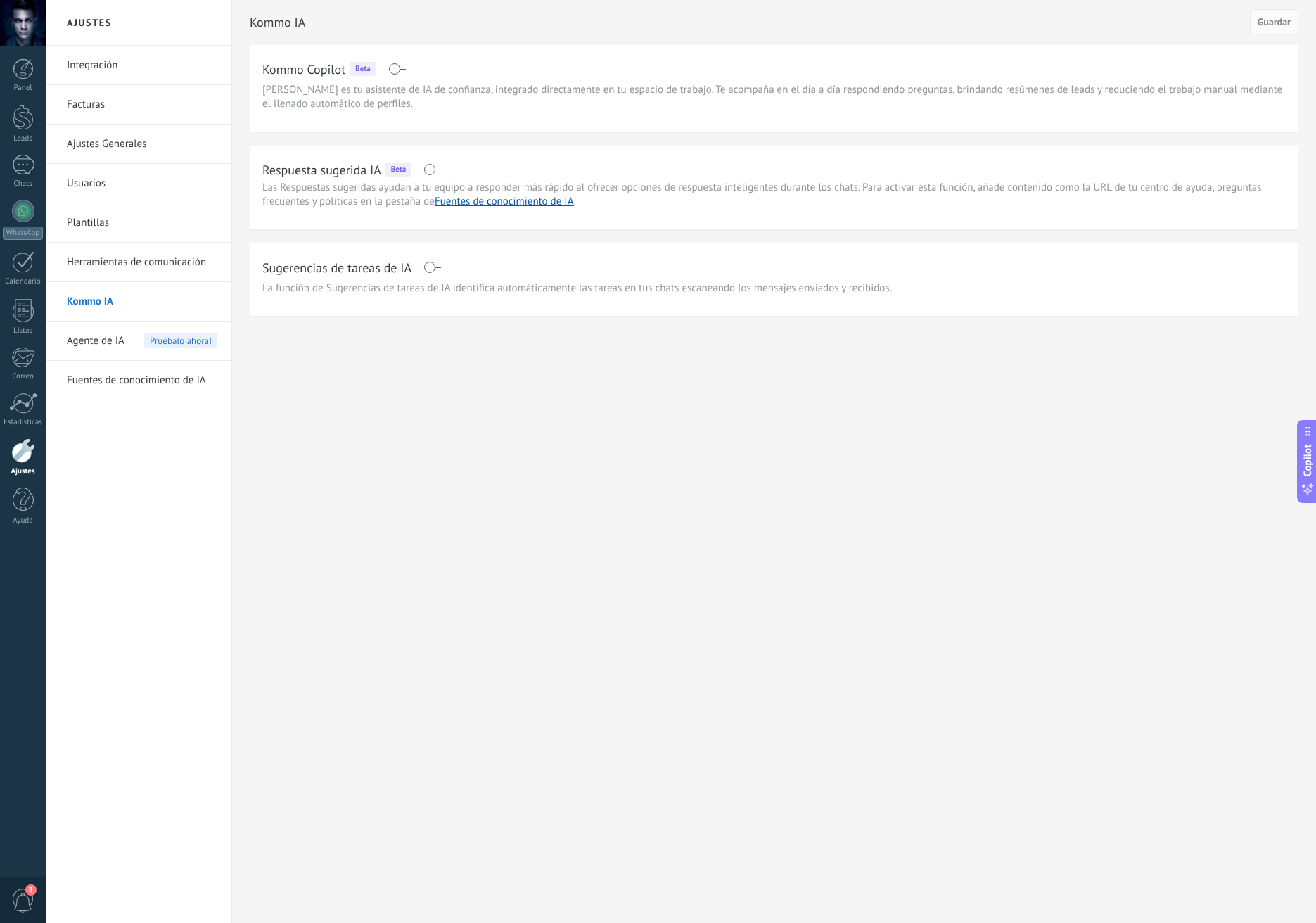
click at [439, 164] on span at bounding box center [432, 169] width 18 height 11
drag, startPoint x: 934, startPoint y: 528, endPoint x: 916, endPoint y: 517, distance: 21.1
click at [934, 528] on div "Ajustes Integración Facturas Ajustes Generales Usuarios Plantillas Herramientas…" at bounding box center [682, 461] width 1271 height 923
click at [658, 454] on div "Ajustes Integración Facturas Ajustes Generales Usuarios Plantillas Herramientas…" at bounding box center [682, 461] width 1271 height 923
click at [598, 425] on div "Ajustes Integración Facturas Ajustes Generales Usuarios Plantillas Herramientas…" at bounding box center [682, 461] width 1271 height 923
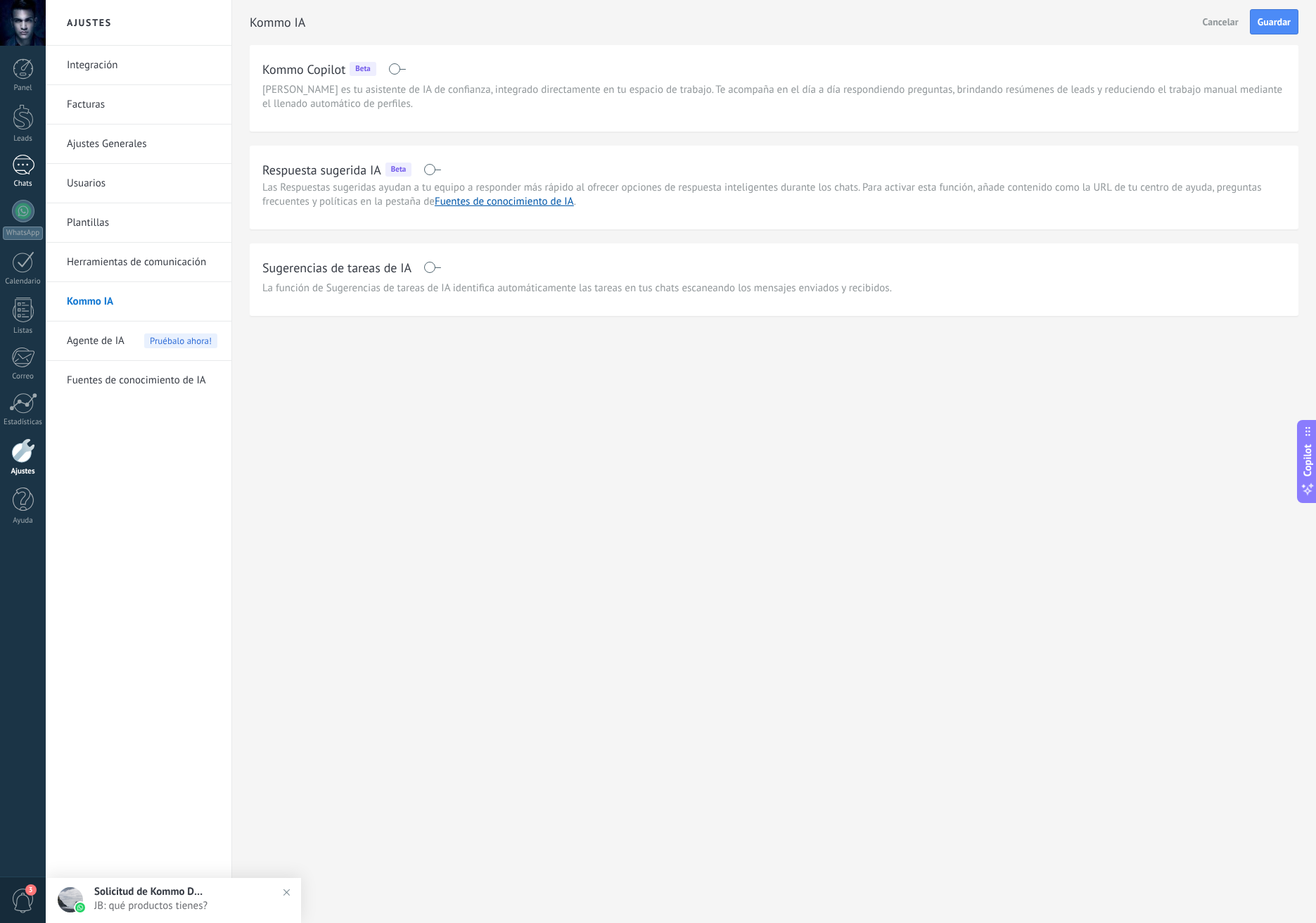
click at [19, 179] on div "Chats" at bounding box center [23, 184] width 41 height 9
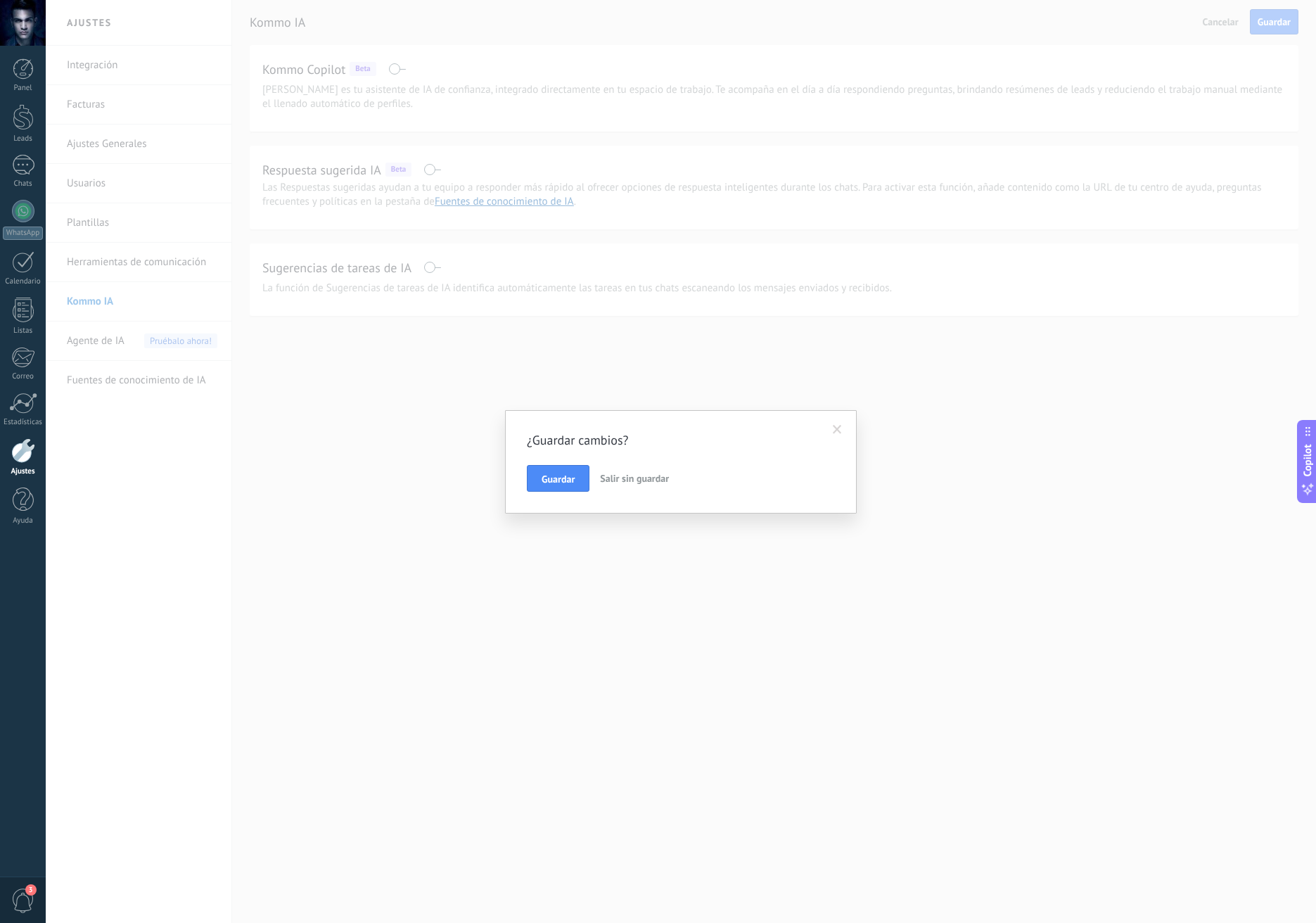
drag, startPoint x: 837, startPoint y: 431, endPoint x: 839, endPoint y: 420, distance: 11.2
click at [837, 431] on span at bounding box center [838, 430] width 9 height 10
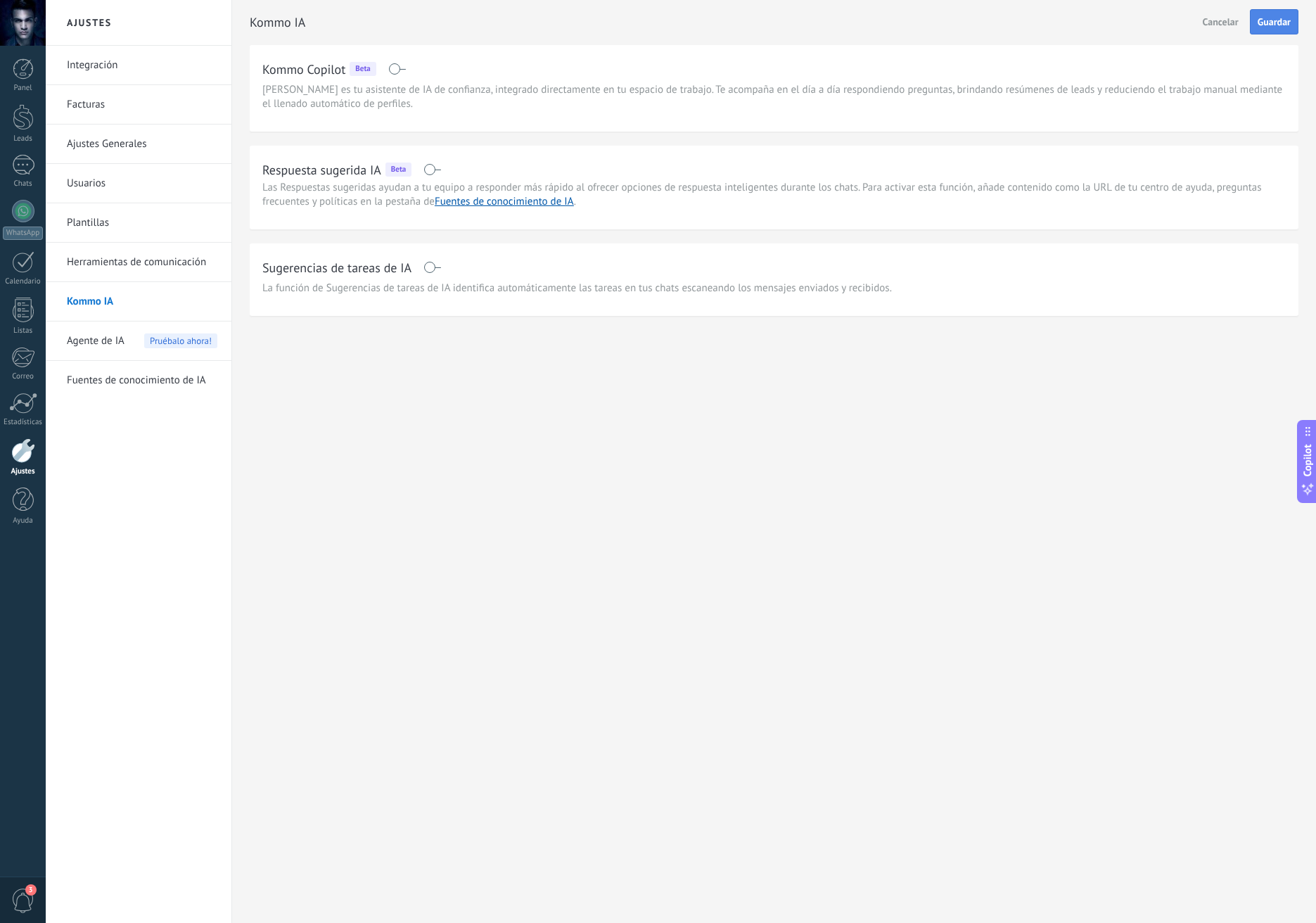
click at [1280, 22] on span "Guardar" at bounding box center [1274, 21] width 33 height 10
click at [190, 395] on link "Fuentes de conocimiento de IA" at bounding box center [141, 381] width 151 height 40
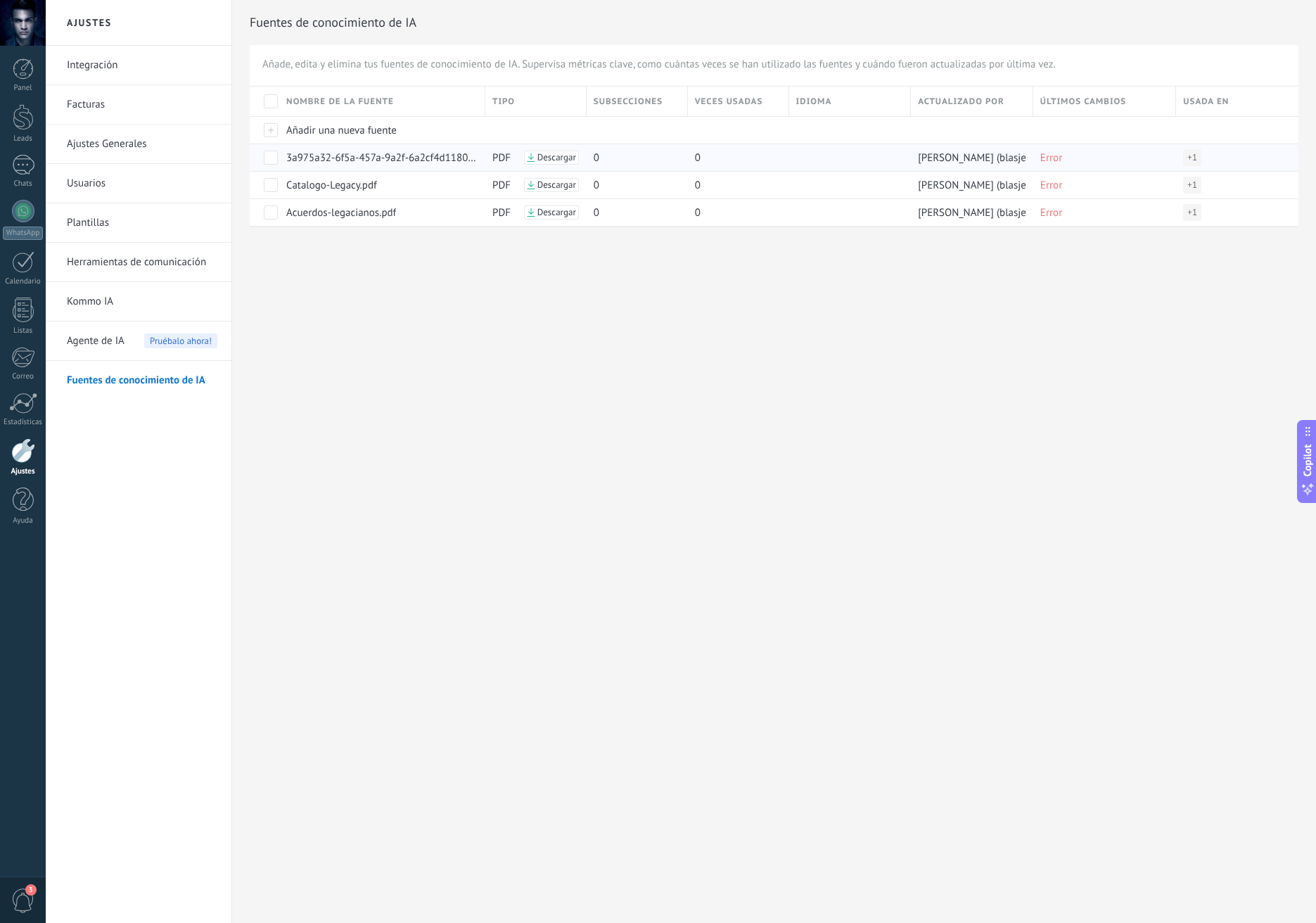
click at [1052, 164] on span "Error" at bounding box center [1051, 158] width 22 height 13
click at [1052, 156] on span "Error" at bounding box center [1051, 158] width 22 height 13
click at [1192, 158] on span "+ 1" at bounding box center [1192, 157] width 10 height 14
click at [1175, 154] on span "La Respuesta sugerida" at bounding box center [1144, 156] width 87 height 14
click at [1194, 194] on div "La Respuesta sugerida + 1" at bounding box center [1229, 185] width 108 height 27
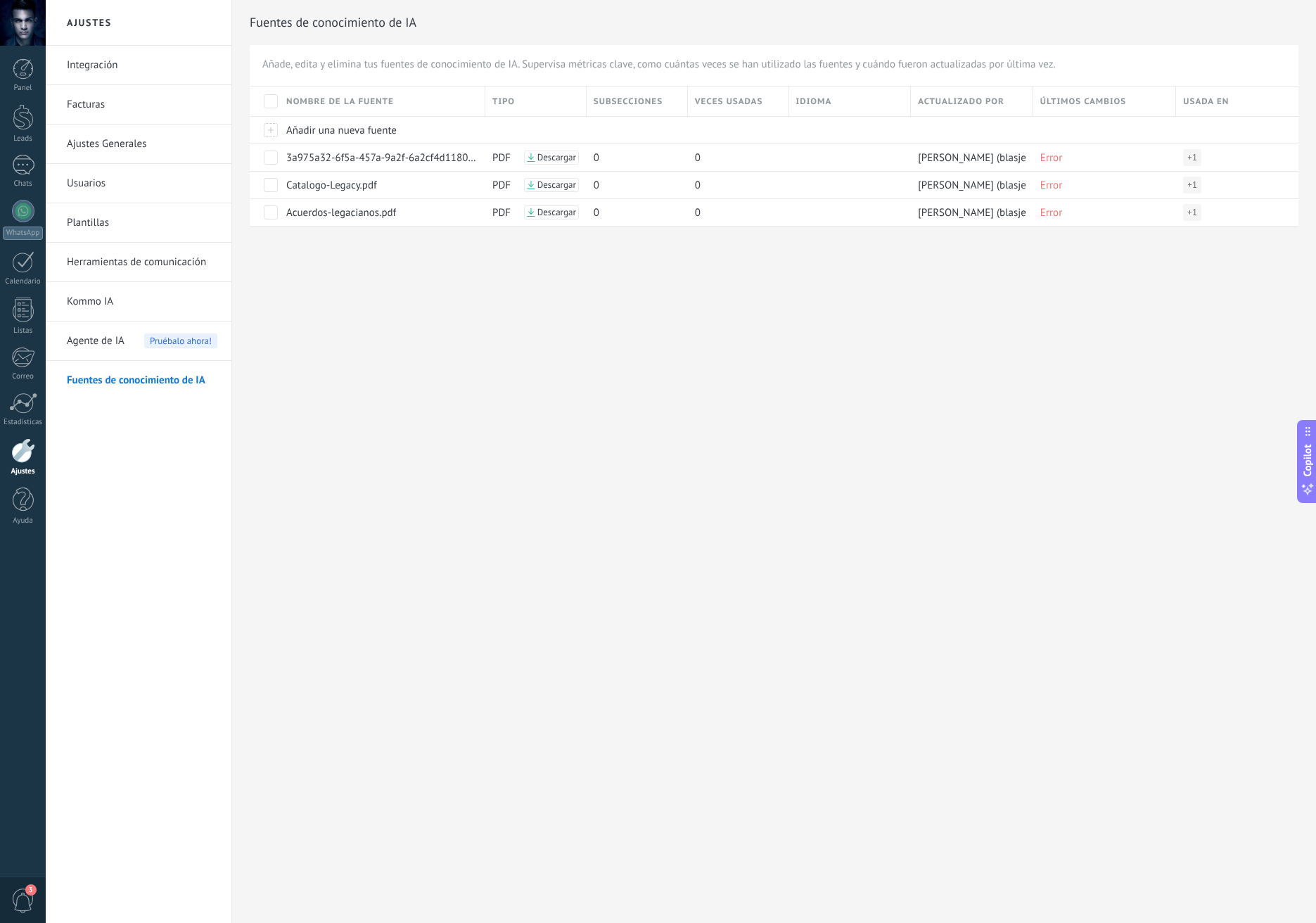
click at [126, 342] on div "Agente de IA Pruébalo ahora!" at bounding box center [141, 341] width 151 height 40
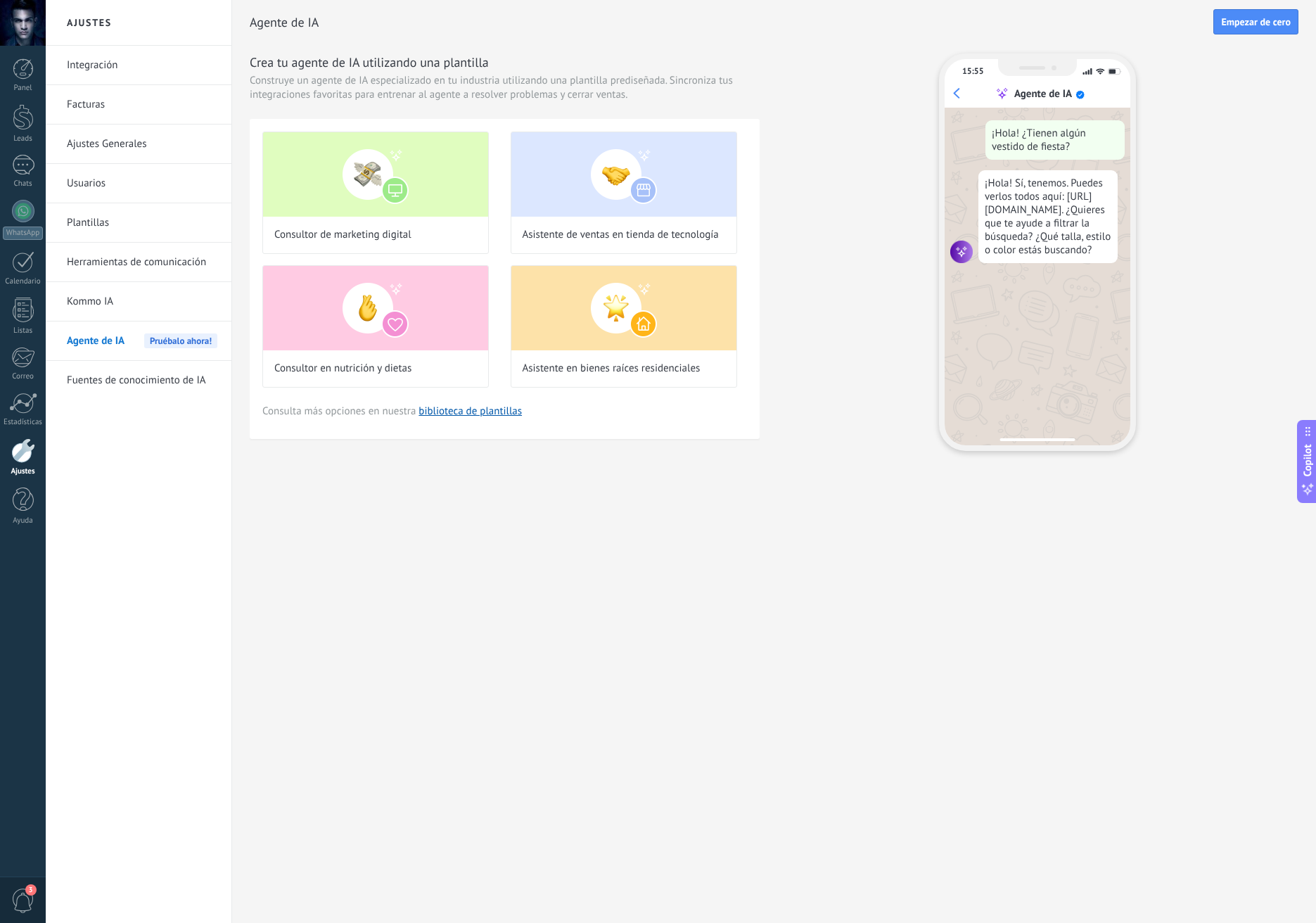
click at [1240, 34] on div "Agente de IA Empezar [PERSON_NAME]" at bounding box center [774, 22] width 1049 height 45
click at [1244, 27] on span "Empezar de cero" at bounding box center [1255, 21] width 69 height 10
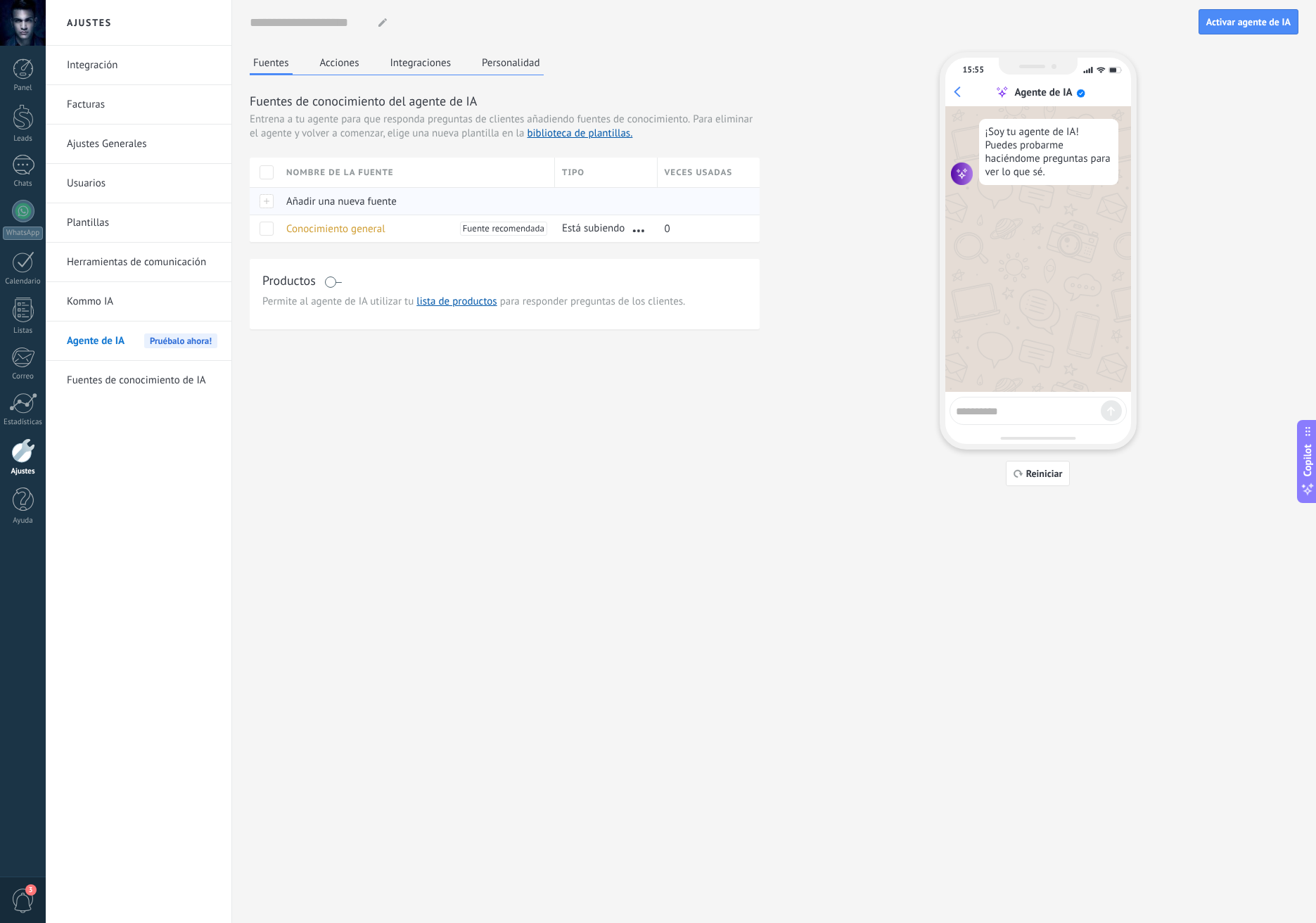
click at [317, 198] on span "Añadir una nueva fuente" at bounding box center [342, 201] width 111 height 13
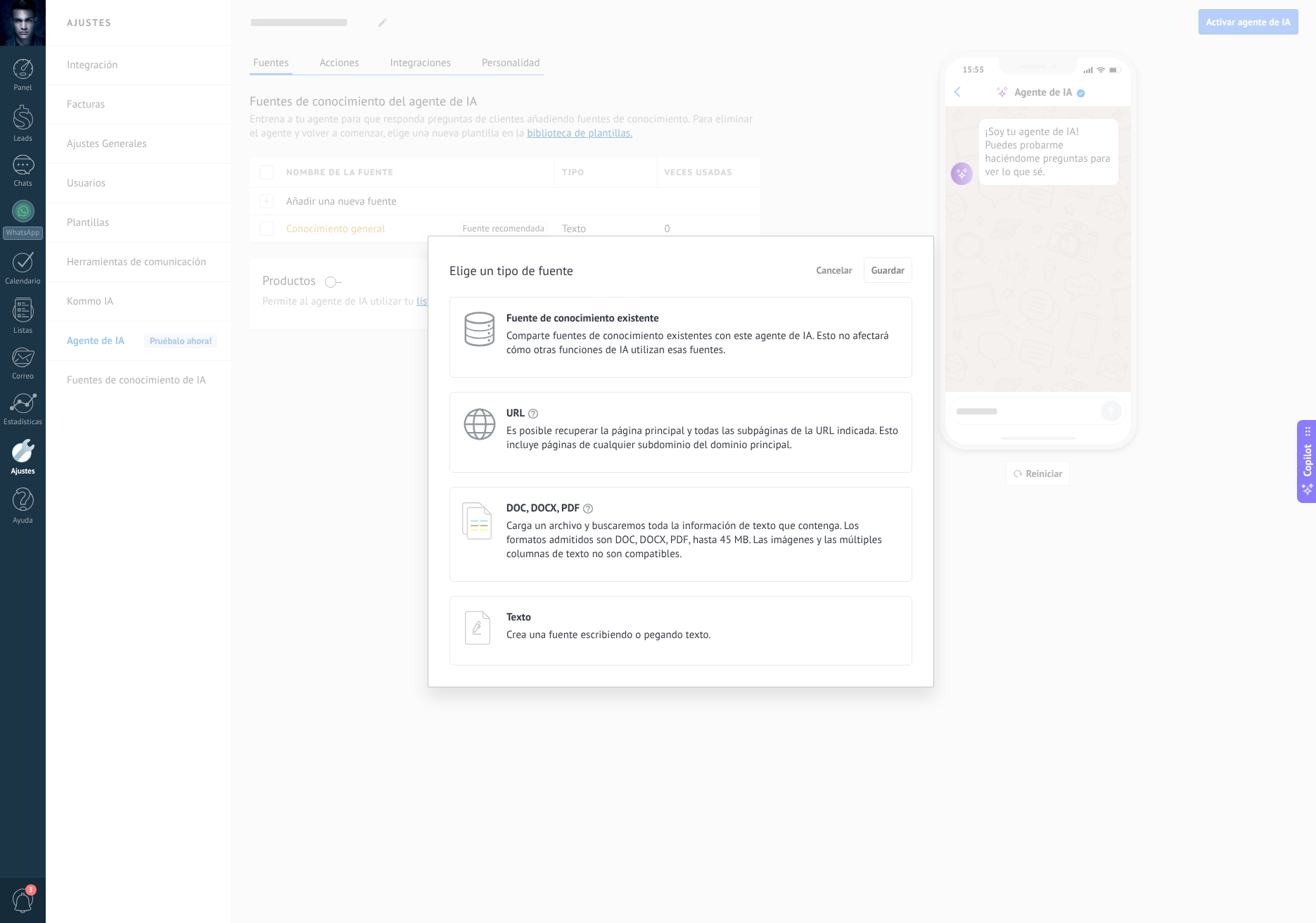
click at [663, 335] on span "Comparte fuentes de conocimiento existentes con este agente de IA. Esto no afec…" at bounding box center [703, 343] width 393 height 28
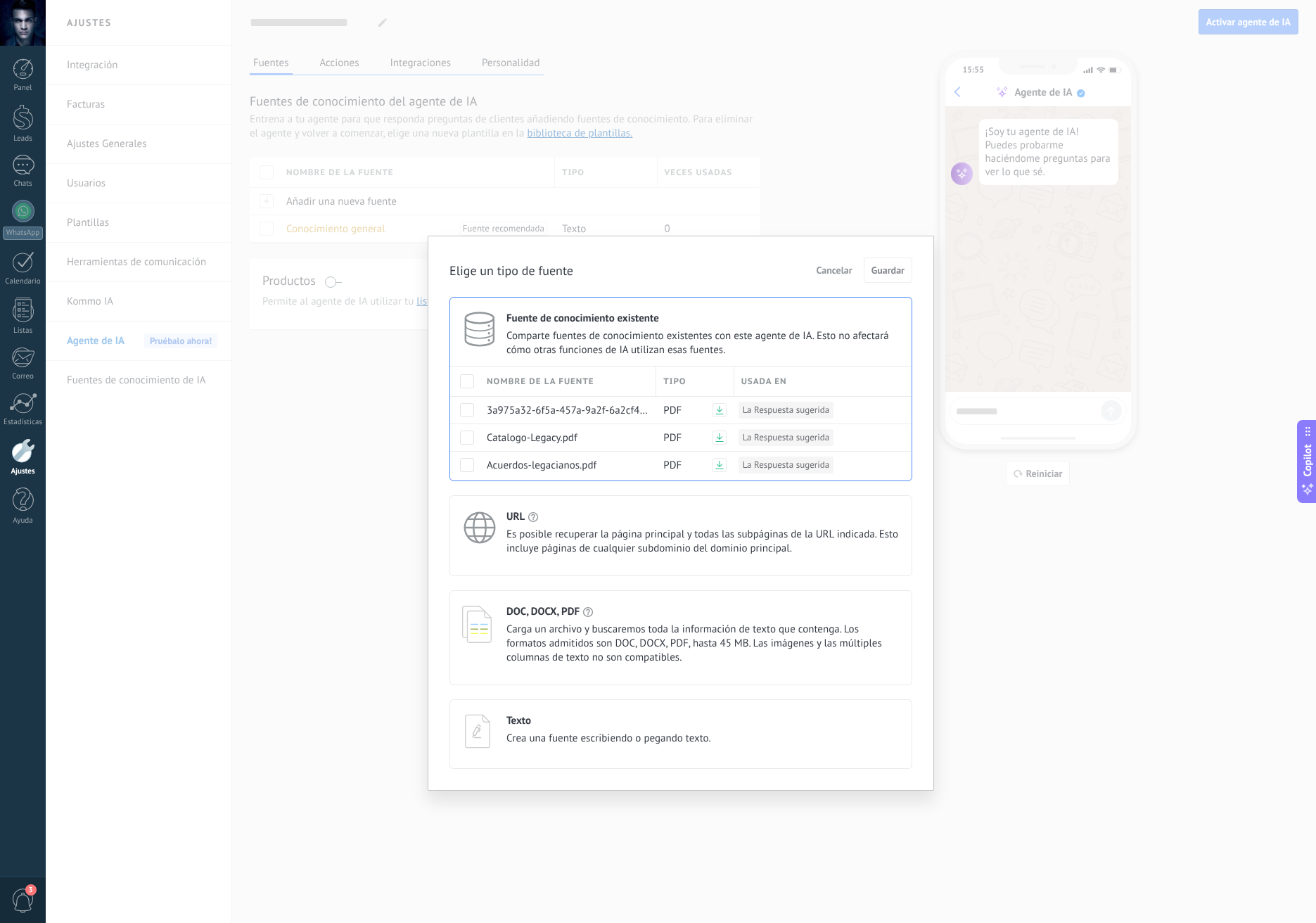
click at [465, 380] on span at bounding box center [466, 381] width 14 height 14
click at [911, 261] on button "Guardar" at bounding box center [887, 270] width 49 height 25
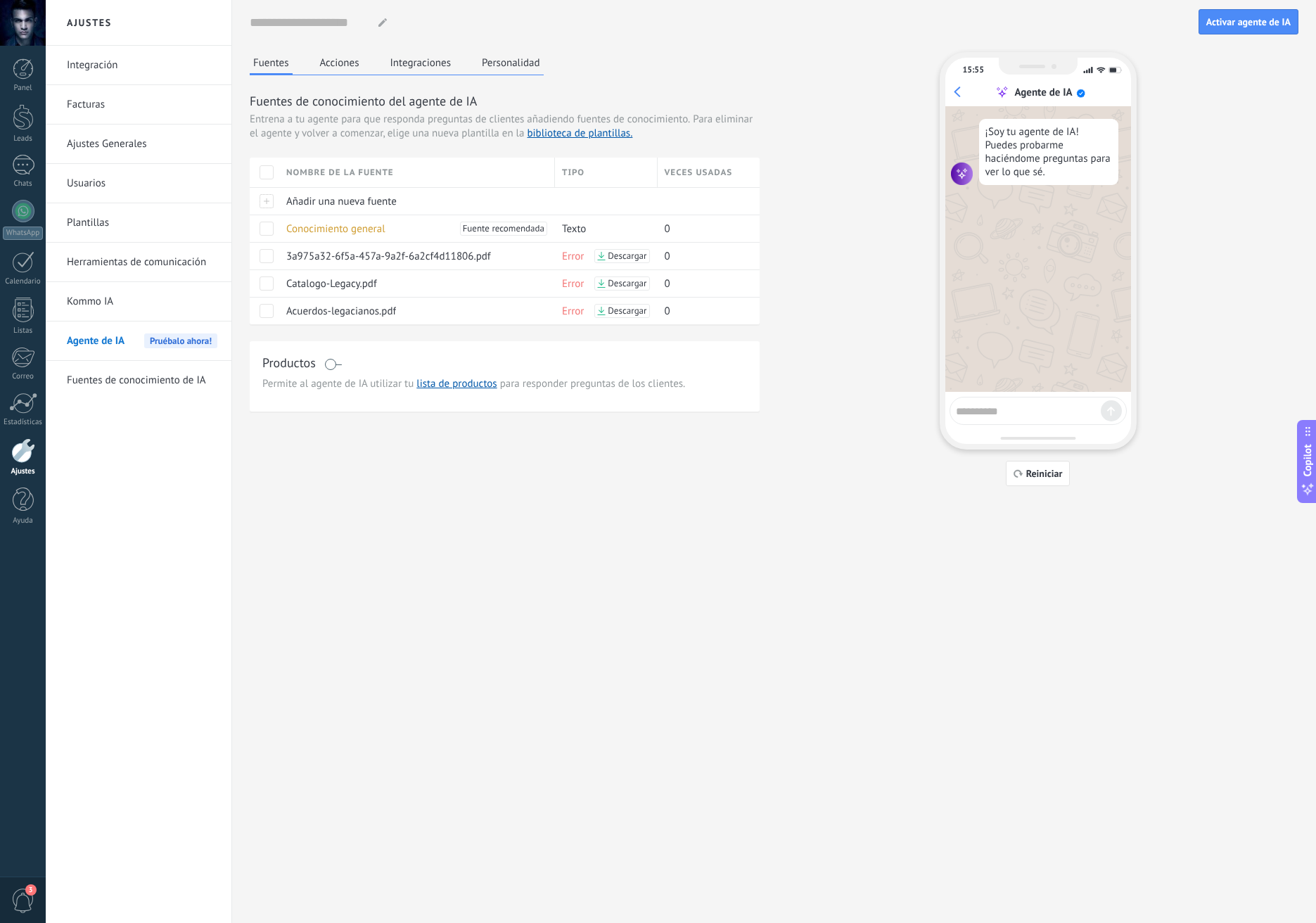
click at [332, 360] on span at bounding box center [332, 364] width 18 height 11
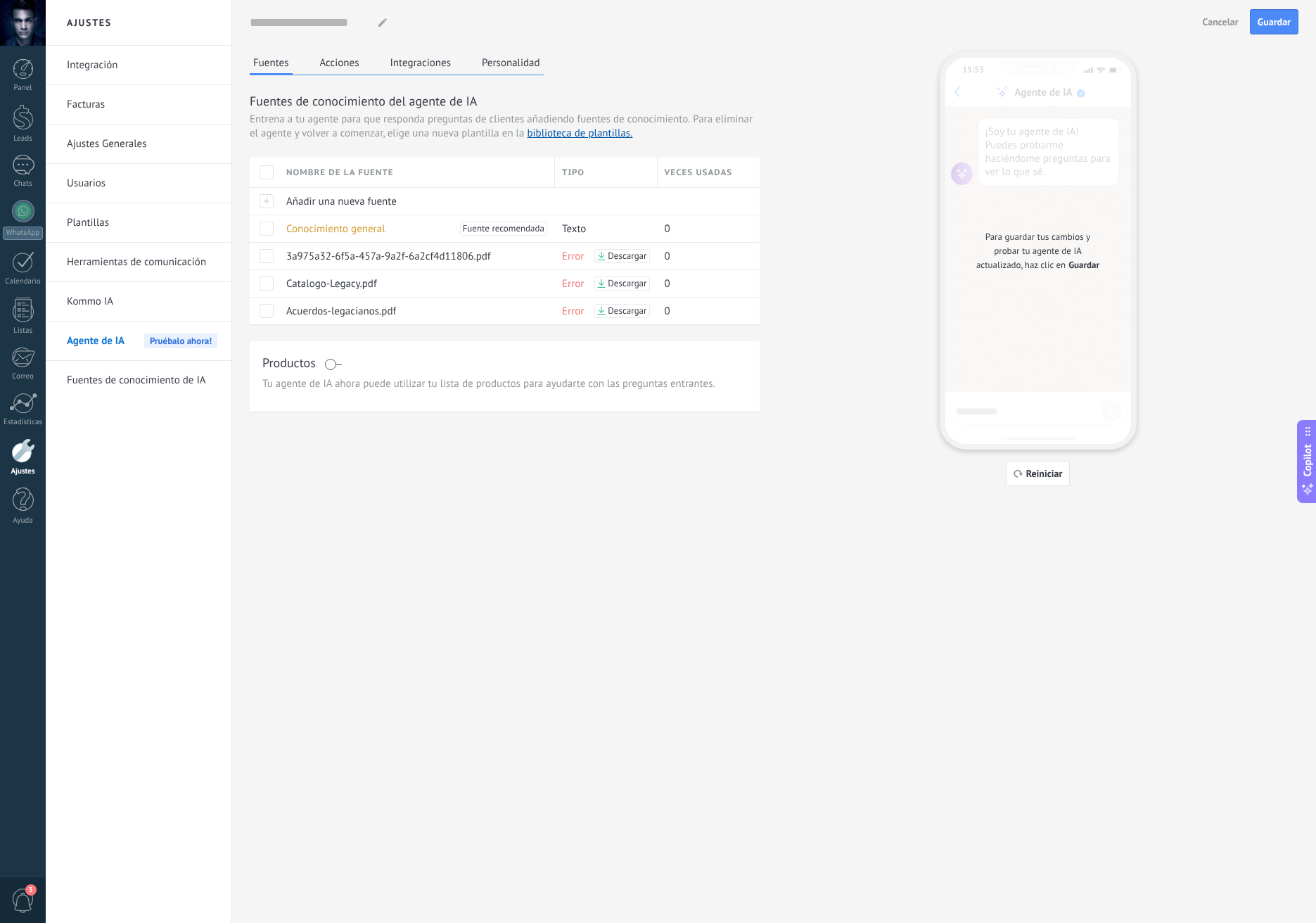
click at [332, 360] on span at bounding box center [332, 364] width 18 height 11
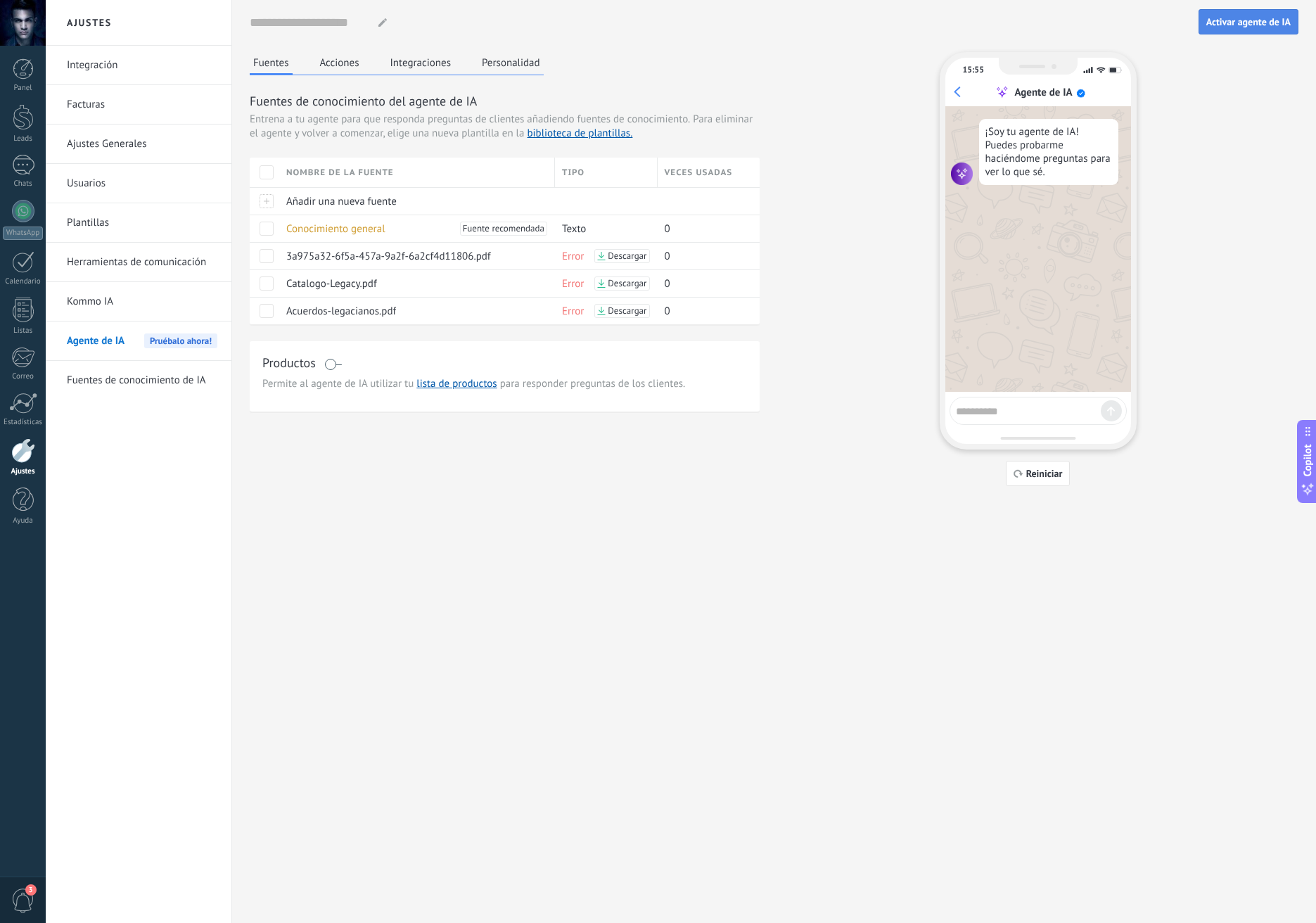
click at [1256, 24] on span "Activar agente de IA" at bounding box center [1248, 21] width 84 height 10
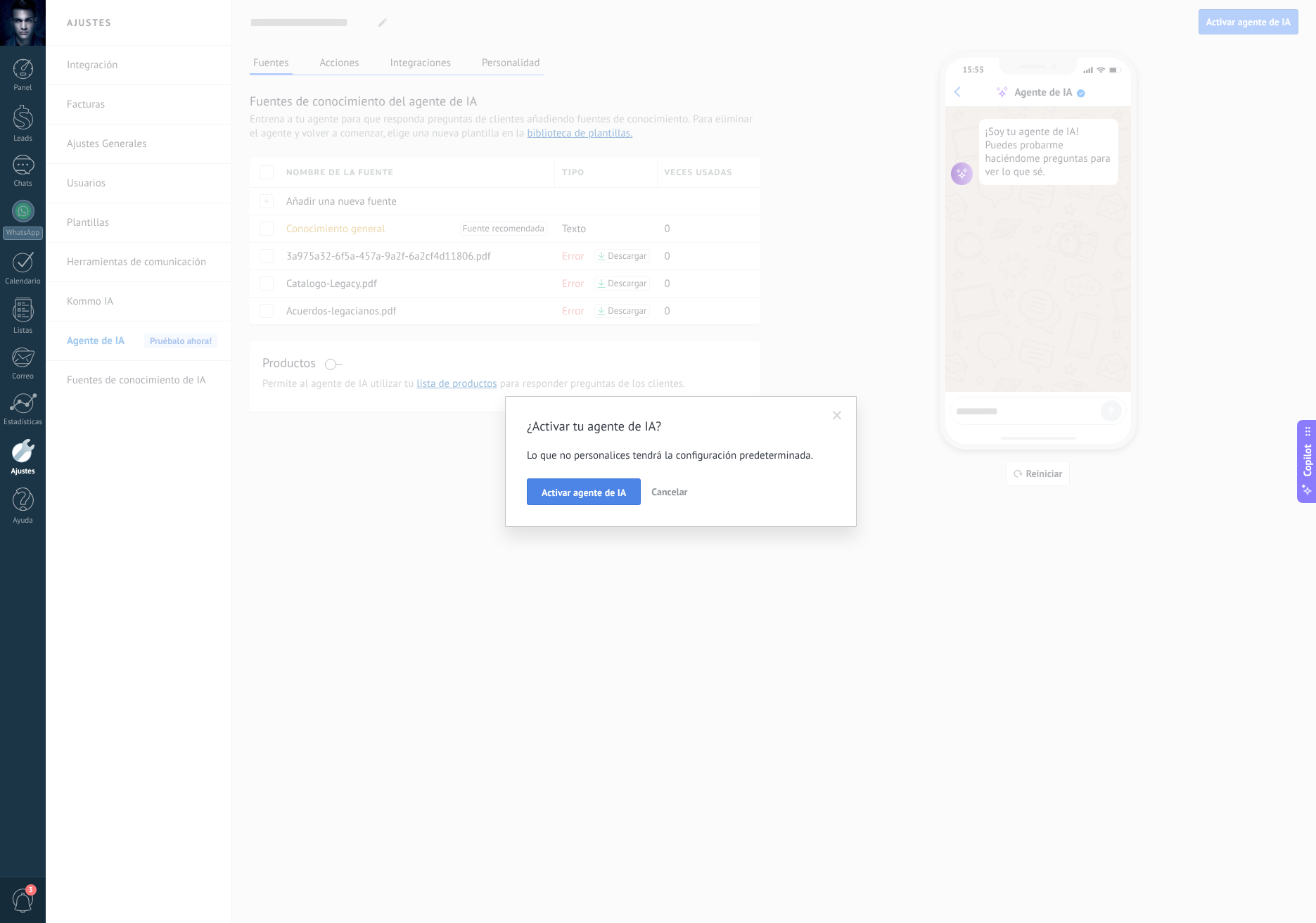
click at [606, 483] on button "Activar agente de IA" at bounding box center [583, 492] width 114 height 27
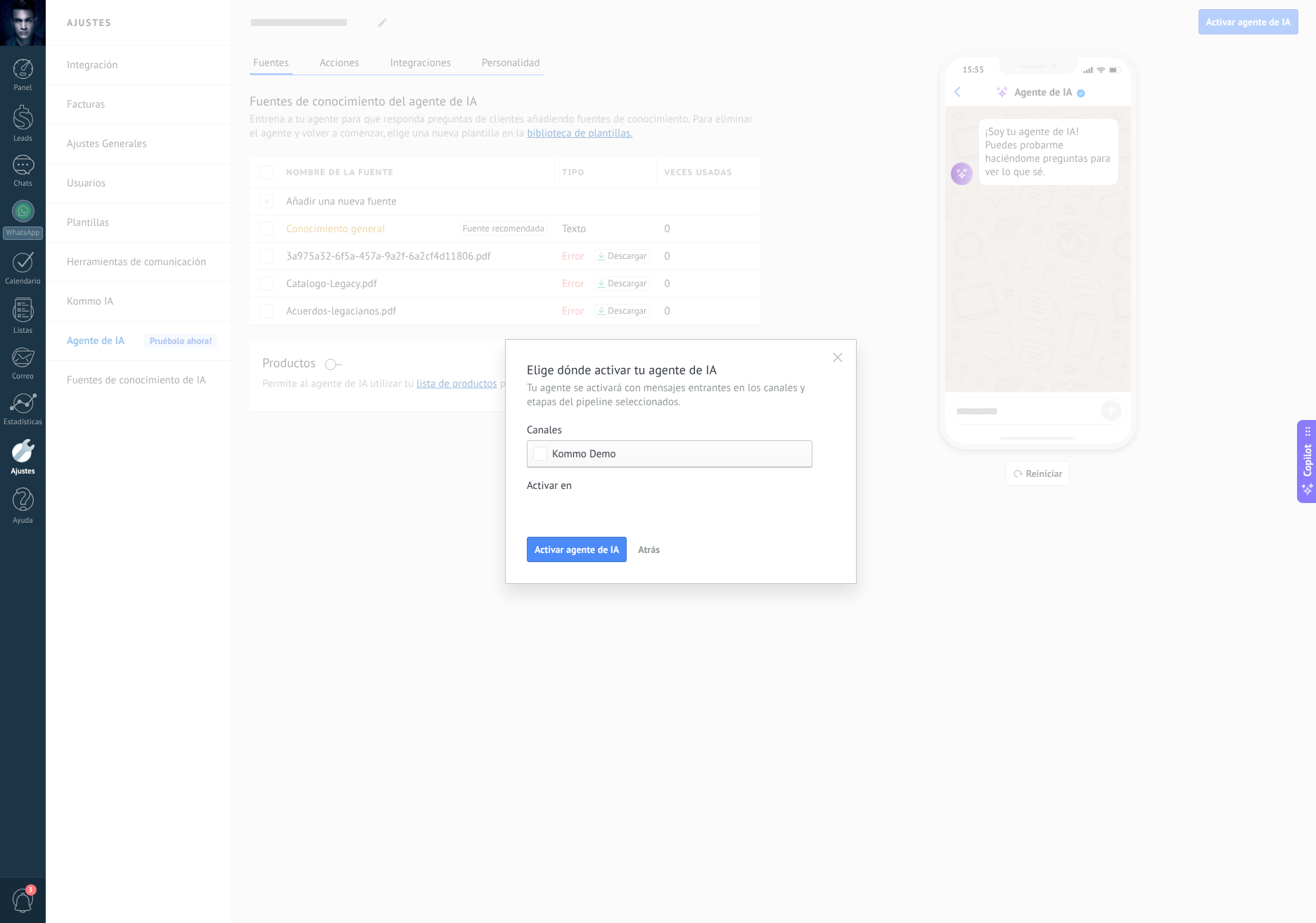
click at [0, 0] on div "Leads Entrantes Nueva consulta Cualificado Cotización enviada Pedido creado Ped…" at bounding box center [0, 0] width 0 height 0
click at [687, 482] on div at bounding box center [682, 461] width 1271 height 923
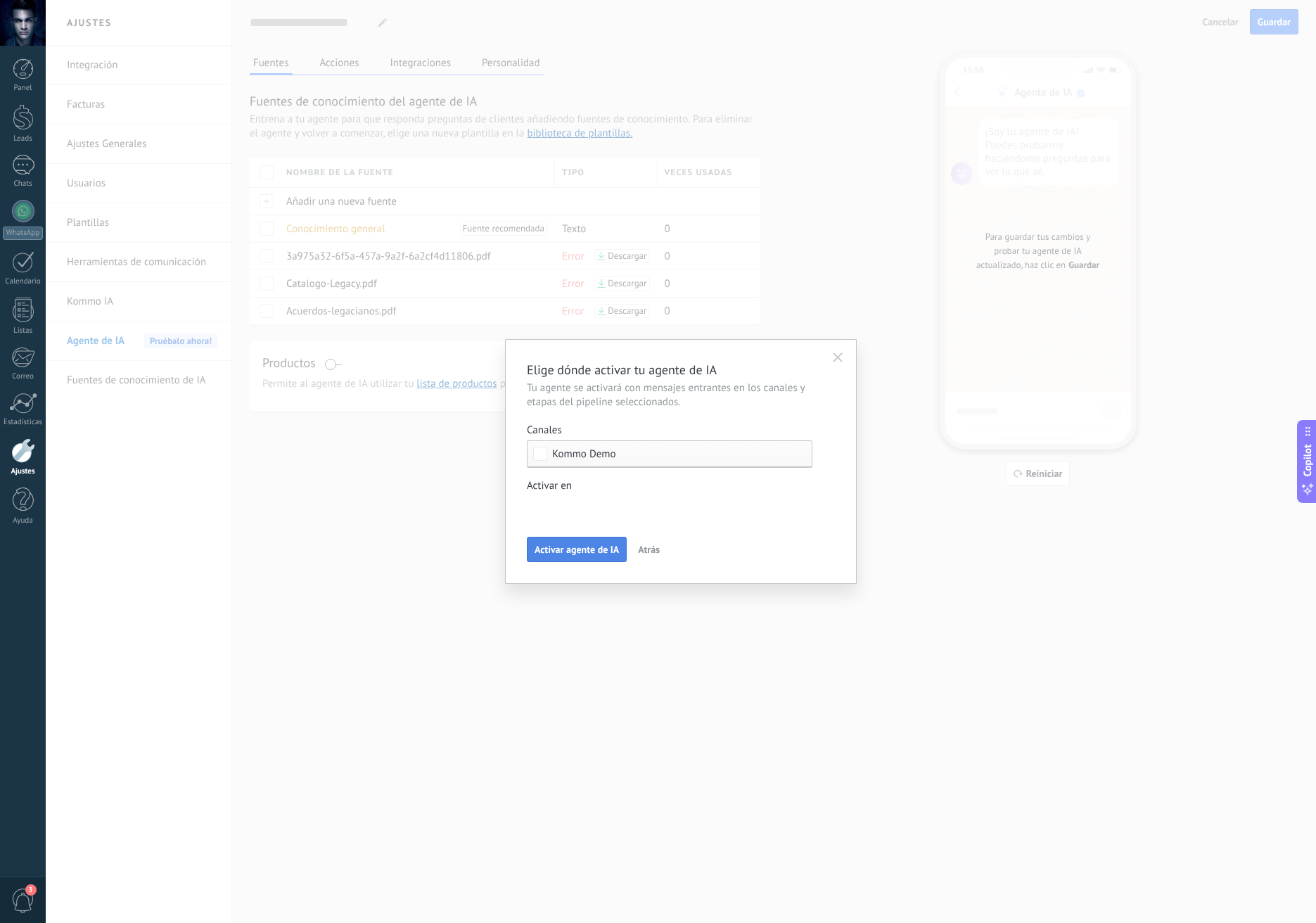
click at [602, 554] on span "Activar agente de IA" at bounding box center [576, 550] width 84 height 10
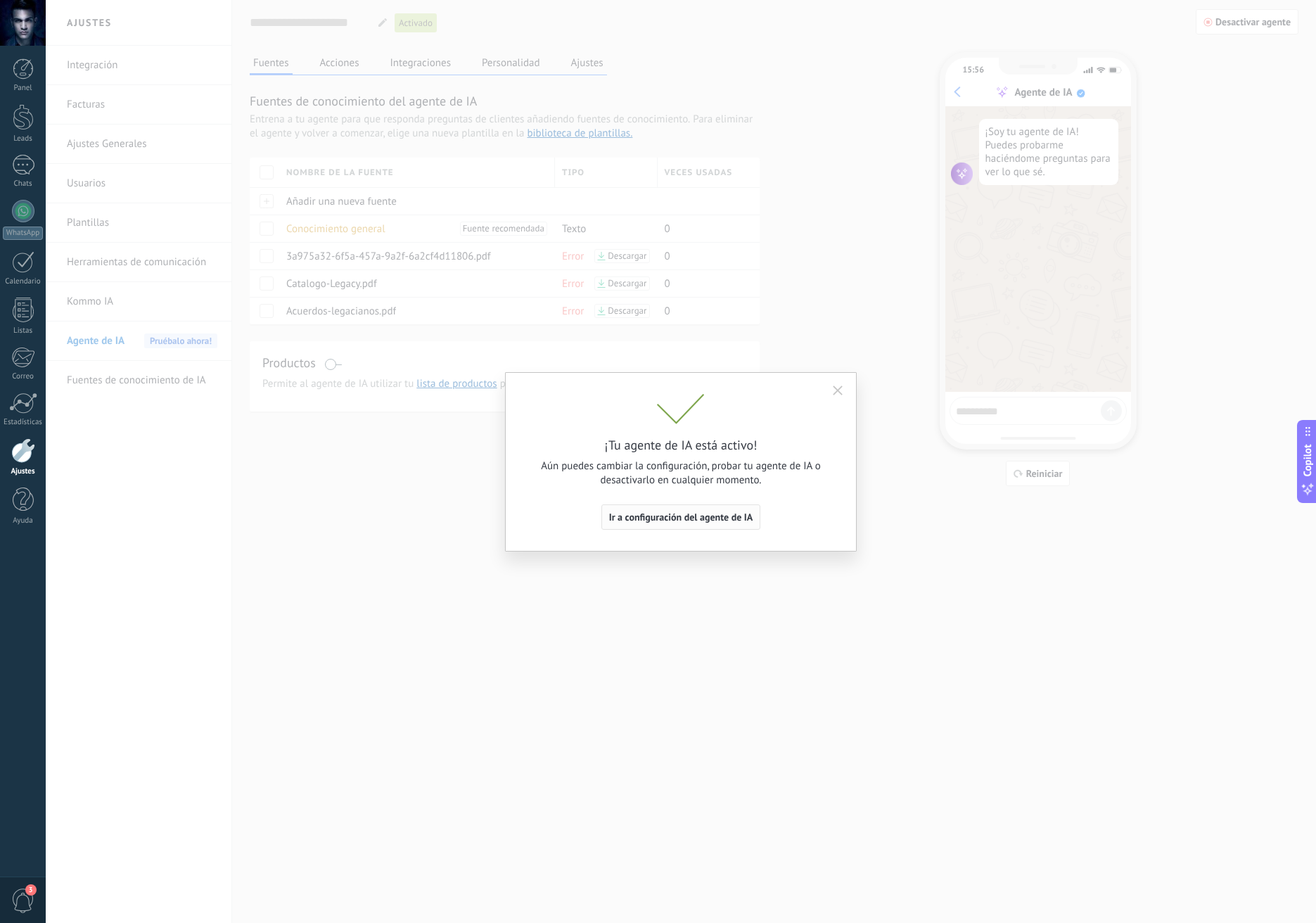
click at [727, 518] on span "Ir a configuración del agente de IA" at bounding box center [682, 516] width 144 height 10
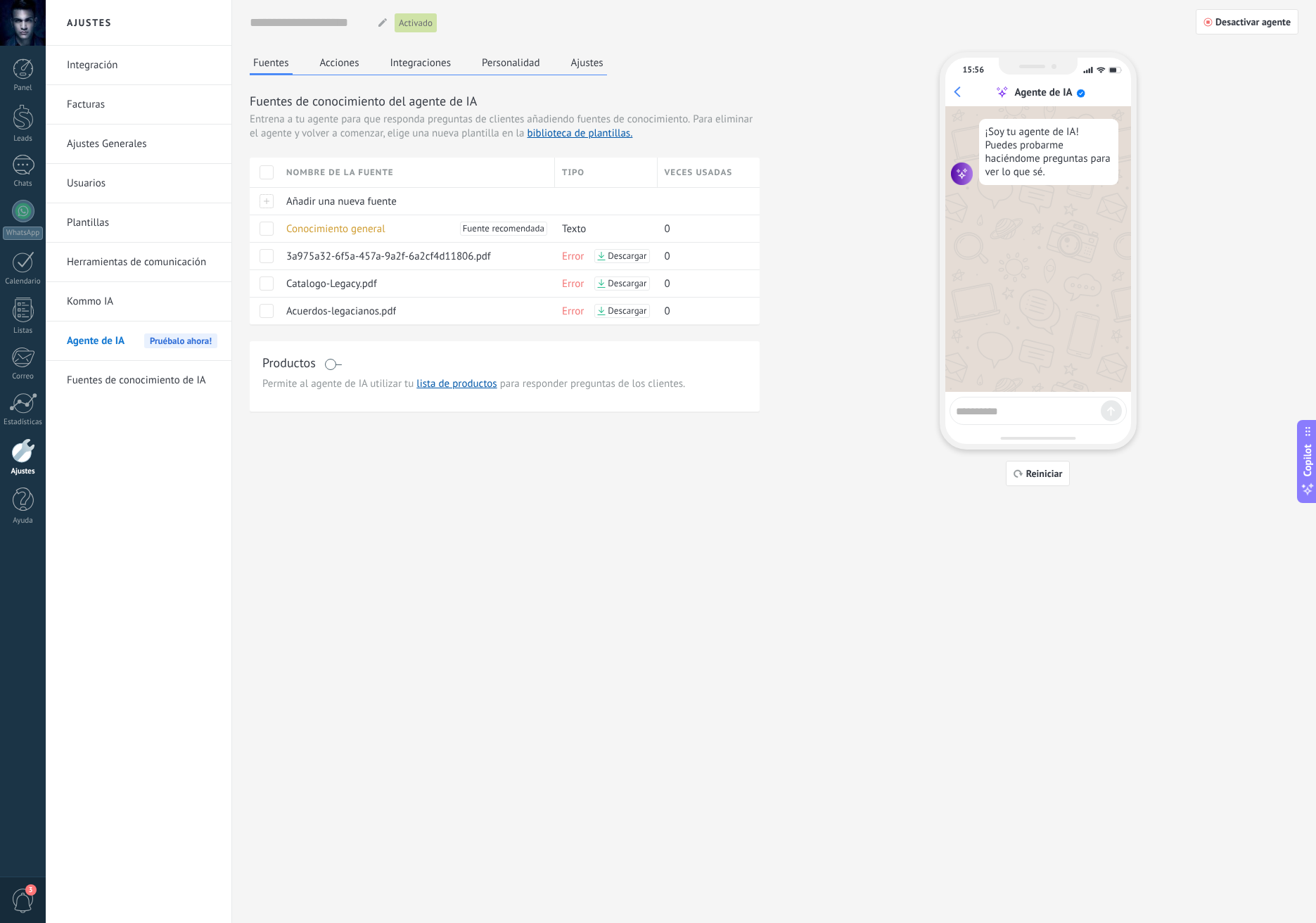
click at [730, 521] on div "Nombre del agente... Activado Desactivar agente Fuentes Acciones Integraciones …" at bounding box center [774, 266] width 1084 height 532
click at [353, 52] on button "Acciones" at bounding box center [340, 62] width 46 height 21
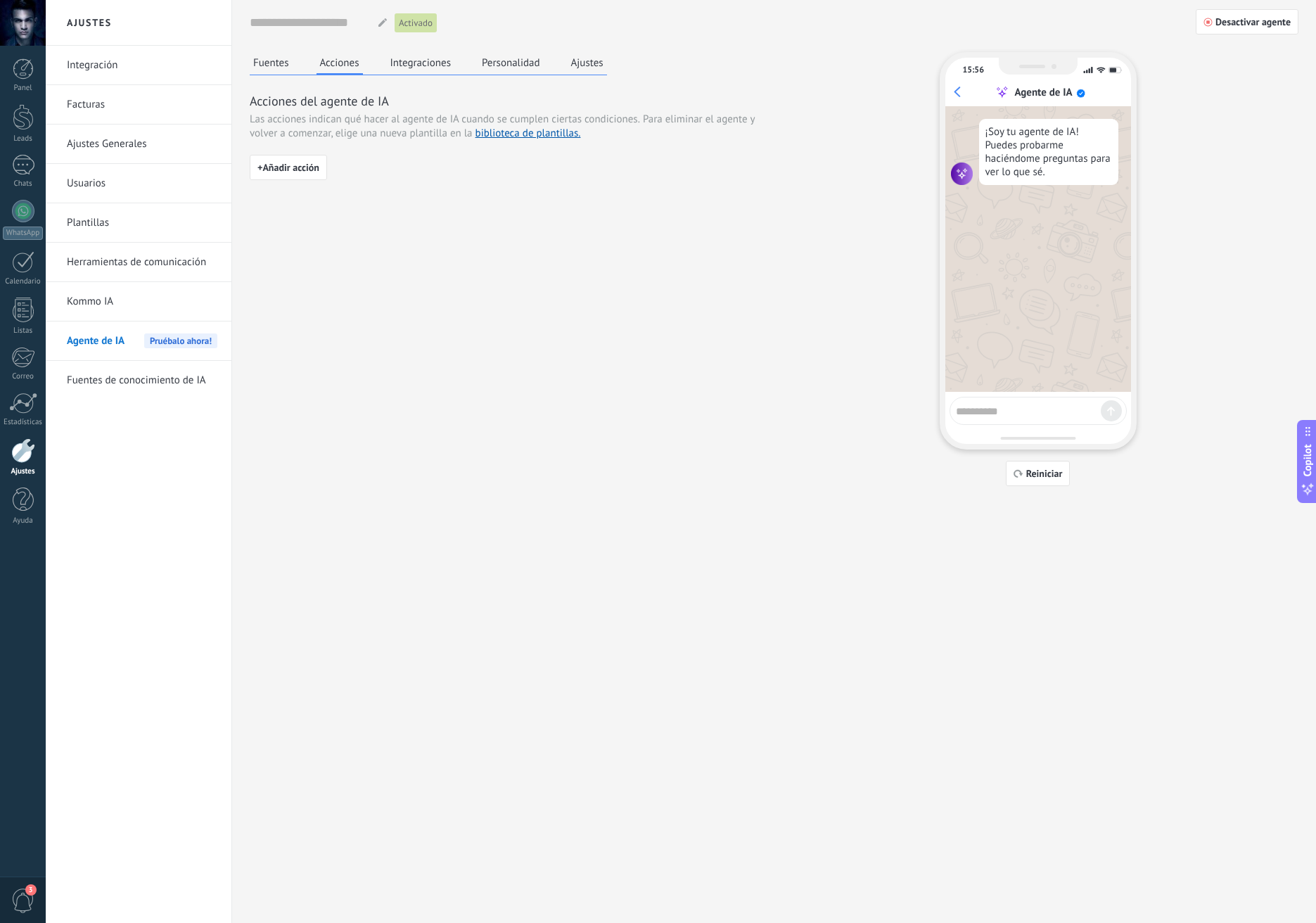
click at [429, 61] on button "Integraciones" at bounding box center [421, 62] width 68 height 21
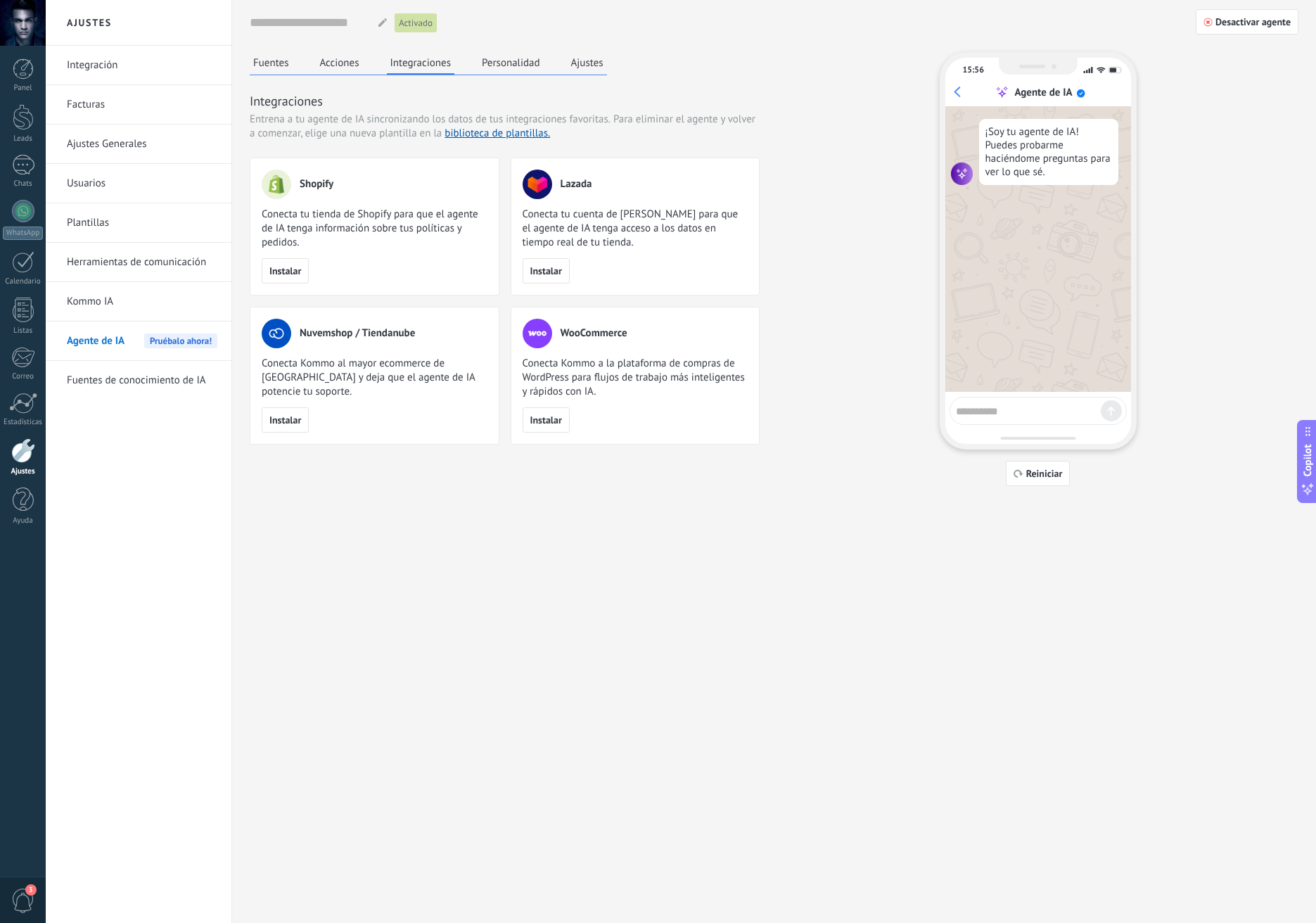
click at [526, 57] on button "Personalidad" at bounding box center [511, 62] width 66 height 21
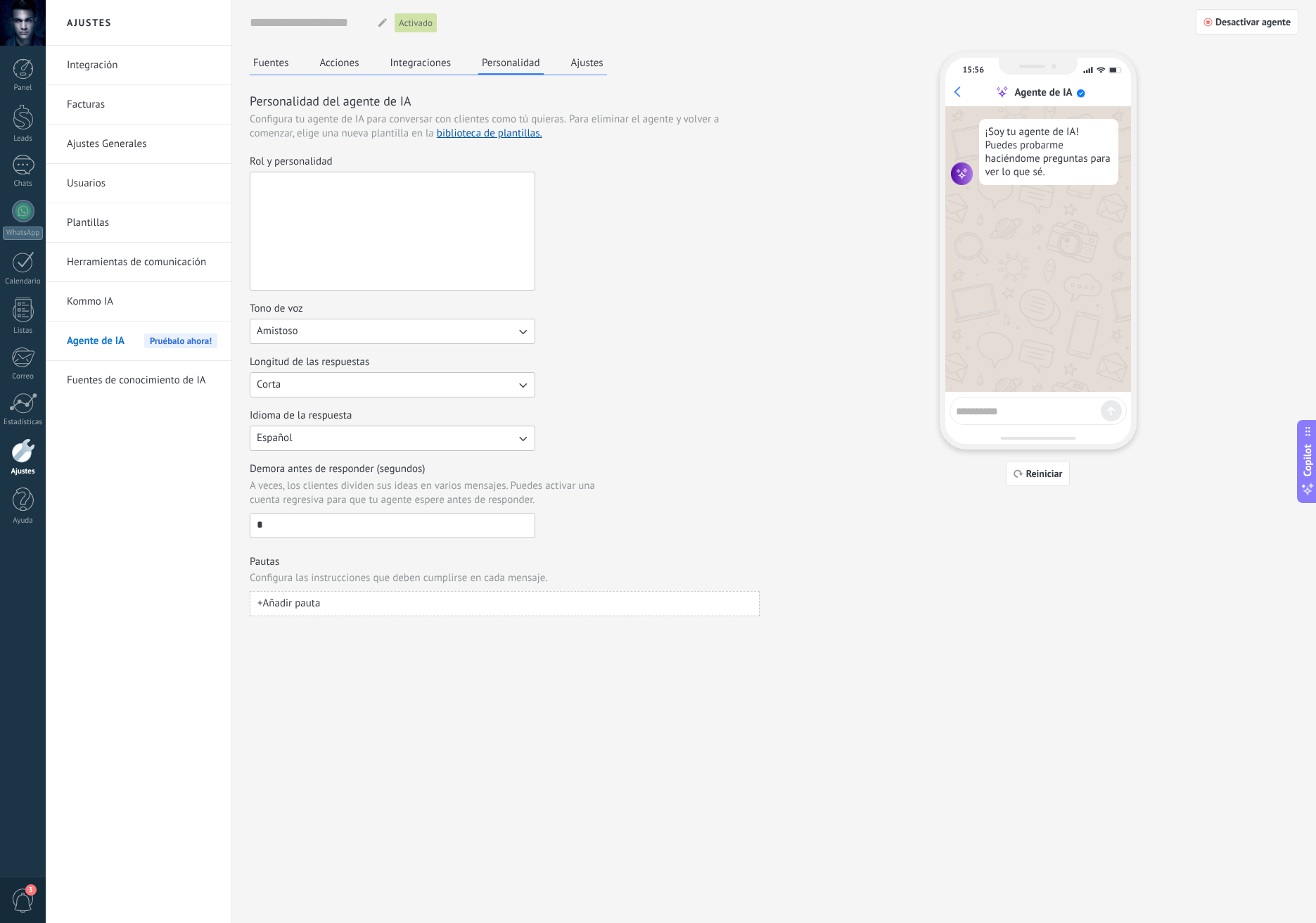
click at [368, 185] on textarea "Rol y personalidad" at bounding box center [391, 231] width 282 height 117
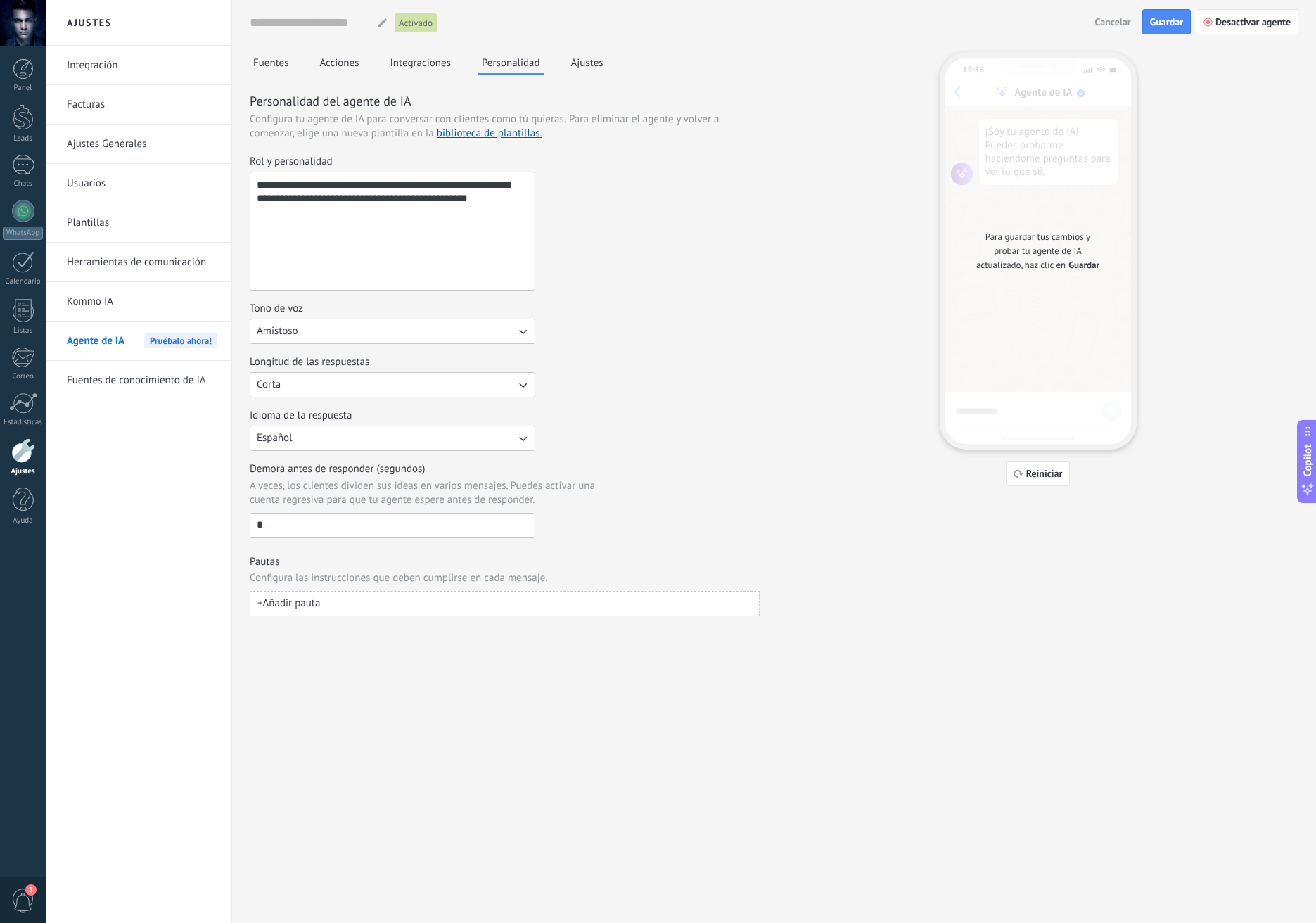
type textarea "**********"
click at [353, 384] on button "Corta" at bounding box center [392, 384] width 285 height 25
click at [662, 378] on div "Longitud de las respuestas Corta Corta Media Larga" at bounding box center [504, 377] width 510 height 43
click at [404, 534] on input "*" at bounding box center [392, 525] width 284 height 22
click at [696, 465] on div "Demora antes de responder (segundos) A veces, los clientes dividen sus ideas en…" at bounding box center [504, 500] width 510 height 76
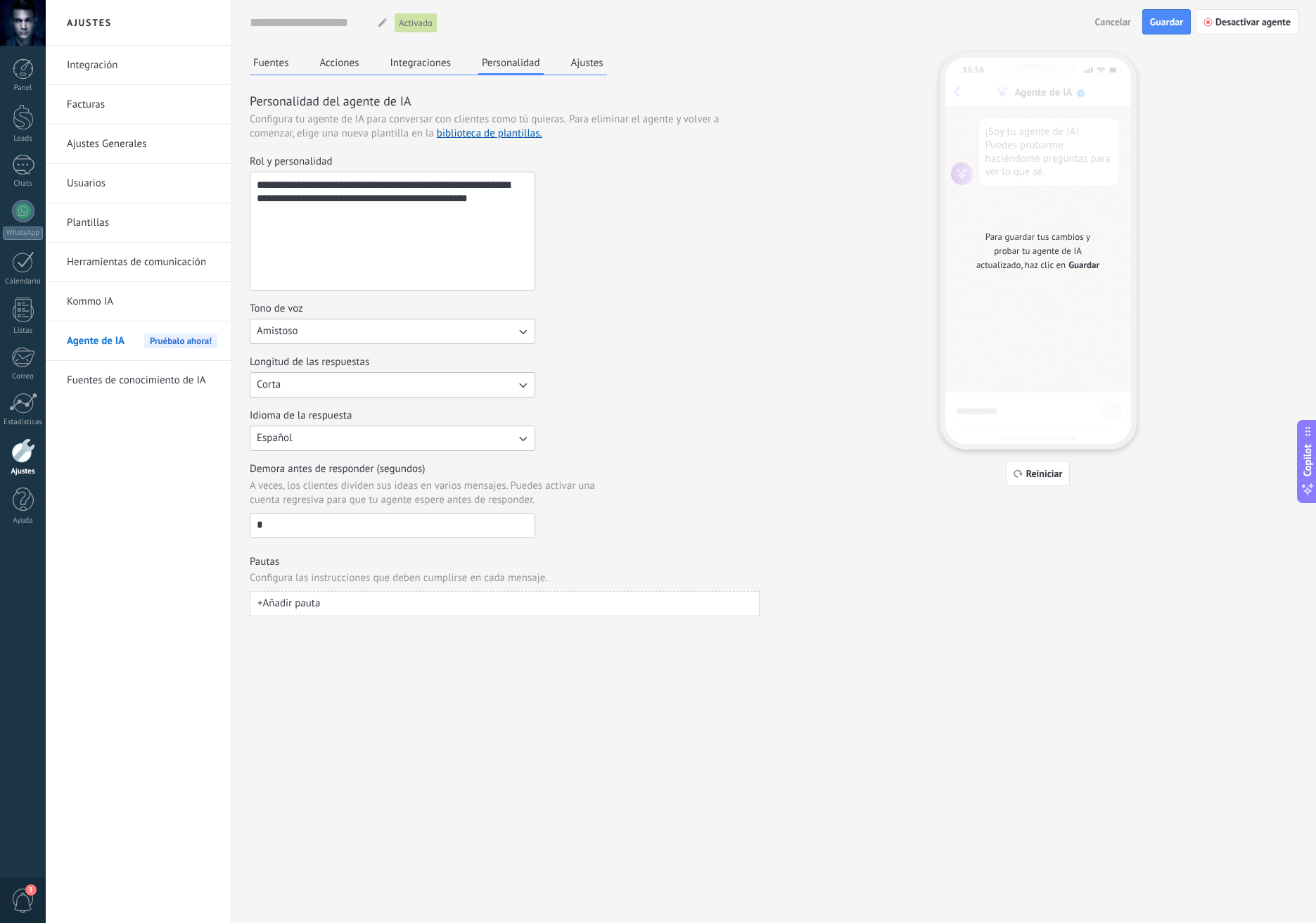
drag, startPoint x: 1091, startPoint y: 269, endPoint x: 1118, endPoint y: 216, distance: 59.5
click at [1091, 269] on span "Guardar" at bounding box center [1084, 265] width 31 height 14
click at [1169, 17] on span "Guardar" at bounding box center [1166, 21] width 33 height 10
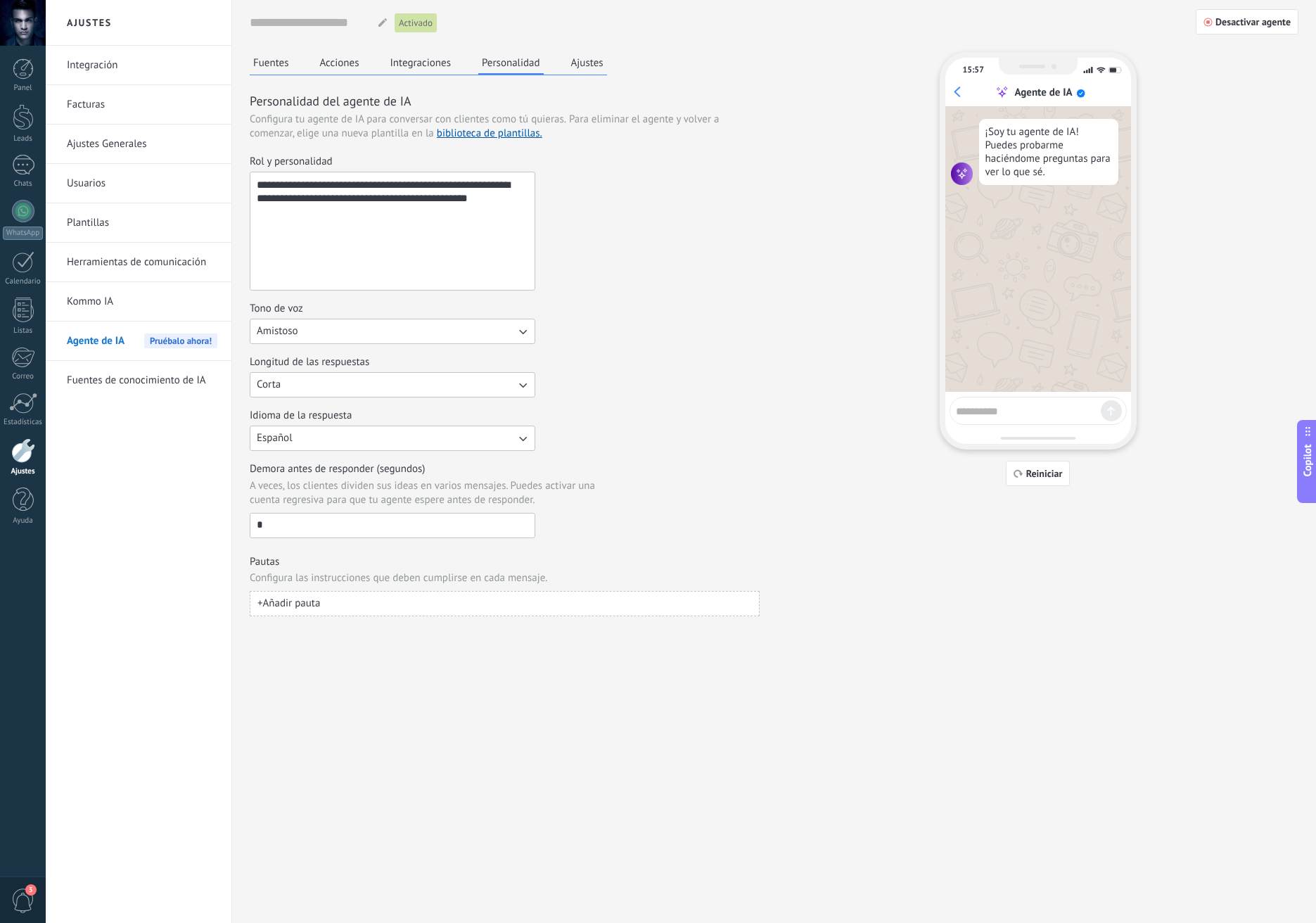
click at [1017, 402] on textarea at bounding box center [1028, 408] width 145 height 18
paste textarea "**********"
type textarea "**********"
click at [574, 66] on button "Ajustes" at bounding box center [587, 62] width 40 height 21
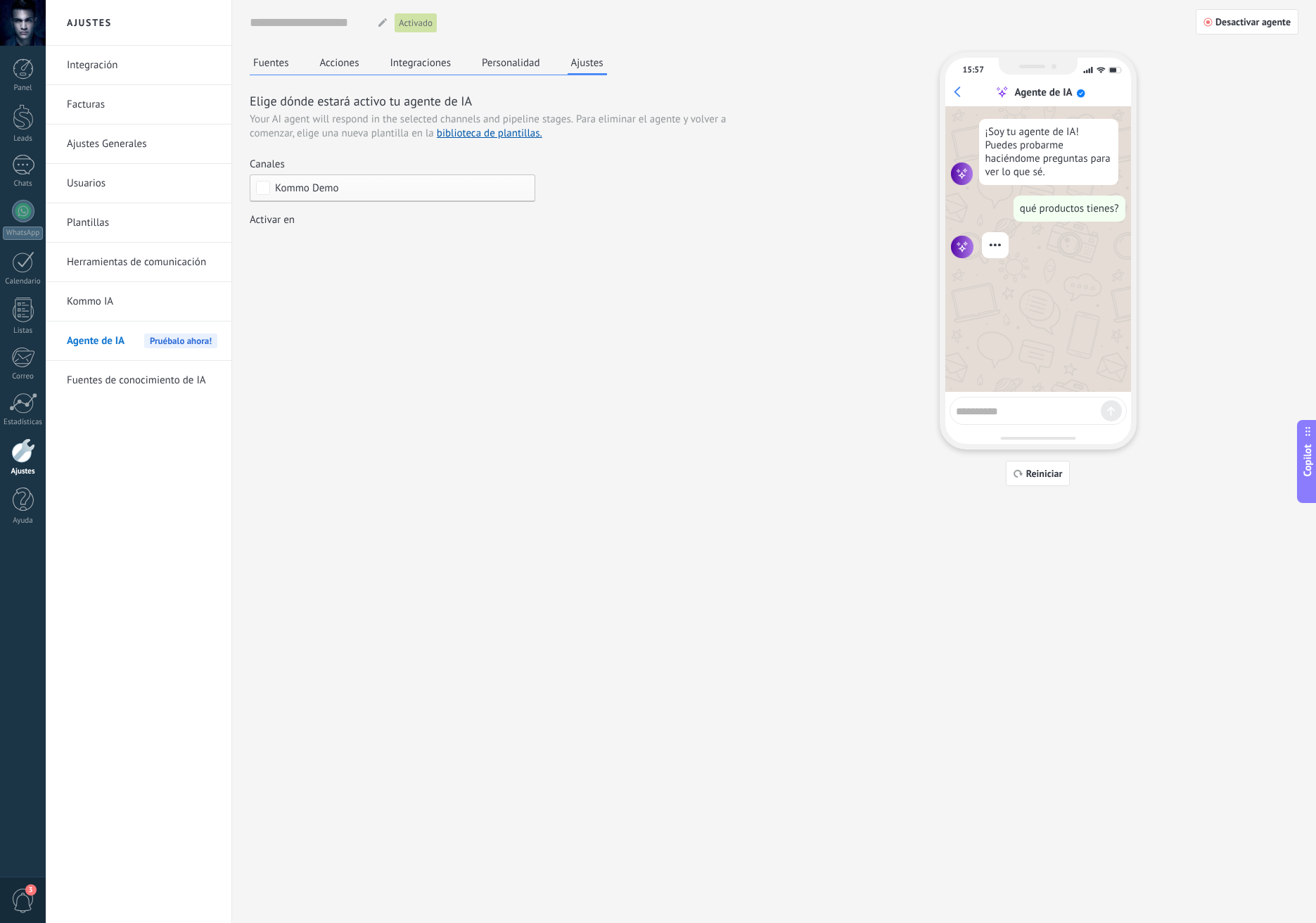
click at [0, 0] on div "Leads Entrantes Nueva consulta Cualificado Cotización enviada Pedido creado Ped…" at bounding box center [0, 0] width 0 height 0
click at [750, 193] on div at bounding box center [682, 461] width 1271 height 923
click at [483, 59] on button "Personalidad" at bounding box center [511, 62] width 66 height 21
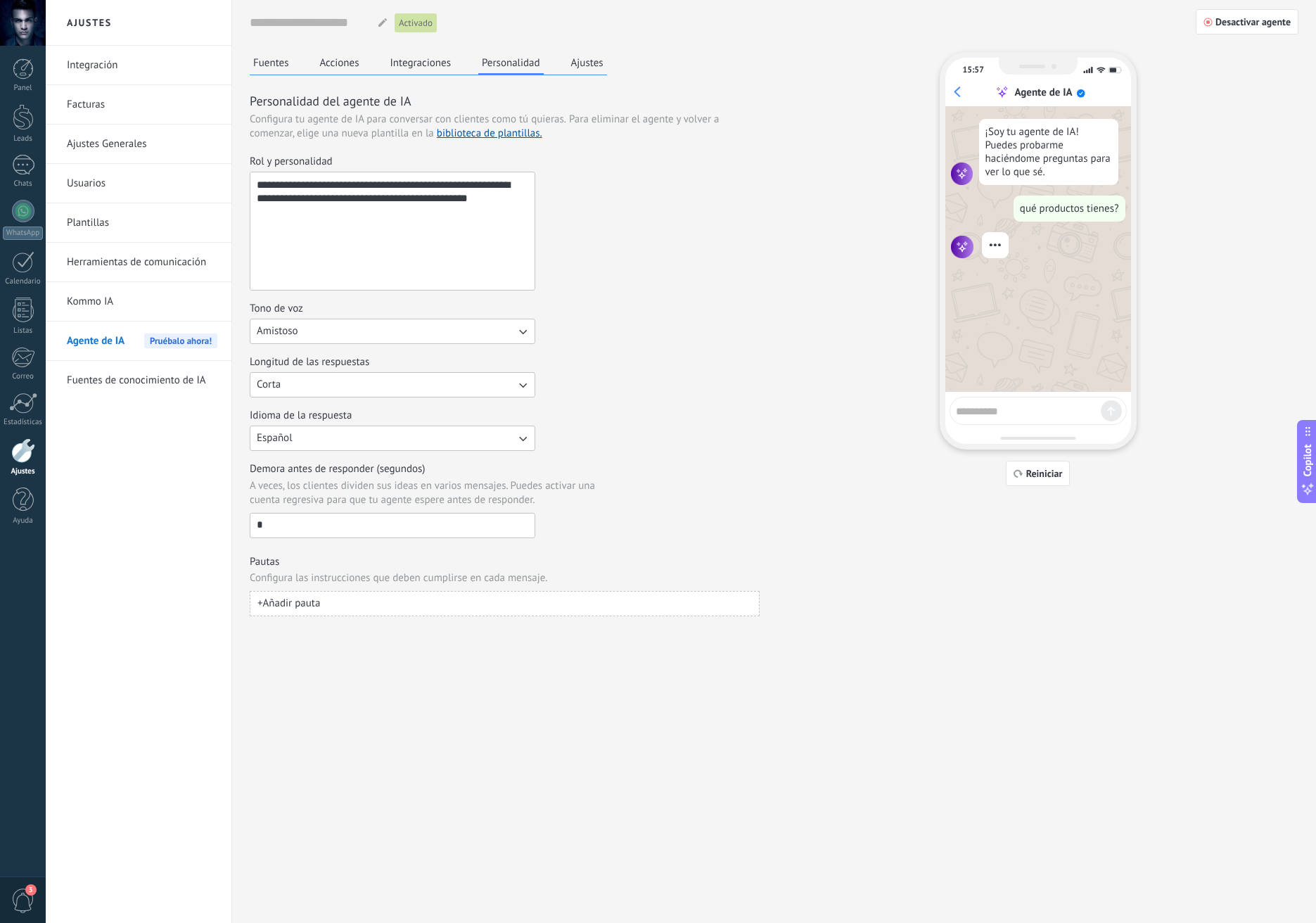
click at [342, 534] on input "*" at bounding box center [392, 525] width 284 height 22
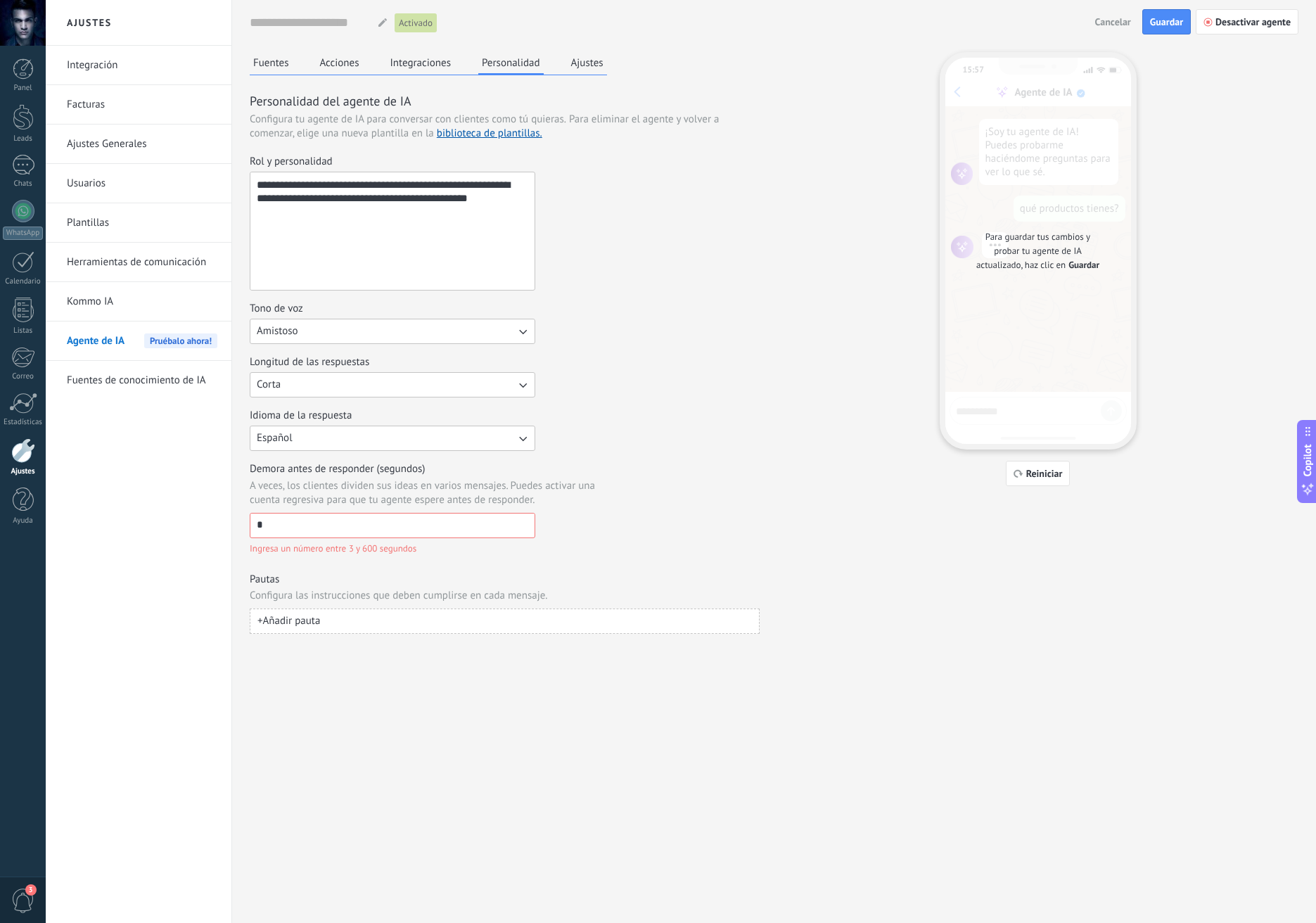
click at [683, 409] on div "Idioma de la respuesta Español" at bounding box center [504, 431] width 510 height 43
click at [1163, 27] on span "Guardar" at bounding box center [1166, 21] width 33 height 10
drag, startPoint x: 778, startPoint y: 413, endPoint x: 742, endPoint y: 427, distance: 38.6
click at [775, 415] on div "**********" at bounding box center [774, 343] width 1049 height 582
click at [477, 528] on input "*" at bounding box center [392, 525] width 284 height 22
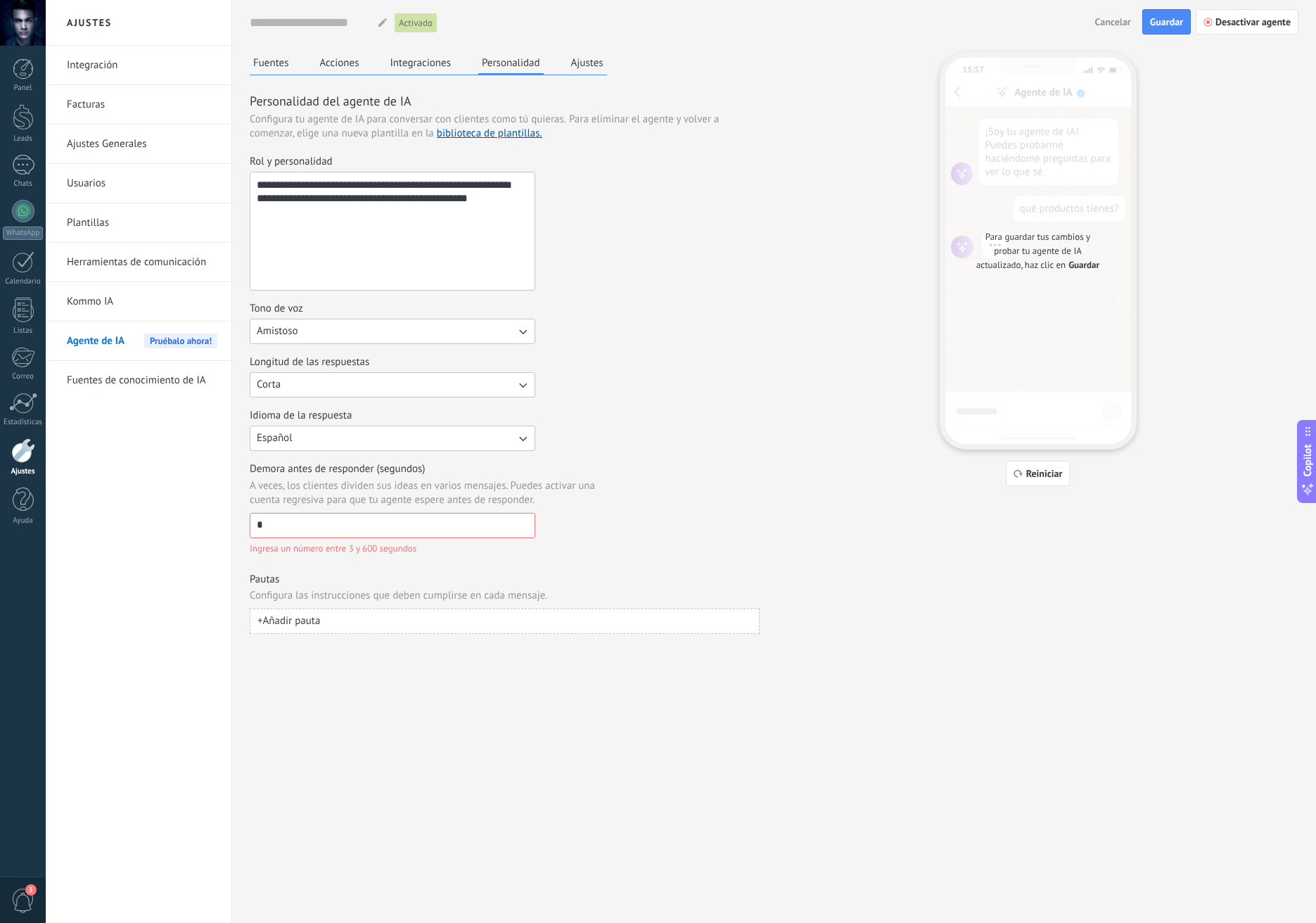
click at [477, 528] on input "*" at bounding box center [392, 525] width 284 height 22
type input "*"
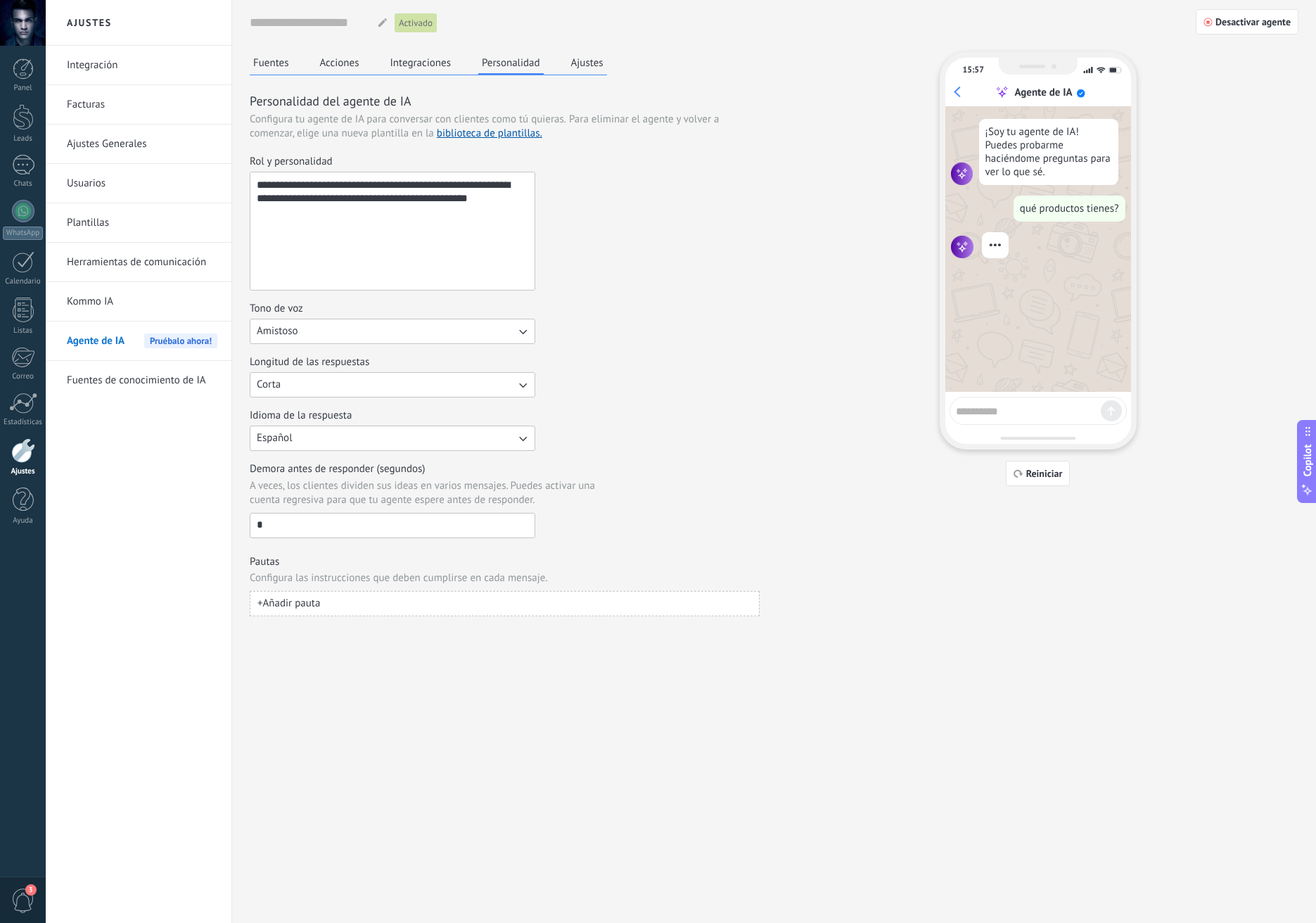
click at [561, 473] on div "Demora antes de responder (segundos) A veces, los clientes dividen sus ideas en…" at bounding box center [504, 500] width 510 height 76
click at [393, 57] on button "Integraciones" at bounding box center [421, 62] width 68 height 21
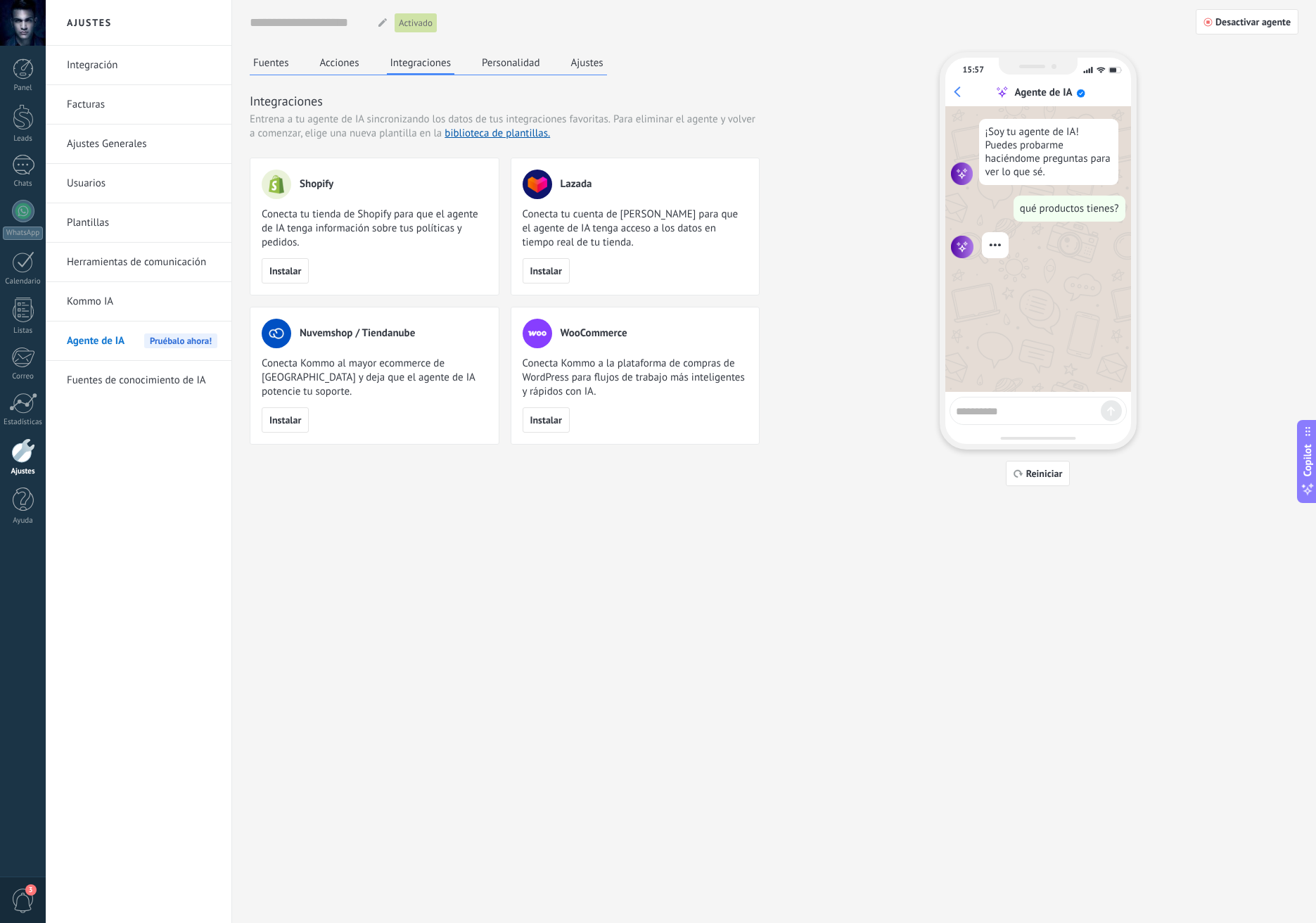
click at [354, 57] on button "Acciones" at bounding box center [340, 62] width 46 height 21
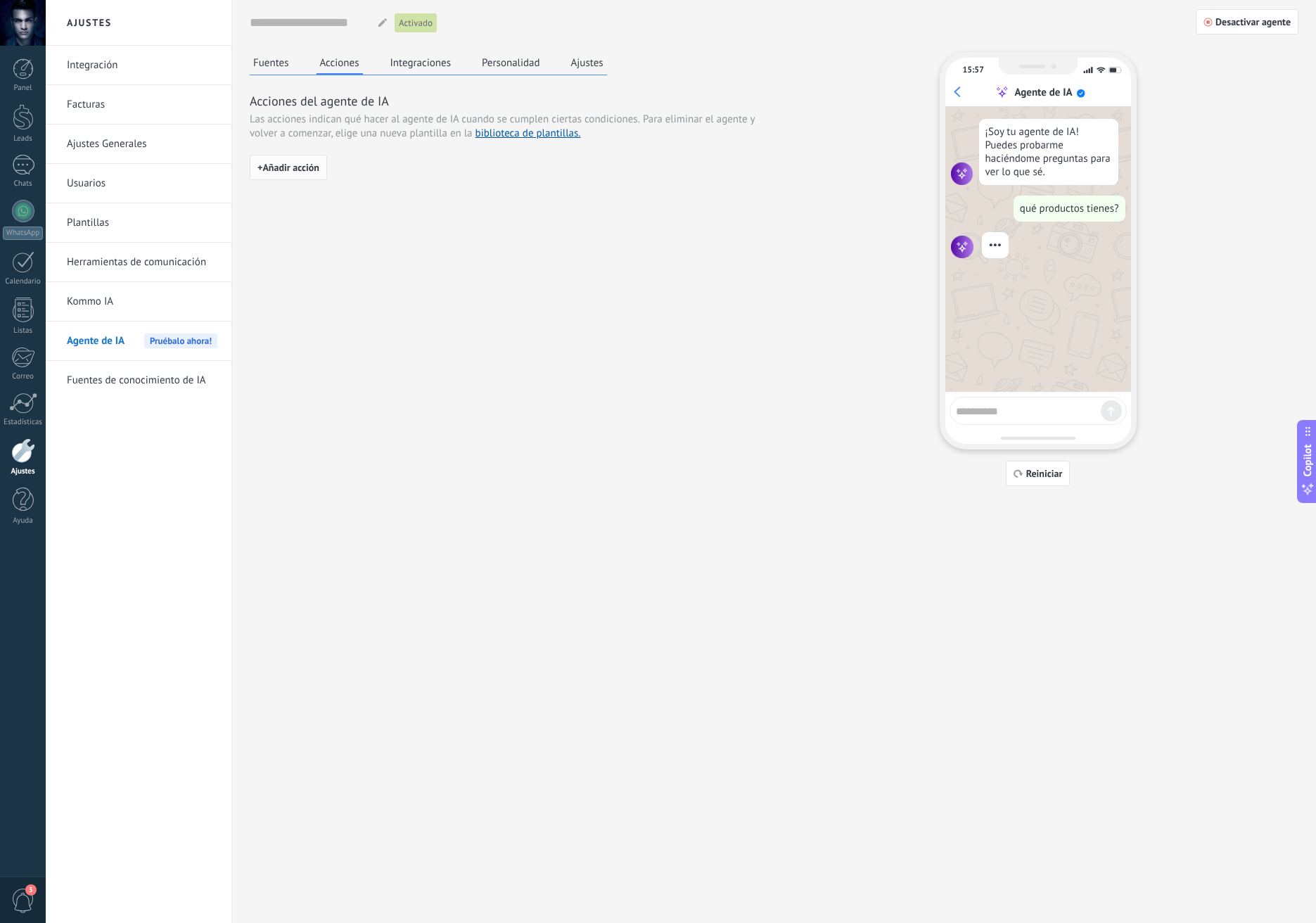
click at [308, 171] on span "+ Añadir acción" at bounding box center [288, 167] width 62 height 10
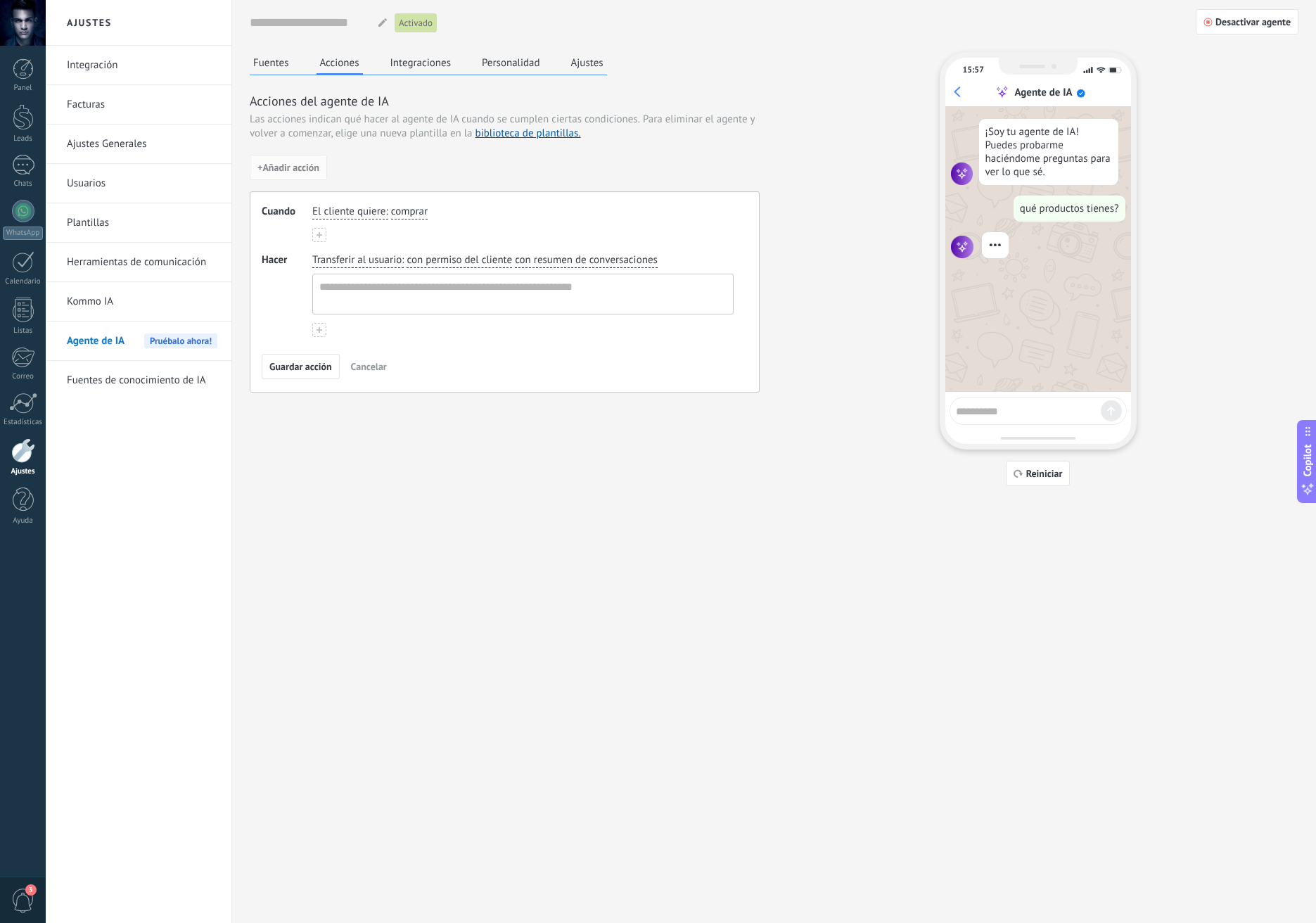
click at [347, 210] on span "El cliente quiere" at bounding box center [348, 212] width 73 height 14
click at [377, 260] on span "El cliente pregunta sobre" at bounding box center [385, 258] width 114 height 14
click at [356, 364] on span "Cancelar" at bounding box center [368, 366] width 36 height 10
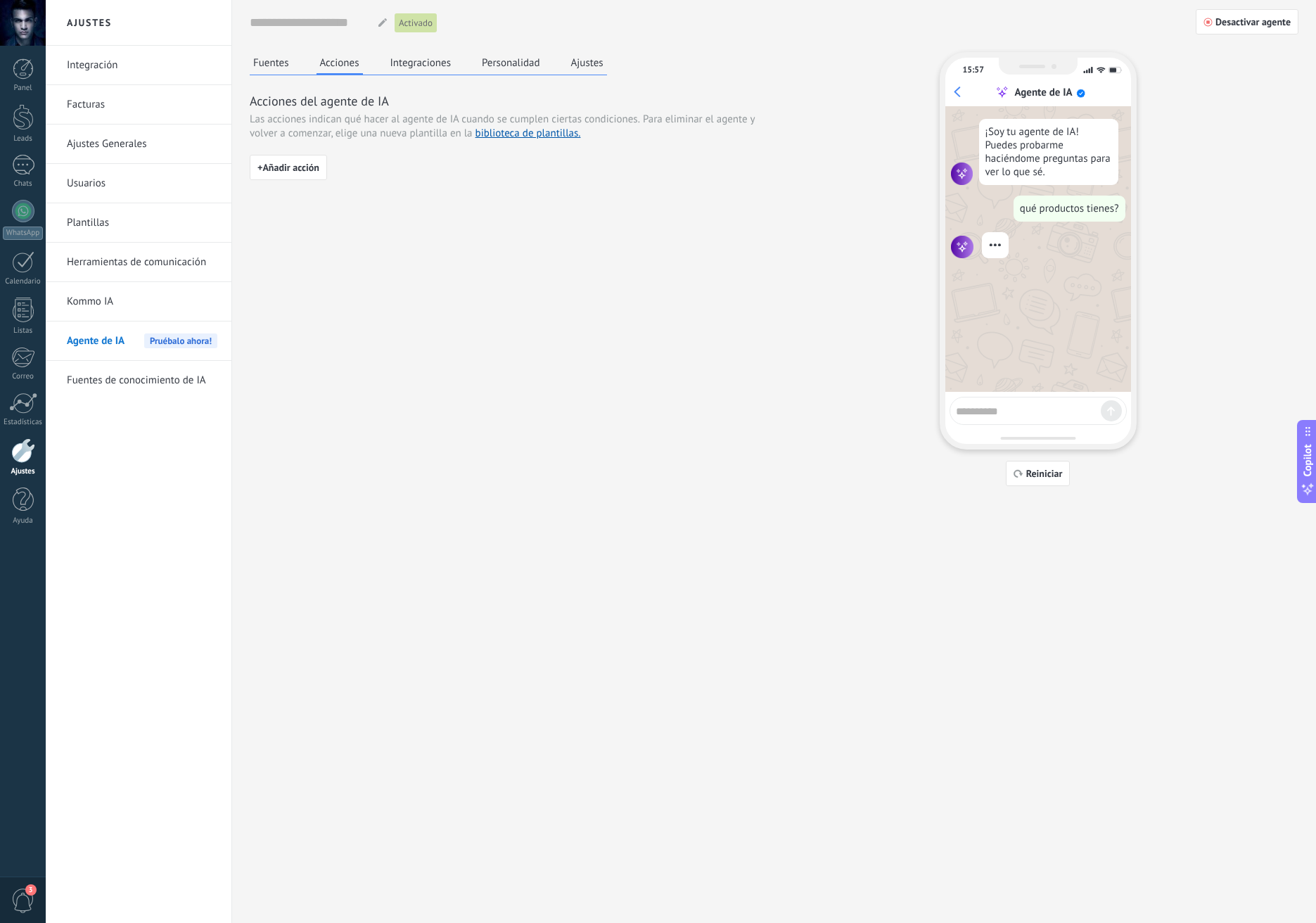
click at [267, 69] on button "Fuentes" at bounding box center [271, 62] width 42 height 21
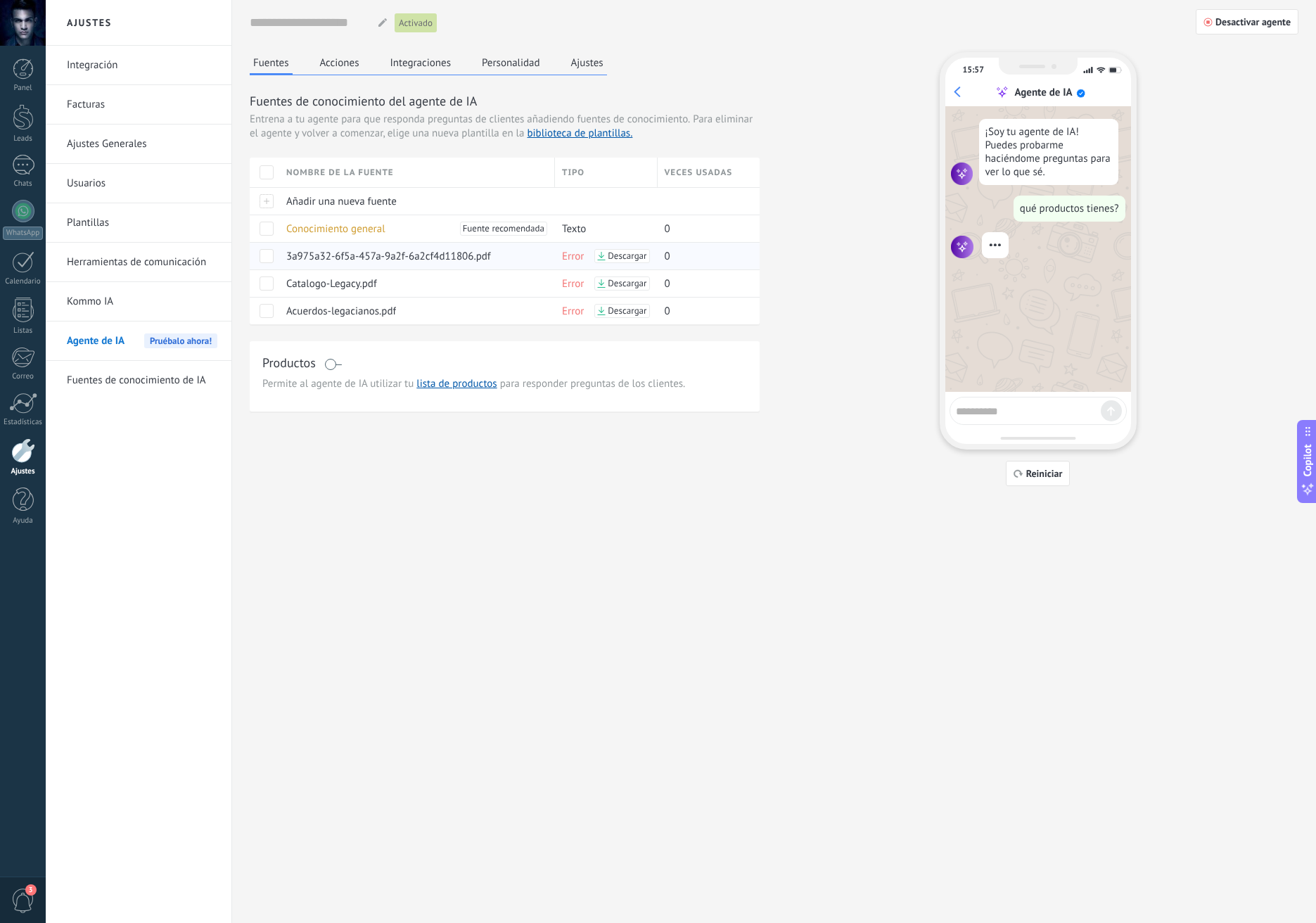
click at [565, 255] on span "Error" at bounding box center [573, 256] width 22 height 13
click at [272, 253] on span at bounding box center [266, 256] width 14 height 14
click at [266, 282] on span at bounding box center [266, 283] width 14 height 14
click at [265, 299] on div at bounding box center [264, 310] width 30 height 28
click at [267, 304] on span at bounding box center [266, 310] width 14 height 14
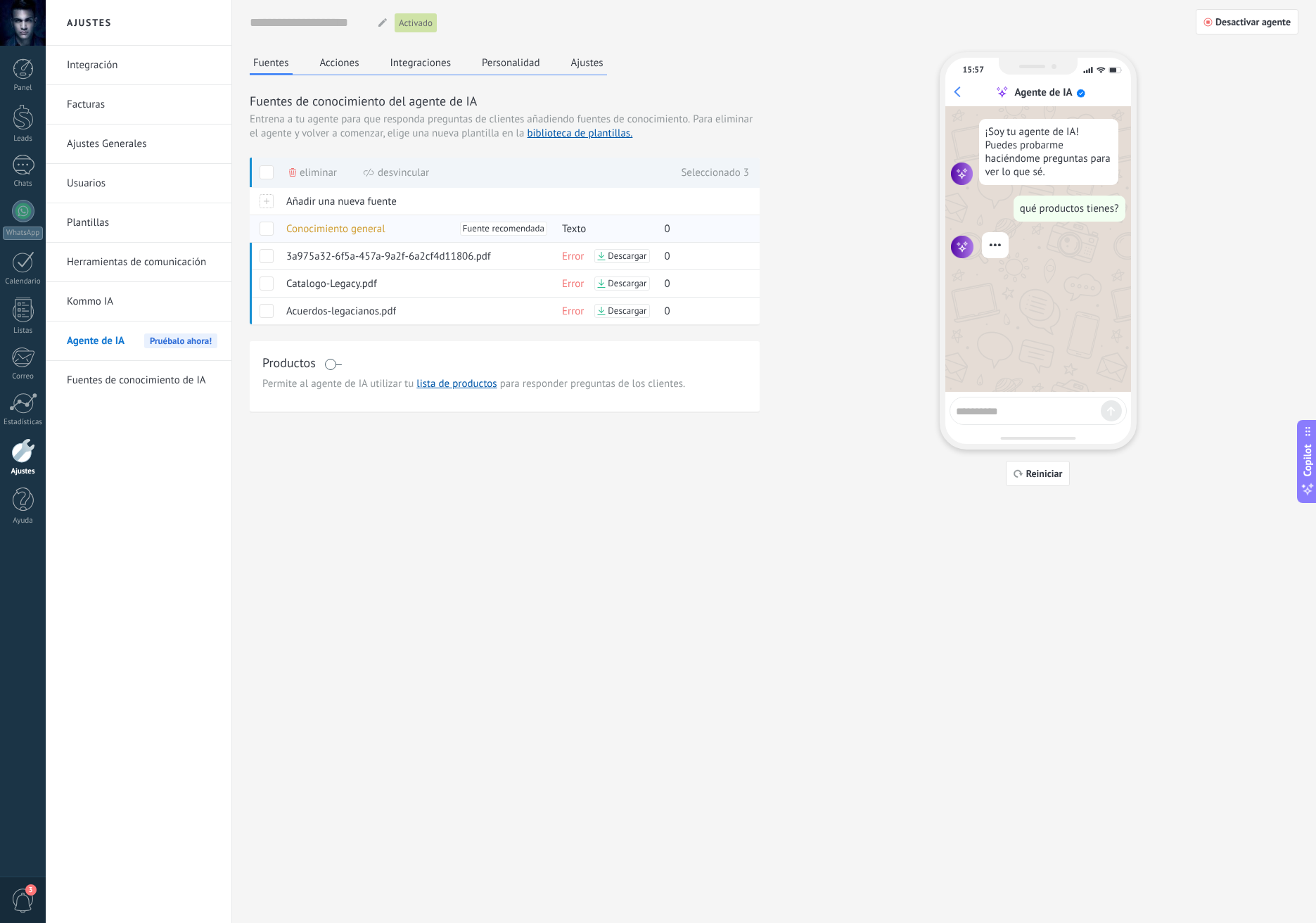
click at [267, 229] on span at bounding box center [266, 228] width 14 height 14
click at [688, 117] on span "Entrena a tu agente para que responda preguntas de clientes añadiendo fuentes d…" at bounding box center [469, 119] width 441 height 14
click at [1271, 3] on div "Nombre del agente... Activado Desactivar agente" at bounding box center [774, 22] width 1049 height 45
click at [1051, 474] on span "Reiniciar" at bounding box center [1044, 473] width 37 height 10
click at [1040, 404] on textarea at bounding box center [1028, 408] width 145 height 18
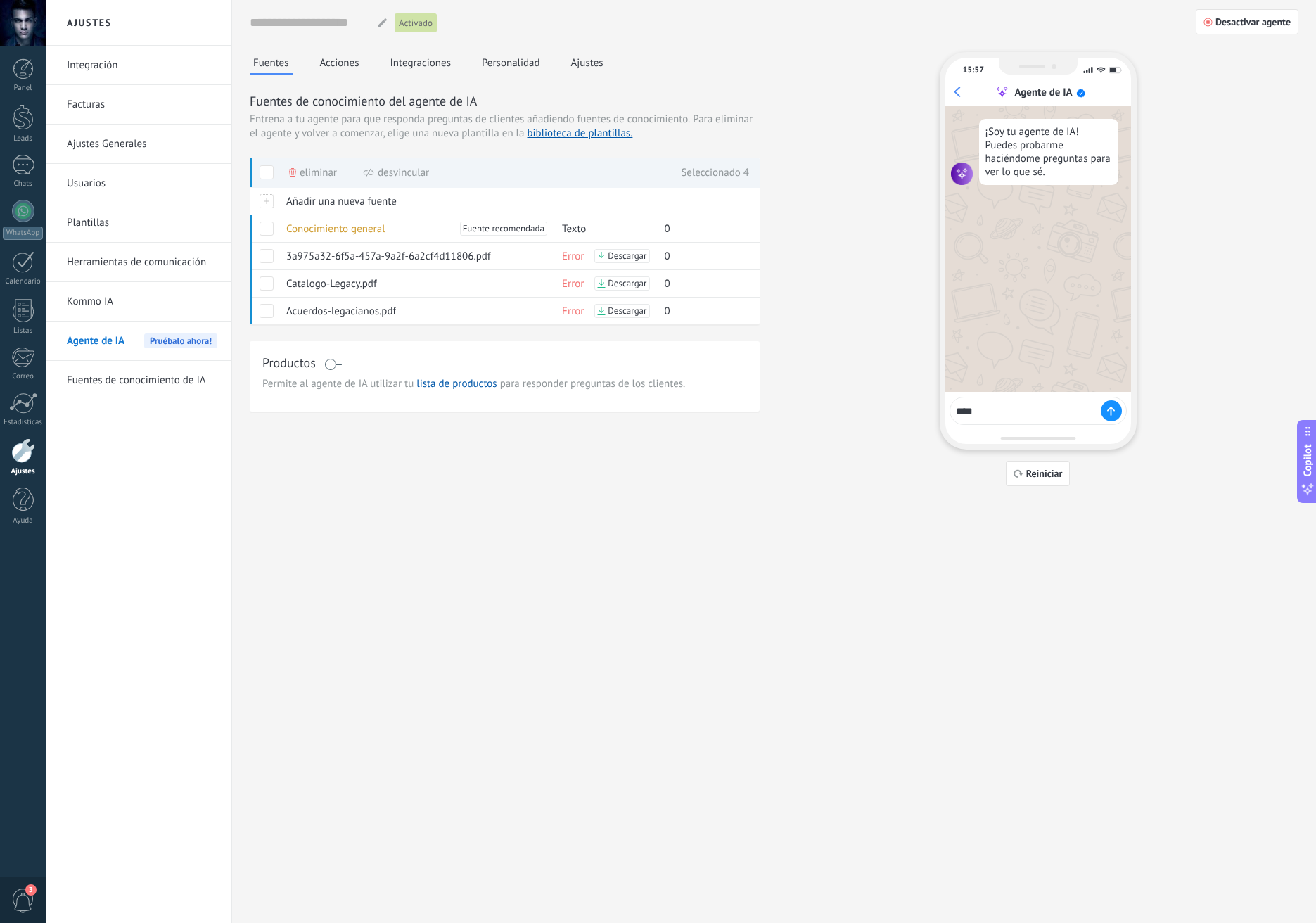
type textarea "*****"
click at [574, 259] on span "Error" at bounding box center [573, 256] width 22 height 13
drag, startPoint x: 779, startPoint y: 90, endPoint x: 787, endPoint y: 161, distance: 71.4
click at [779, 90] on div "Fuentes Acciones Integraciones Personalidad Ajustes Fuentes de conocimiento del…" at bounding box center [774, 269] width 1049 height 434
click at [858, 120] on div "Fuentes Acciones Integraciones Personalidad Ajustes Fuentes de conocimiento del…" at bounding box center [774, 269] width 1049 height 434
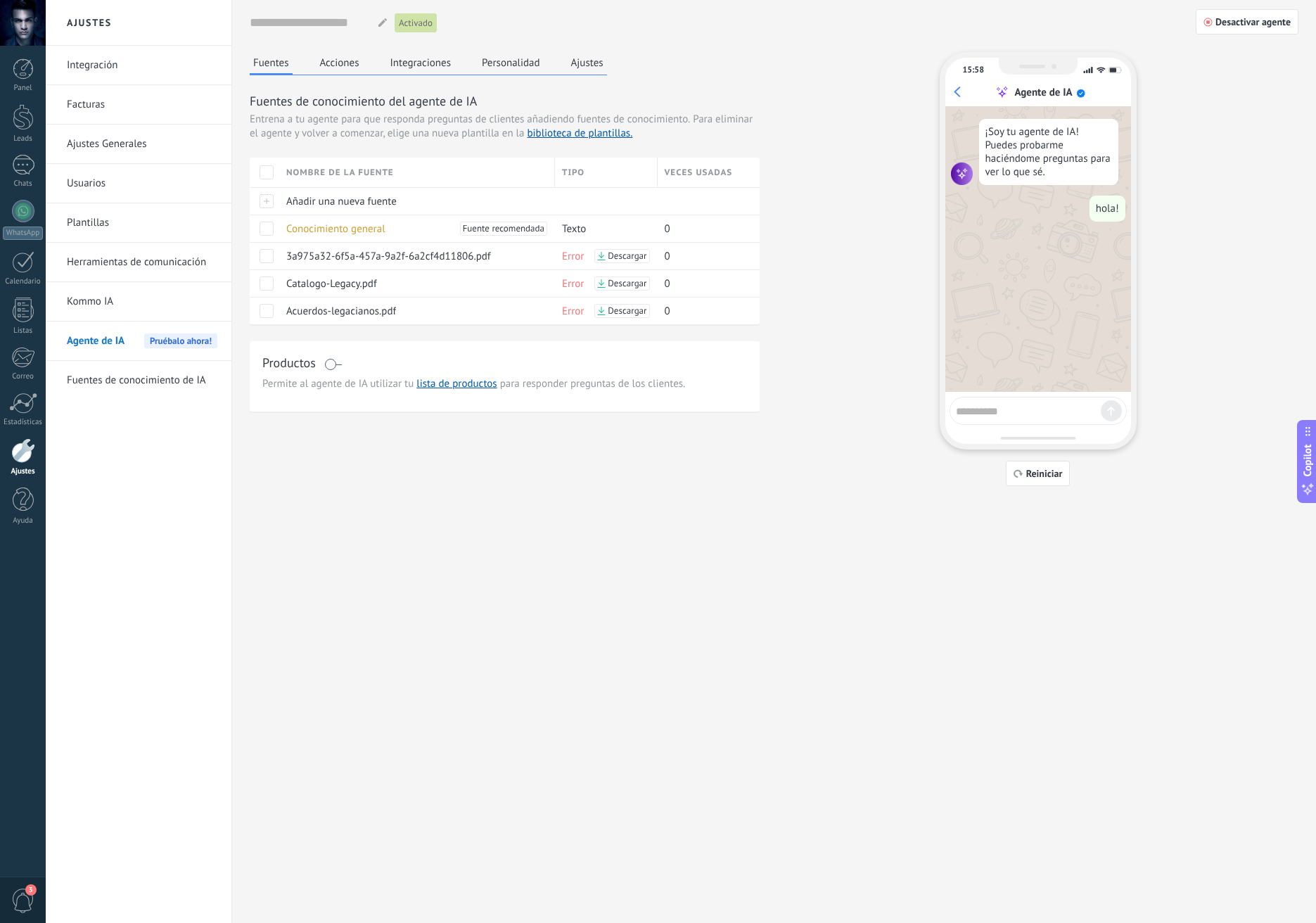
click at [795, 55] on div "Fuentes Acciones Integraciones Personalidad Ajustes Fuentes de conocimiento del…" at bounding box center [774, 269] width 1049 height 434
click at [1051, 415] on textarea at bounding box center [1028, 408] width 145 height 18
type textarea "*****"
click at [265, 176] on span at bounding box center [266, 172] width 14 height 14
click at [312, 176] on span "Eliminar" at bounding box center [318, 173] width 37 height 28
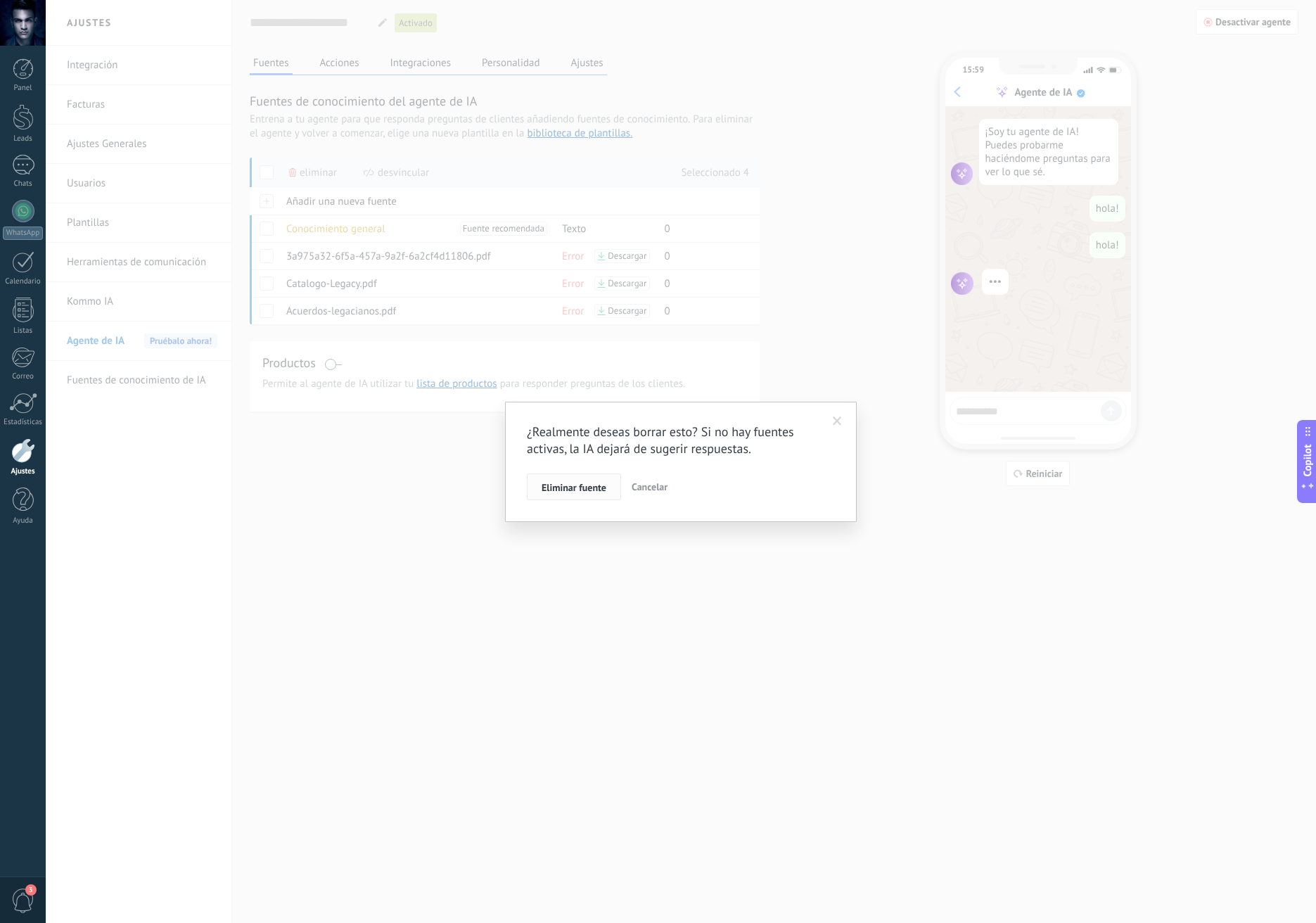
click at [555, 482] on span "Eliminar fuente" at bounding box center [573, 487] width 65 height 10
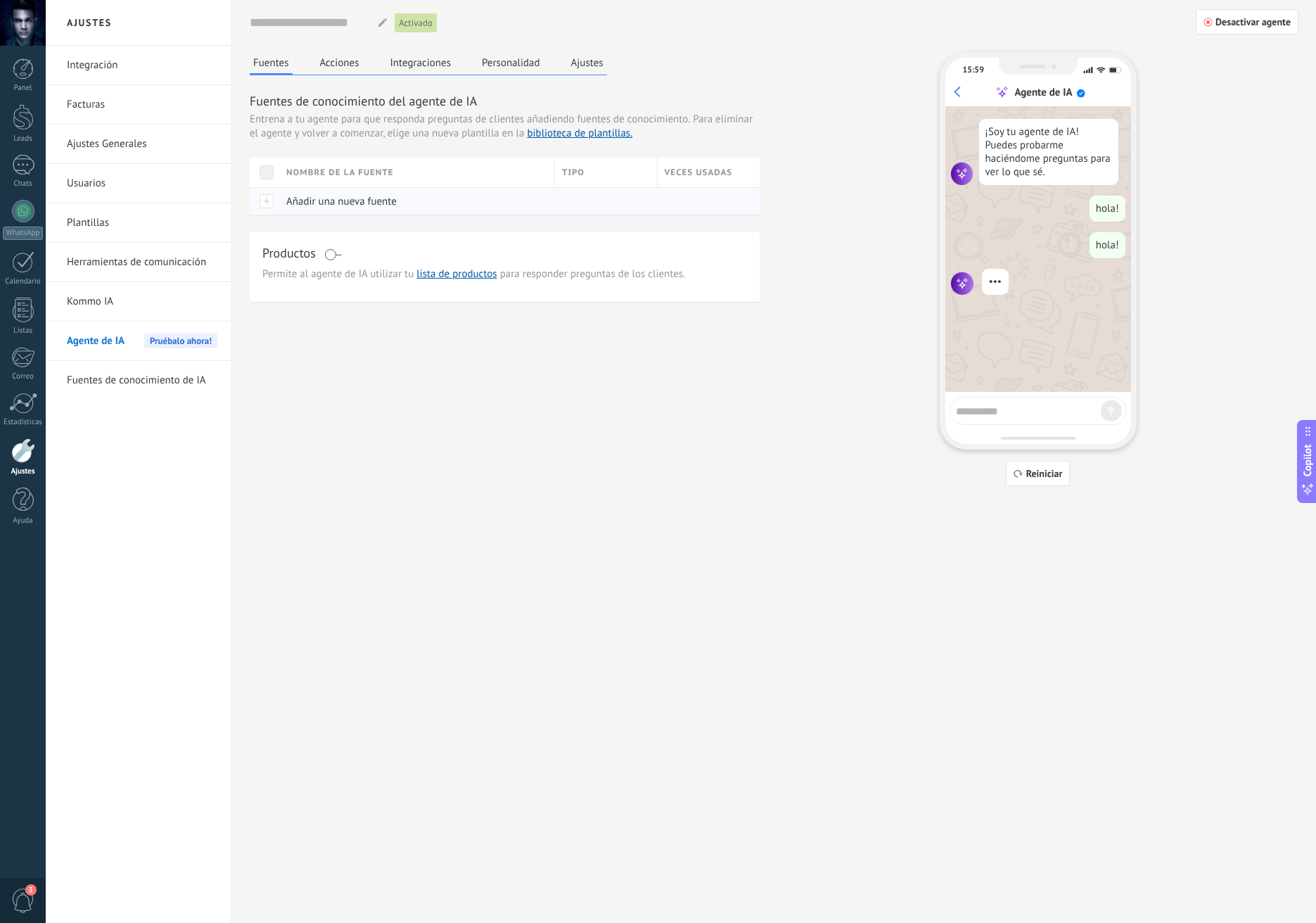
click at [318, 203] on span "Añadir una nueva fuente" at bounding box center [342, 201] width 111 height 13
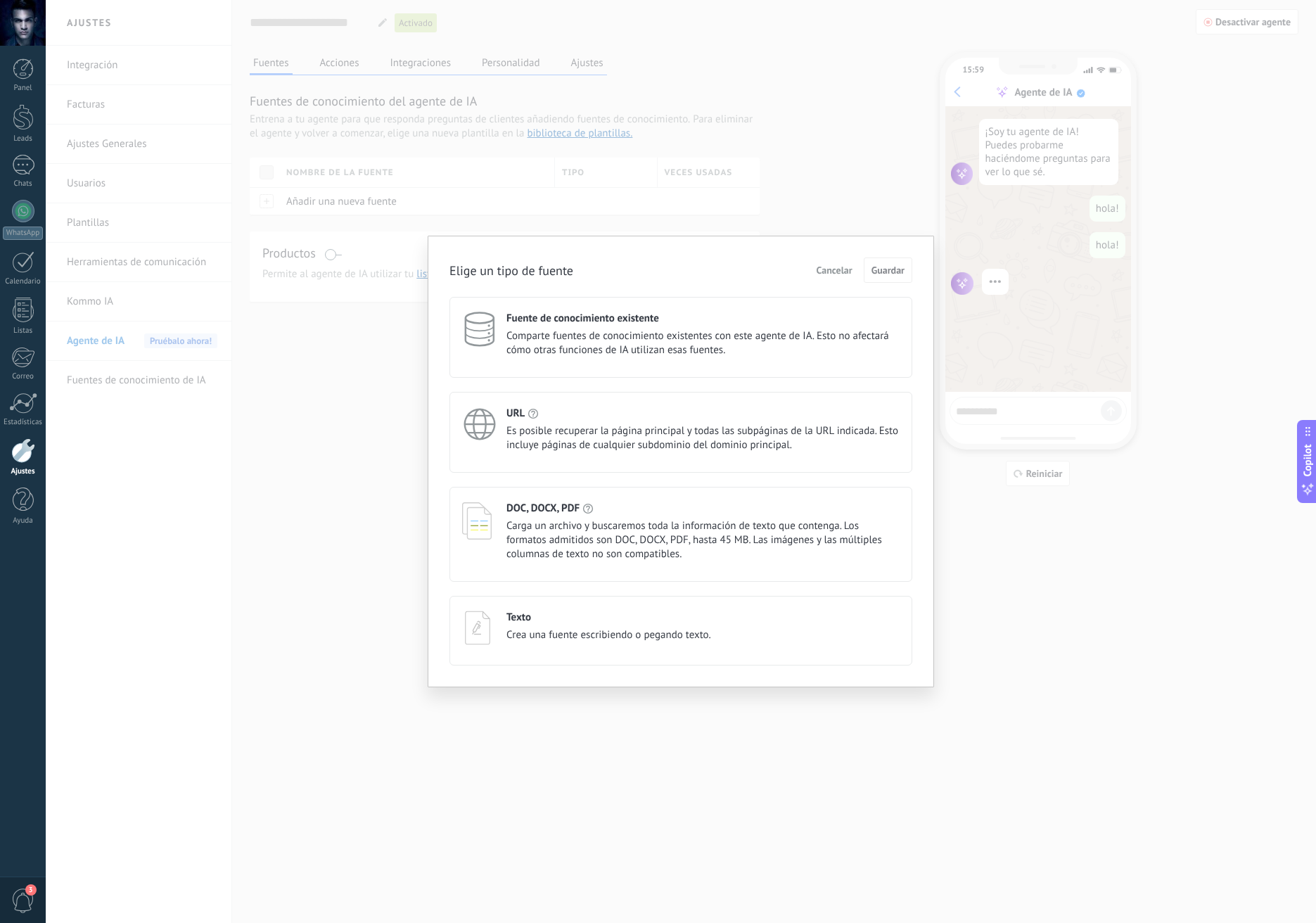
click at [638, 359] on div "Fuente de conocimiento existente Comparte fuentes de conocimiento existentes co…" at bounding box center [681, 337] width 463 height 81
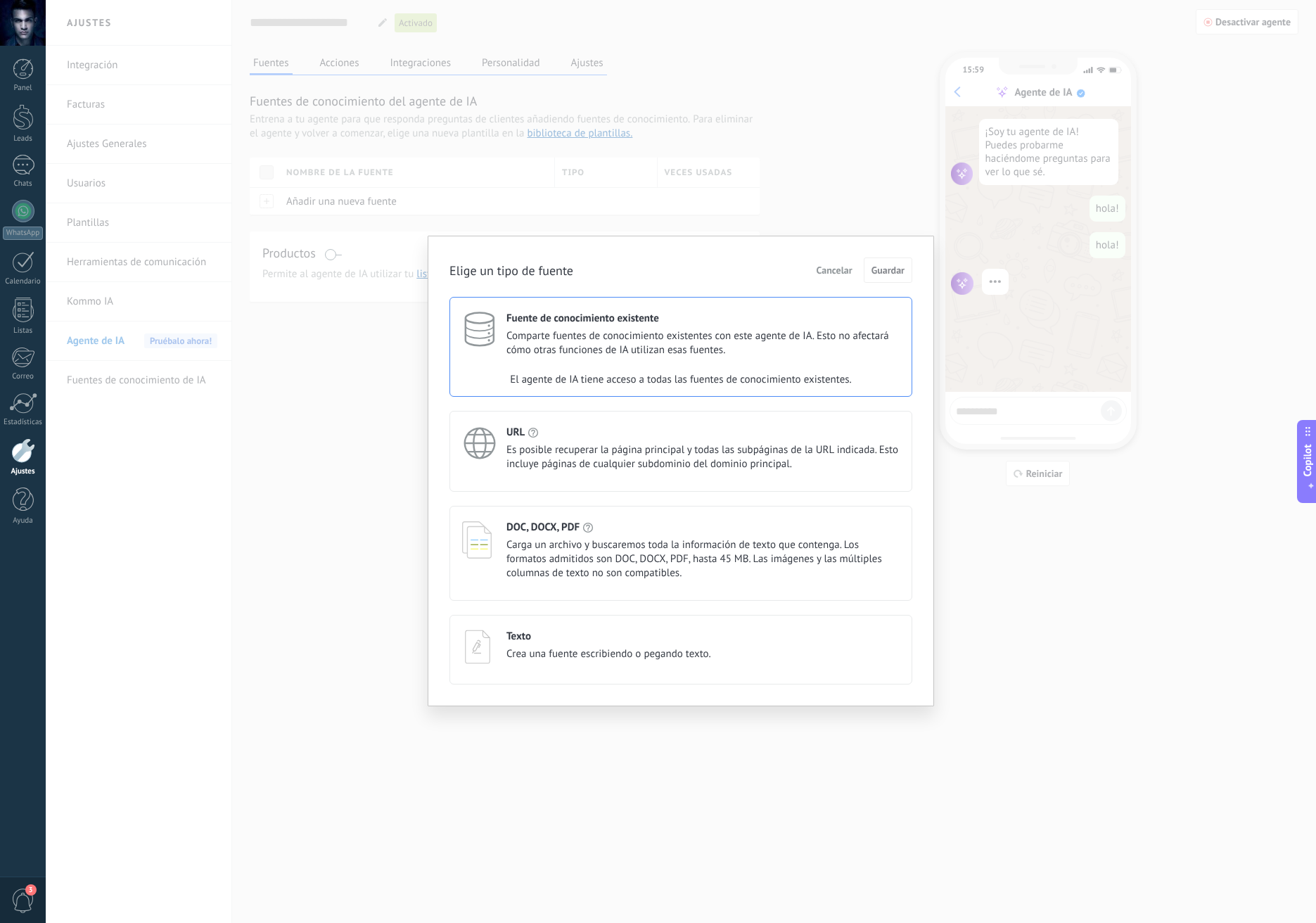
click at [693, 324] on div "Fuente de conocimiento existente" at bounding box center [703, 318] width 393 height 13
click at [683, 265] on div "Elige un tipo de fuente Cancelar Guardar" at bounding box center [681, 270] width 463 height 25
click at [670, 334] on span "Comparte fuentes de conocimiento existentes con este agente de IA. Esto no afec…" at bounding box center [703, 343] width 393 height 28
click at [682, 277] on div "Elige un tipo de fuente Cancelar Guardar" at bounding box center [681, 270] width 463 height 25
click at [679, 408] on div "Fuente de conocimiento existente Comparte fuentes de conocimiento existentes co…" at bounding box center [681, 491] width 463 height 388
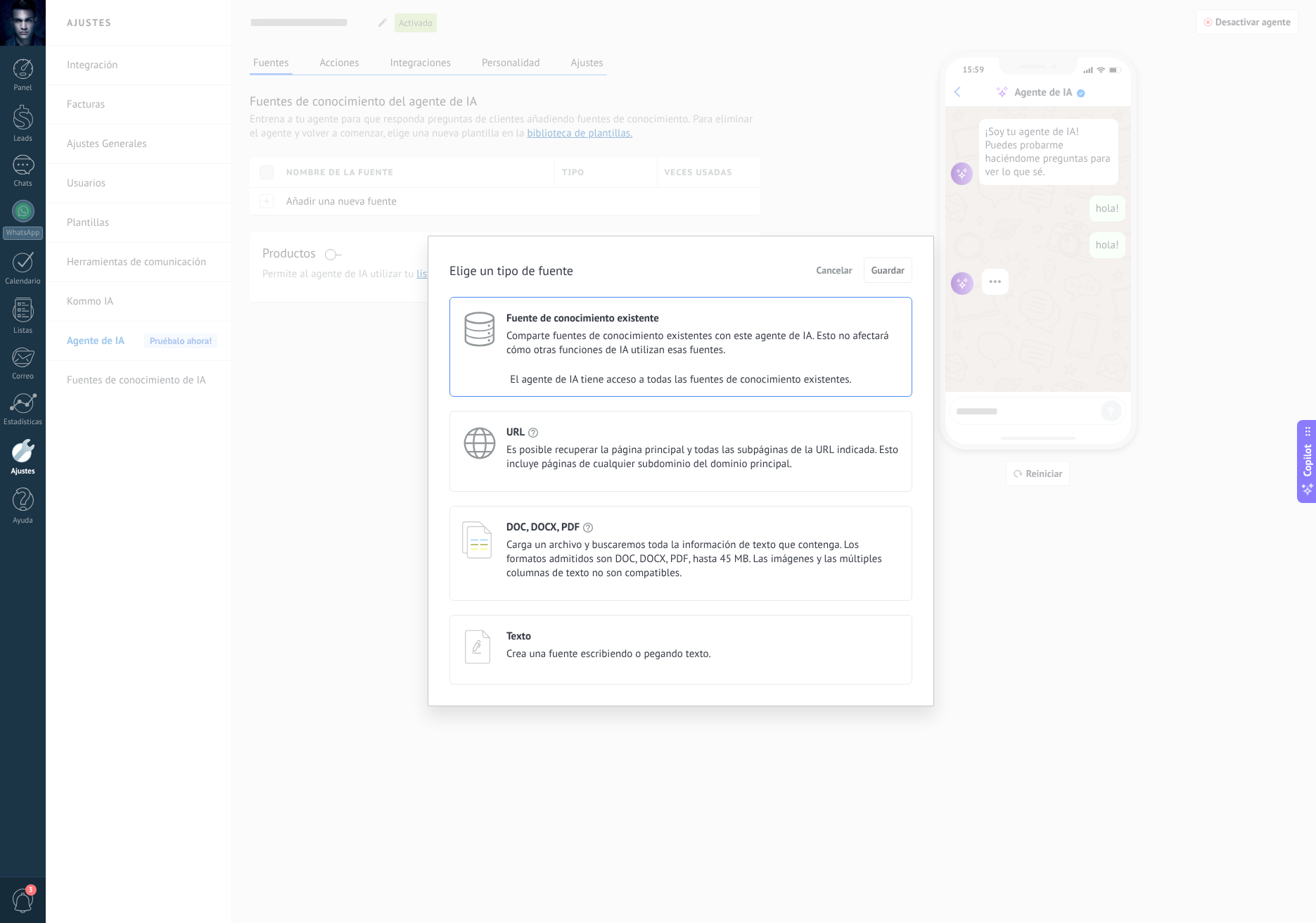
click at [688, 442] on div "URL Es posible recuperar la página principal y todas las subpáginas de la URL i…" at bounding box center [703, 449] width 393 height 46
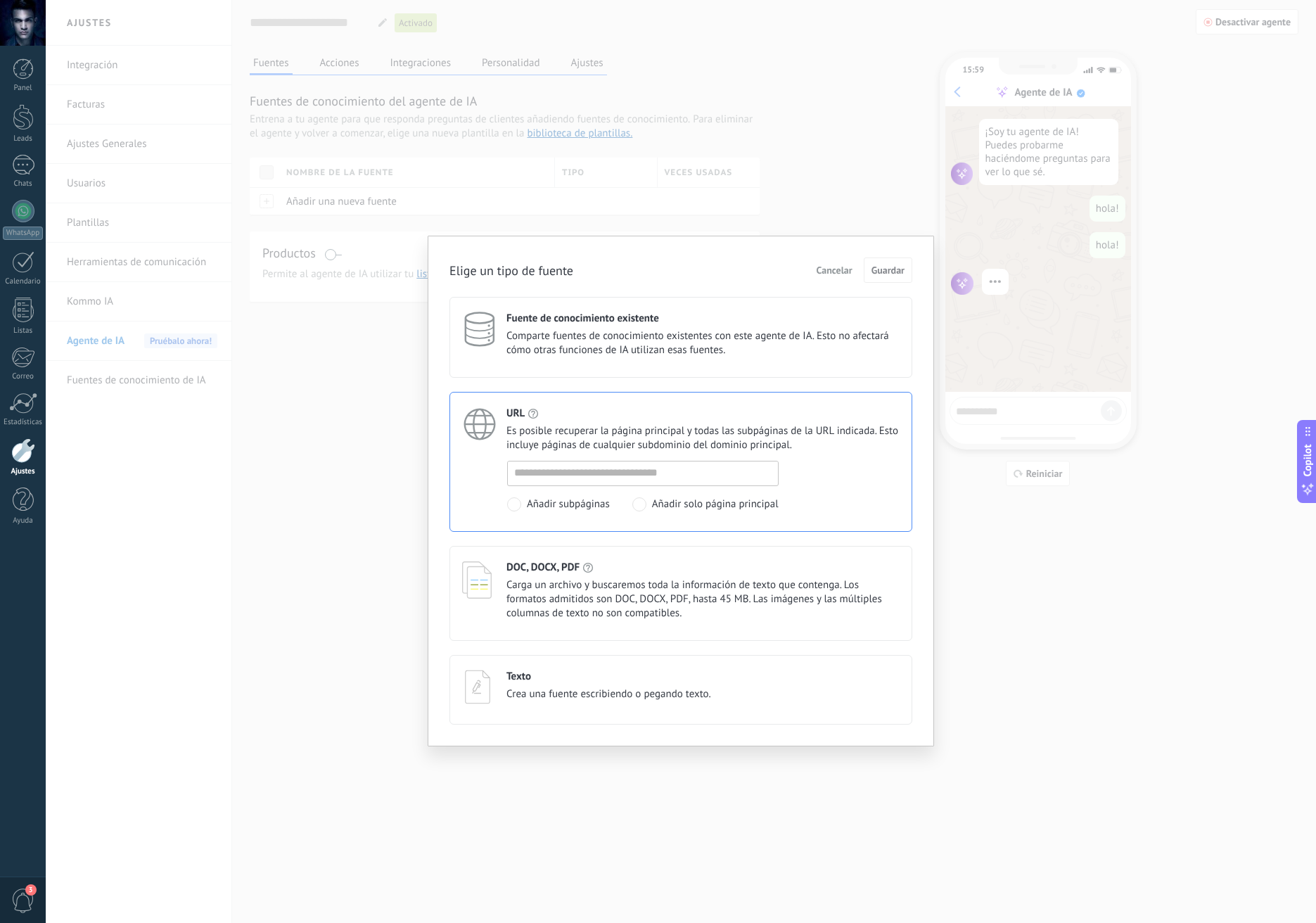
click at [696, 367] on div "Fuente de conocimiento existente Comparte fuentes de conocimiento existentes co…" at bounding box center [681, 337] width 463 height 81
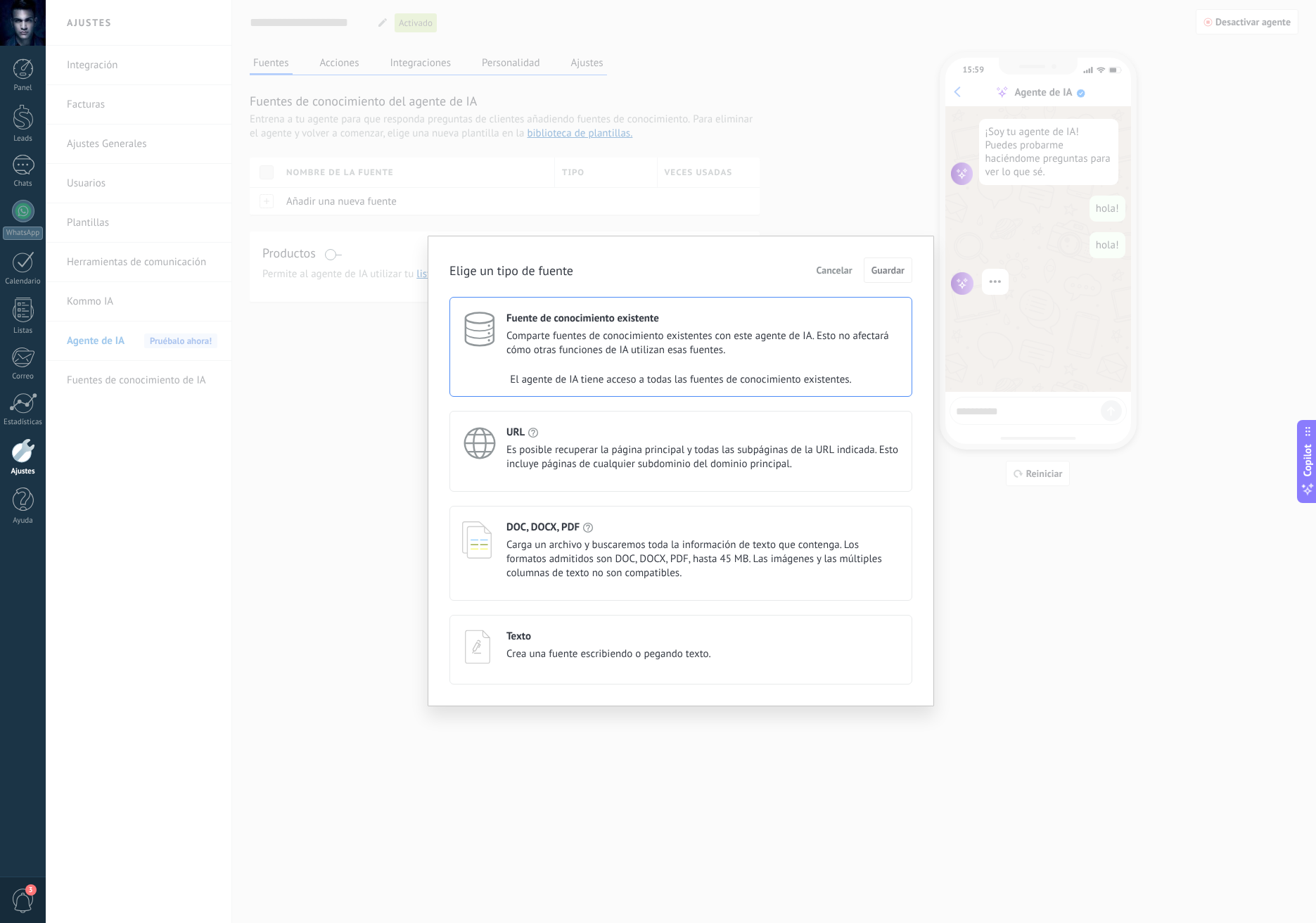
click at [696, 367] on div "El agente de IA tiene acceso a todas las fuentes de conocimiento existentes." at bounding box center [681, 380] width 462 height 28
click at [766, 276] on div "Elige un tipo de fuente Cancelar Guardar" at bounding box center [681, 270] width 463 height 25
click at [529, 447] on span "Es posible recuperar la página principal y todas las subpáginas de la URL indic…" at bounding box center [703, 457] width 393 height 28
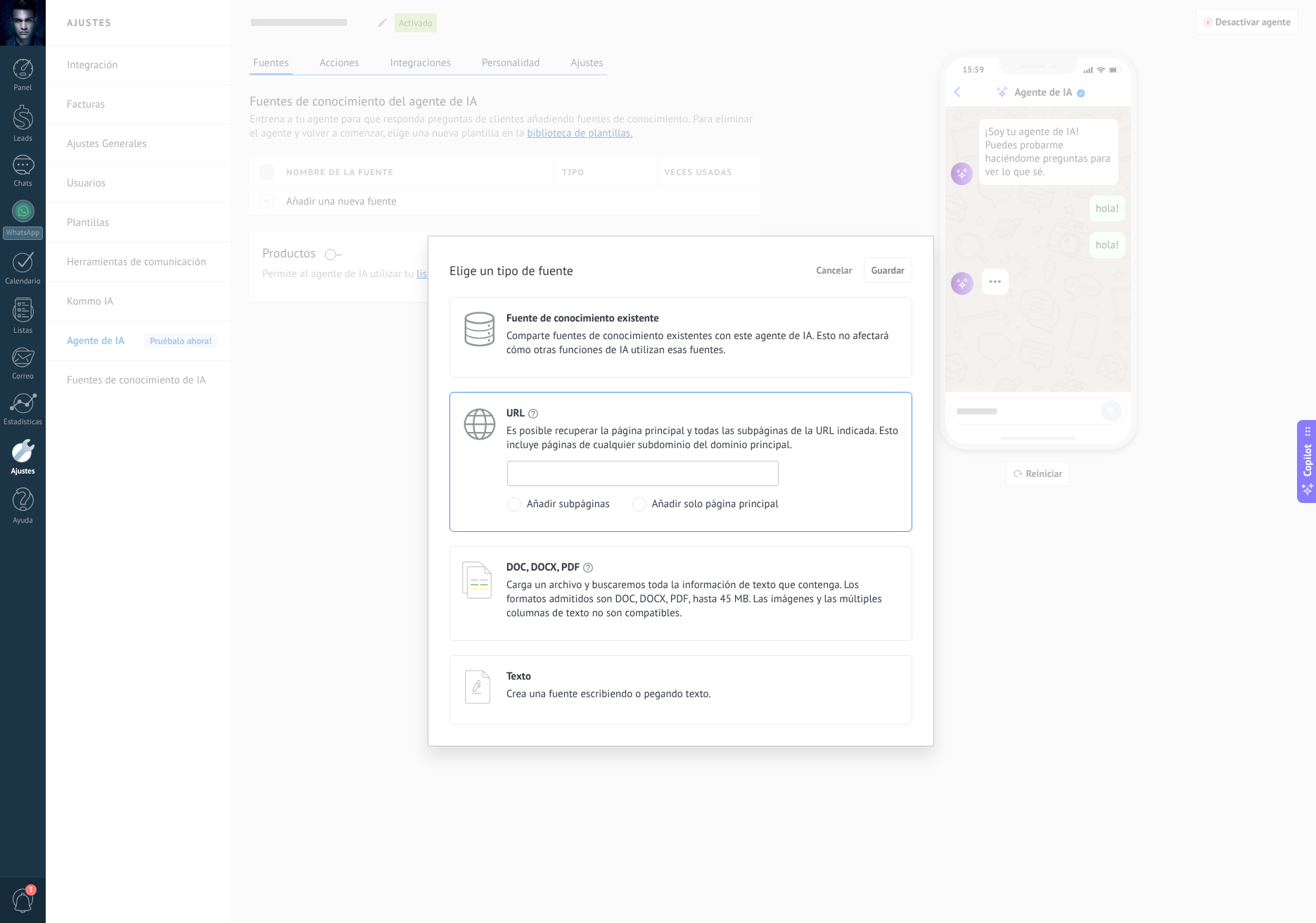
click at [581, 468] on input at bounding box center [643, 473] width 270 height 22
click at [580, 571] on div "DOC, DOCX, PDF" at bounding box center [703, 567] width 393 height 13
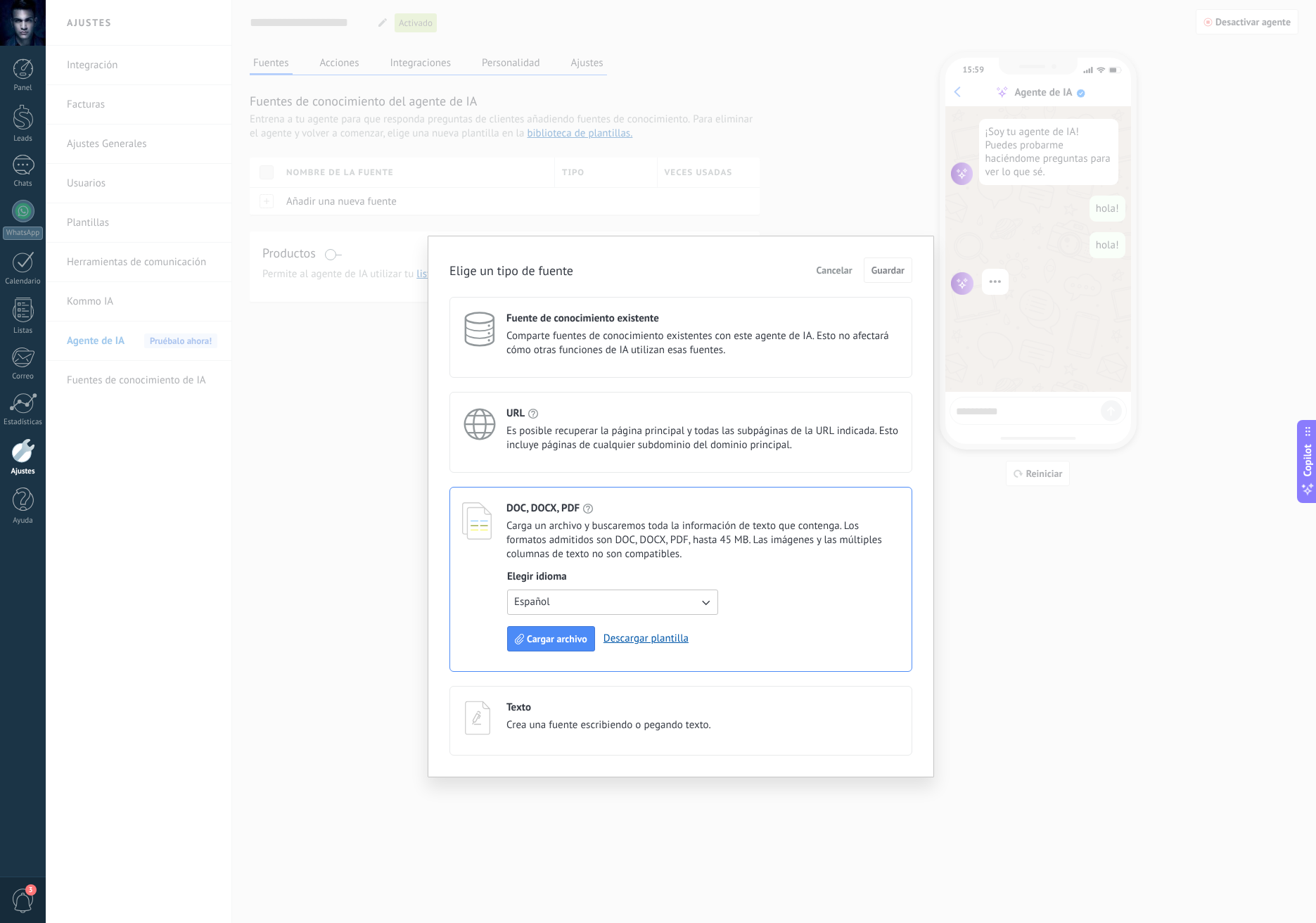
click at [590, 719] on span "Crea una fuente escribiendo o pegando texto." at bounding box center [609, 725] width 205 height 14
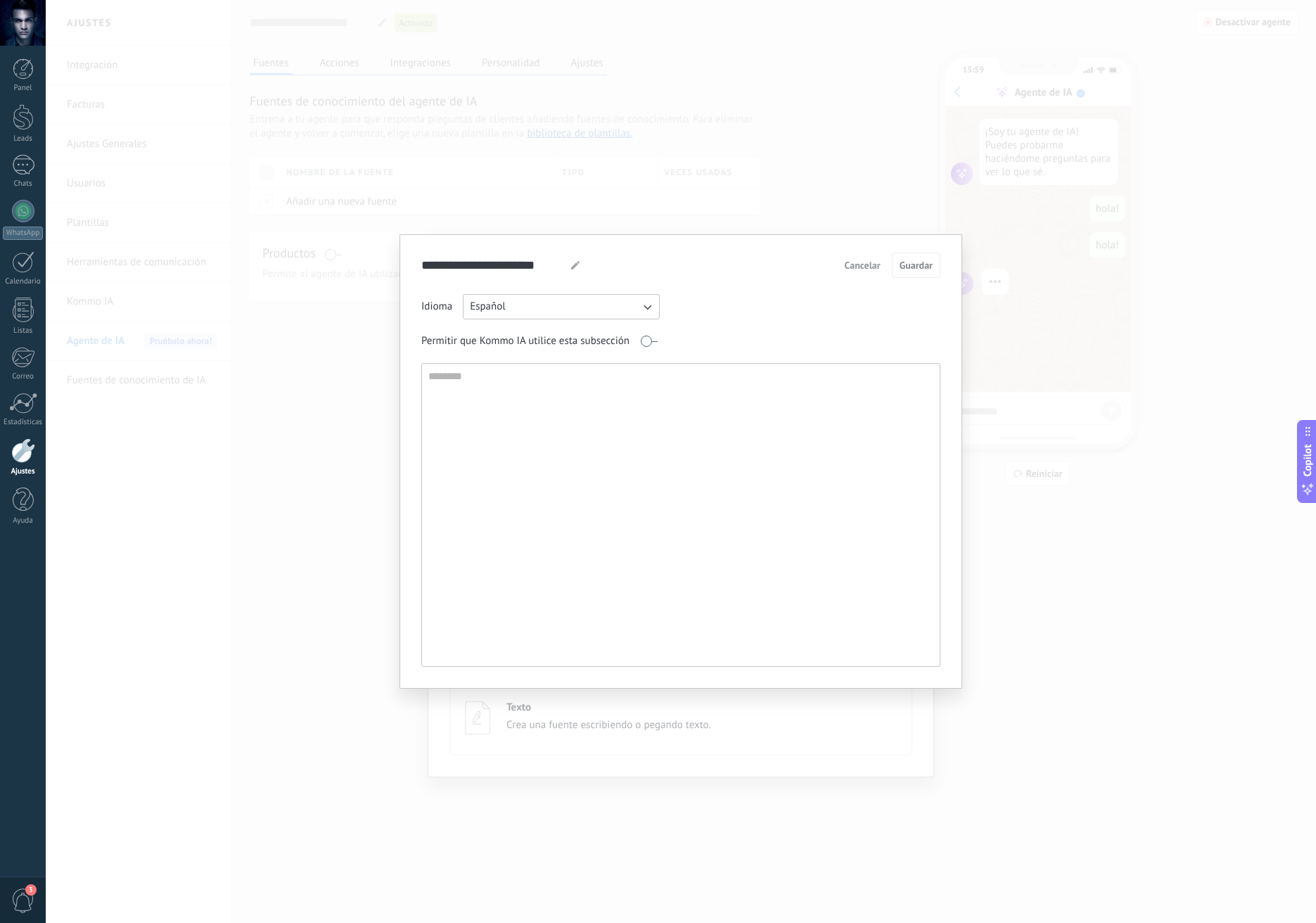
click at [863, 275] on button "Cancelar" at bounding box center [863, 265] width 49 height 21
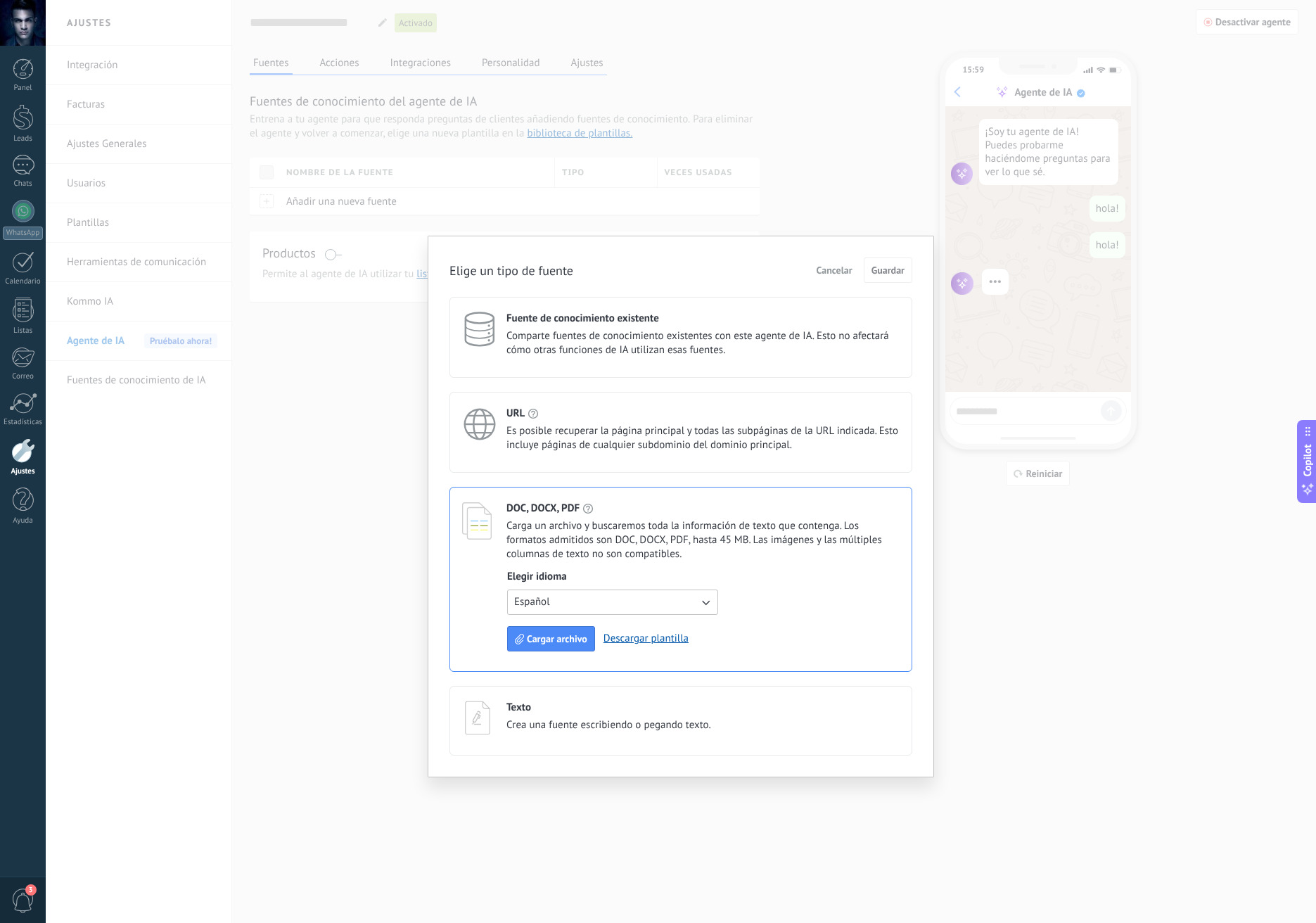
click at [646, 424] on span "Es posible recuperar la página principal y todas las subpáginas de la URL indic…" at bounding box center [703, 438] width 393 height 28
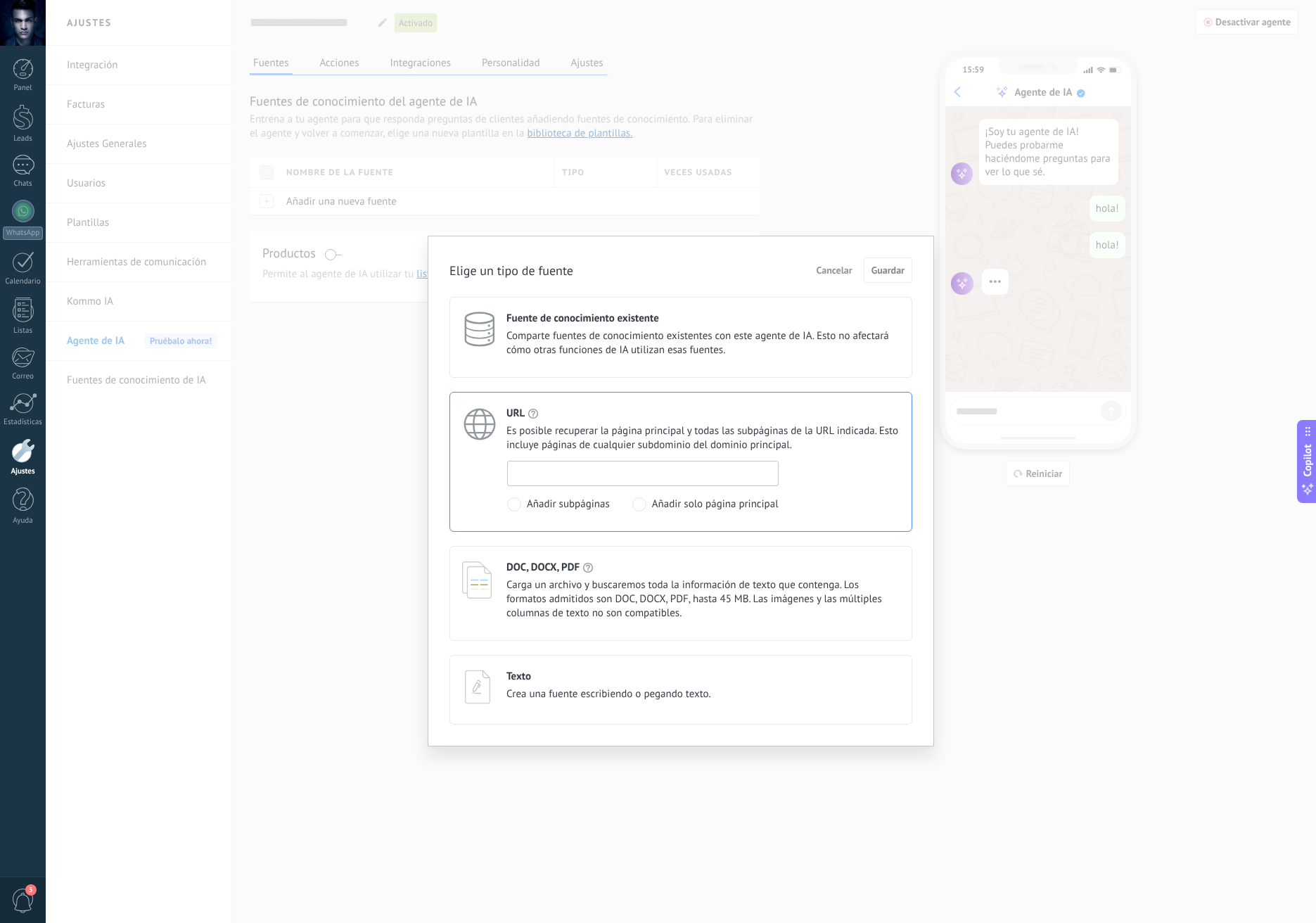
click at [658, 471] on input at bounding box center [643, 473] width 270 height 22
type input "*"
type input "**********"
click at [878, 273] on span "Guardar" at bounding box center [888, 270] width 33 height 10
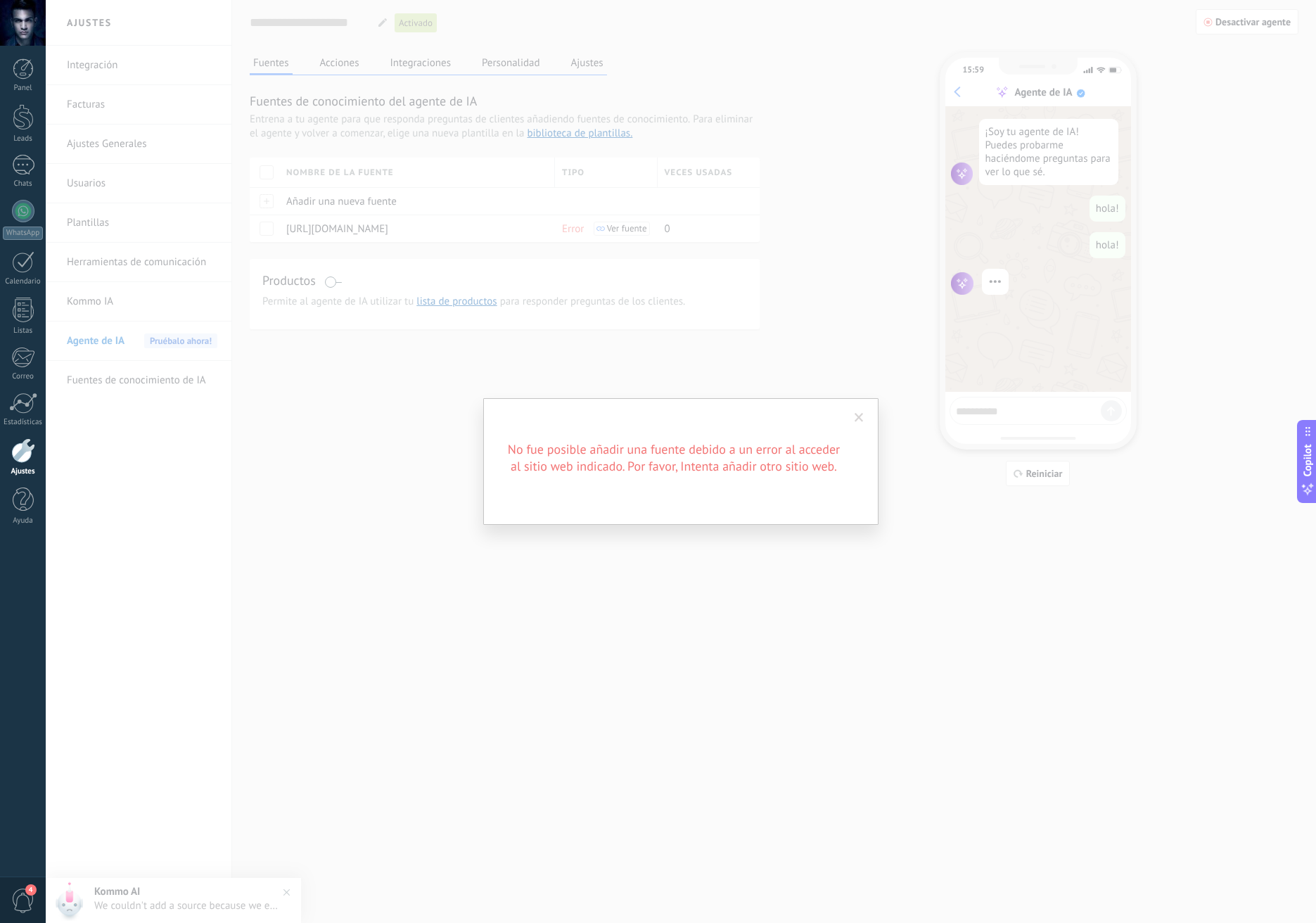
click at [885, 573] on div "No fue posible añadir una fuente debido a un error al acceder al sitio web indi…" at bounding box center [682, 461] width 1271 height 923
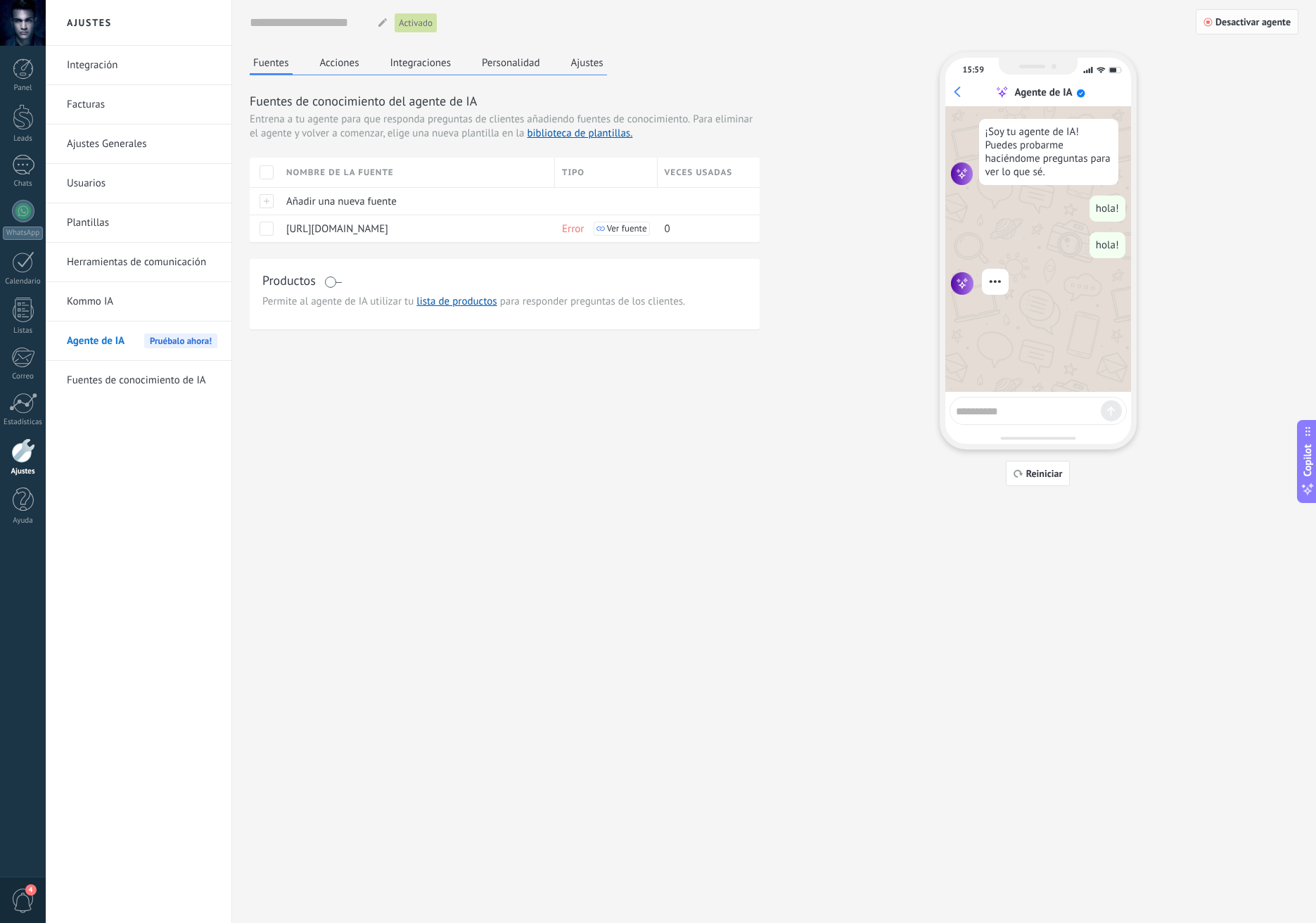
click at [1244, 27] on span "Desactivar agente" at bounding box center [1252, 21] width 75 height 10
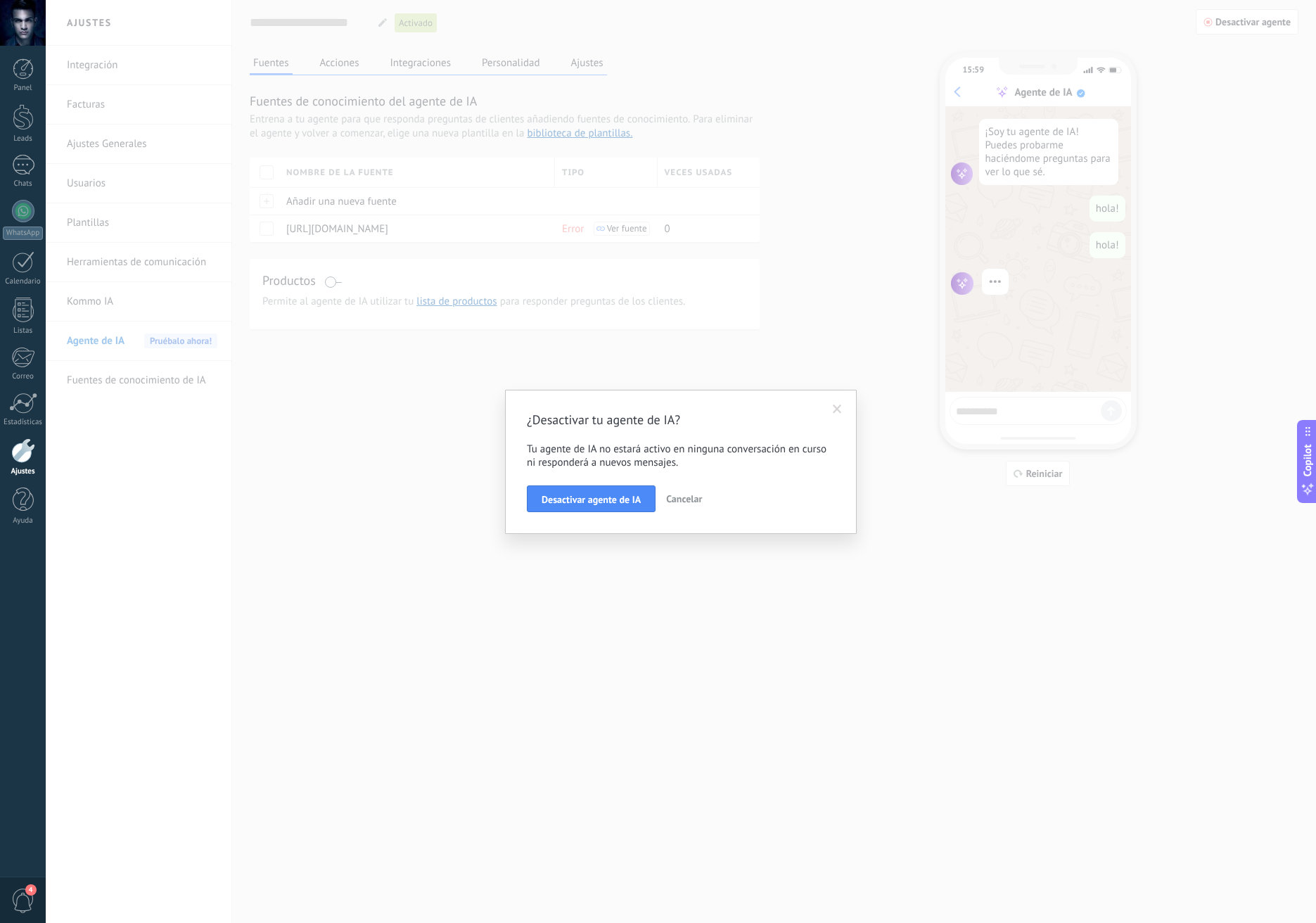
click at [682, 504] on span "Cancelar" at bounding box center [683, 499] width 36 height 13
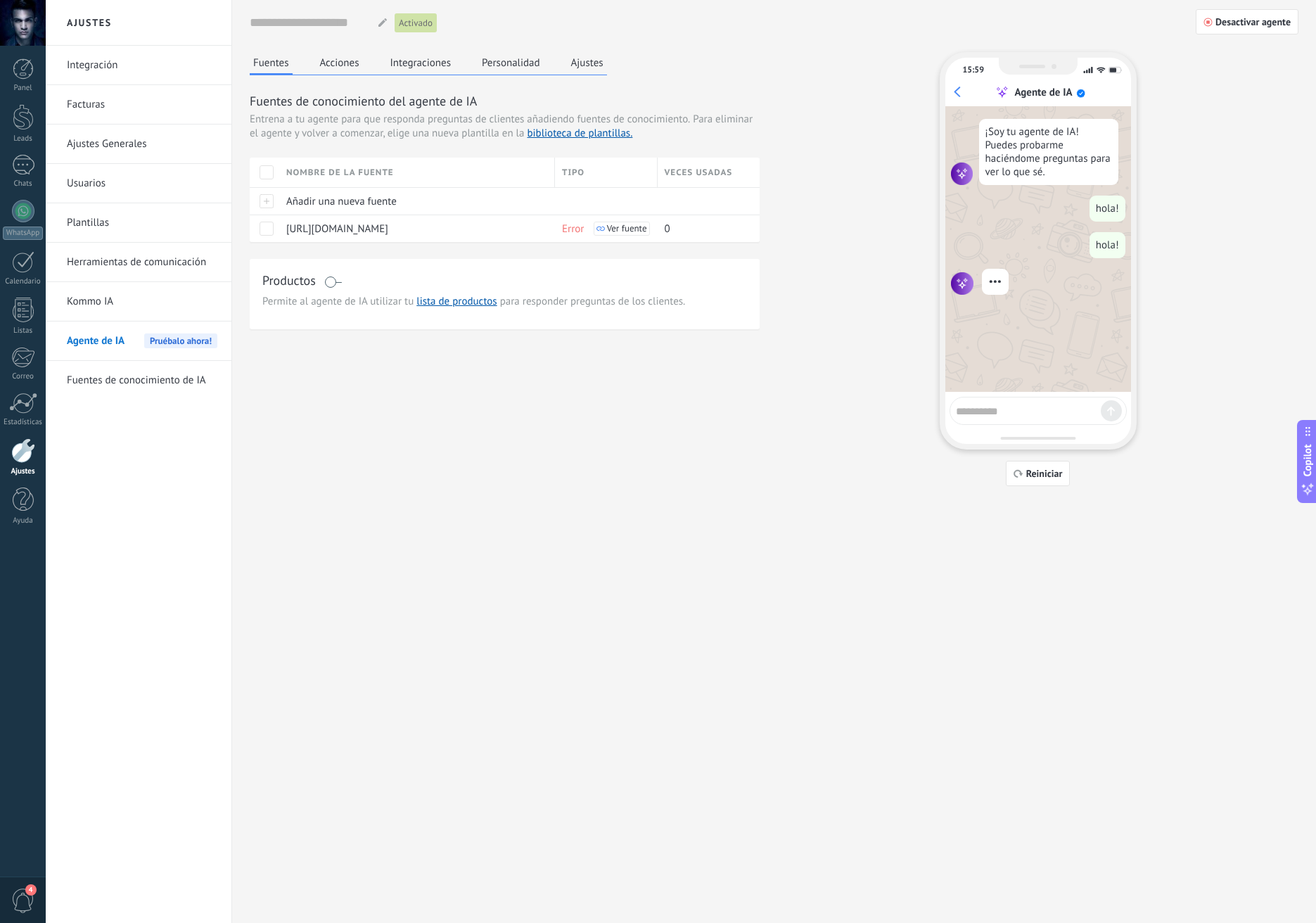
click at [25, 901] on span "4" at bounding box center [23, 901] width 24 height 25
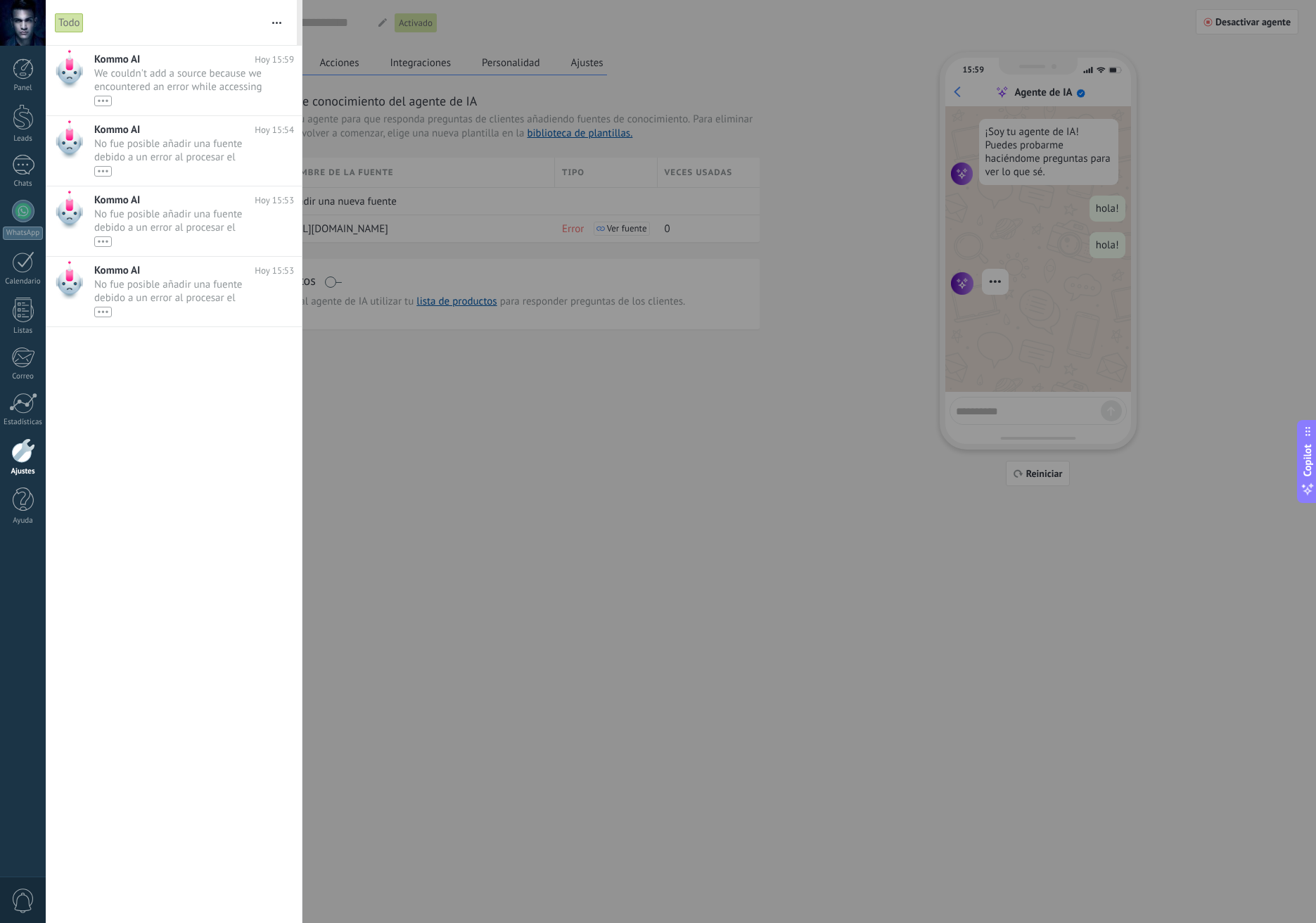
click at [370, 397] on div at bounding box center [658, 461] width 1316 height 923
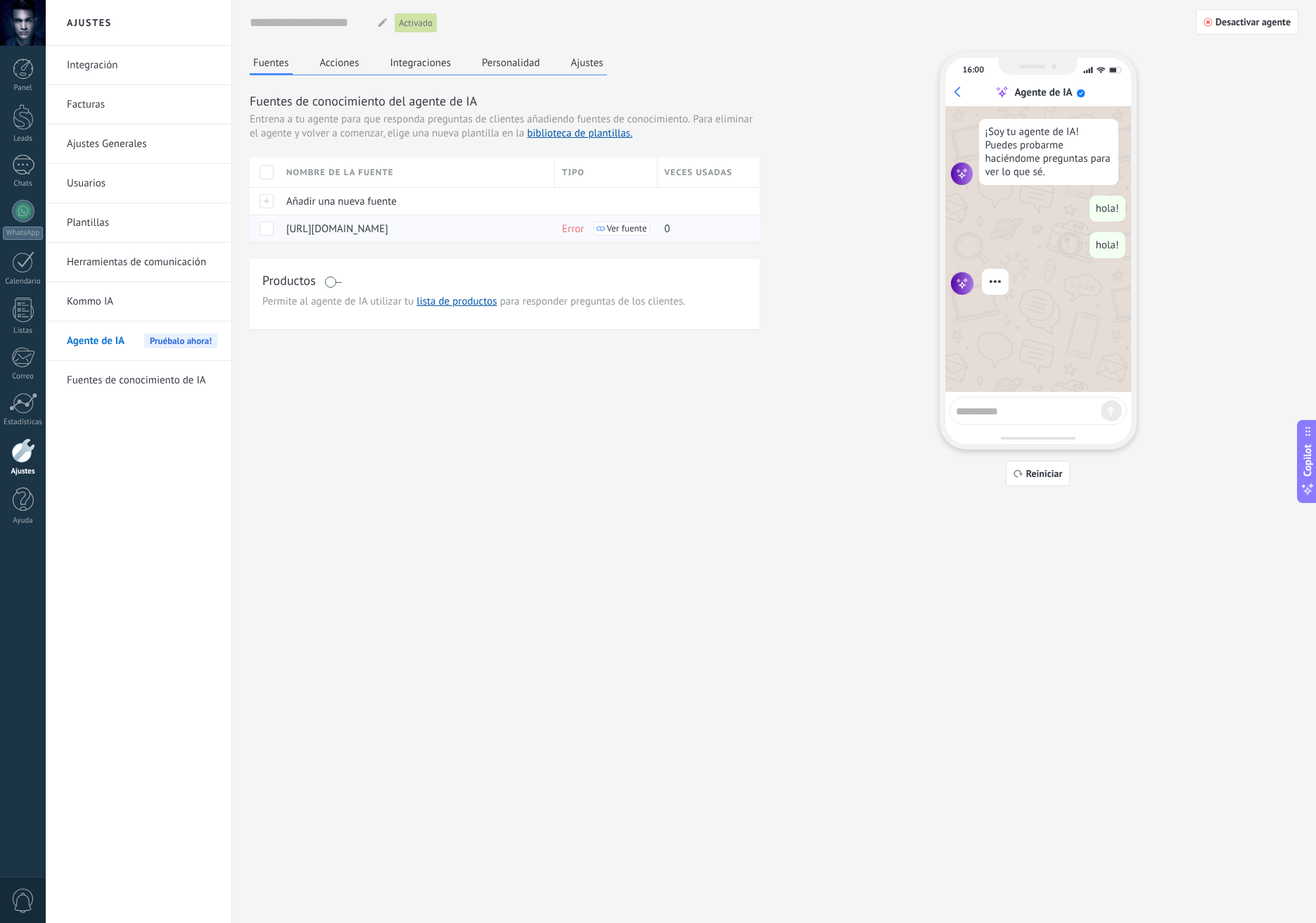
click at [610, 225] on span "Ver fuente" at bounding box center [626, 228] width 40 height 10
